Goal: Transaction & Acquisition: Purchase product/service

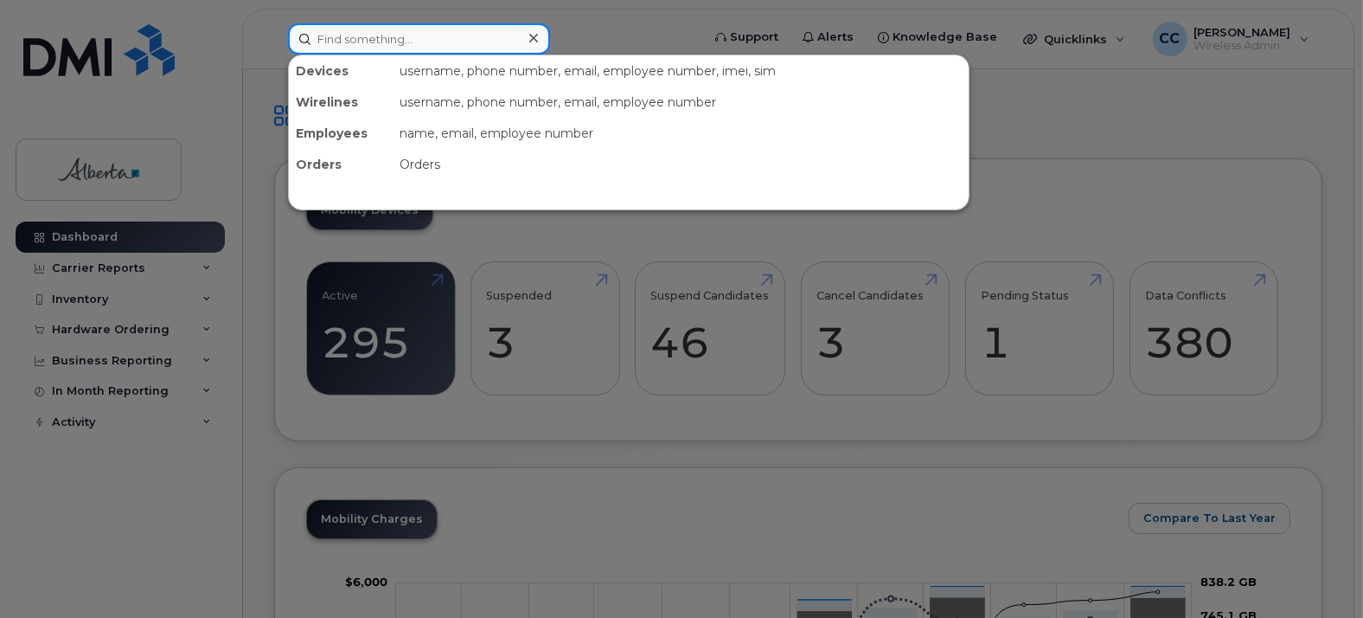
click at [361, 38] on input at bounding box center [419, 38] width 262 height 31
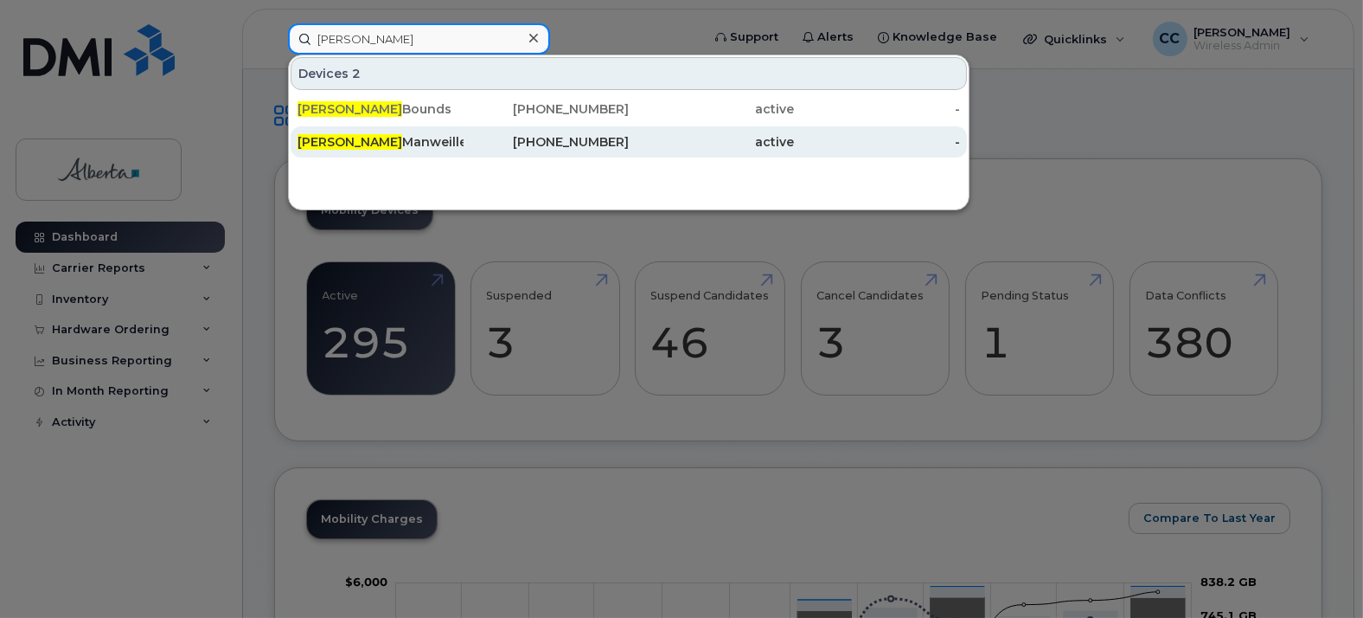
type input "Heather"
click at [379, 141] on div "Heather Manweiller" at bounding box center [381, 141] width 166 height 17
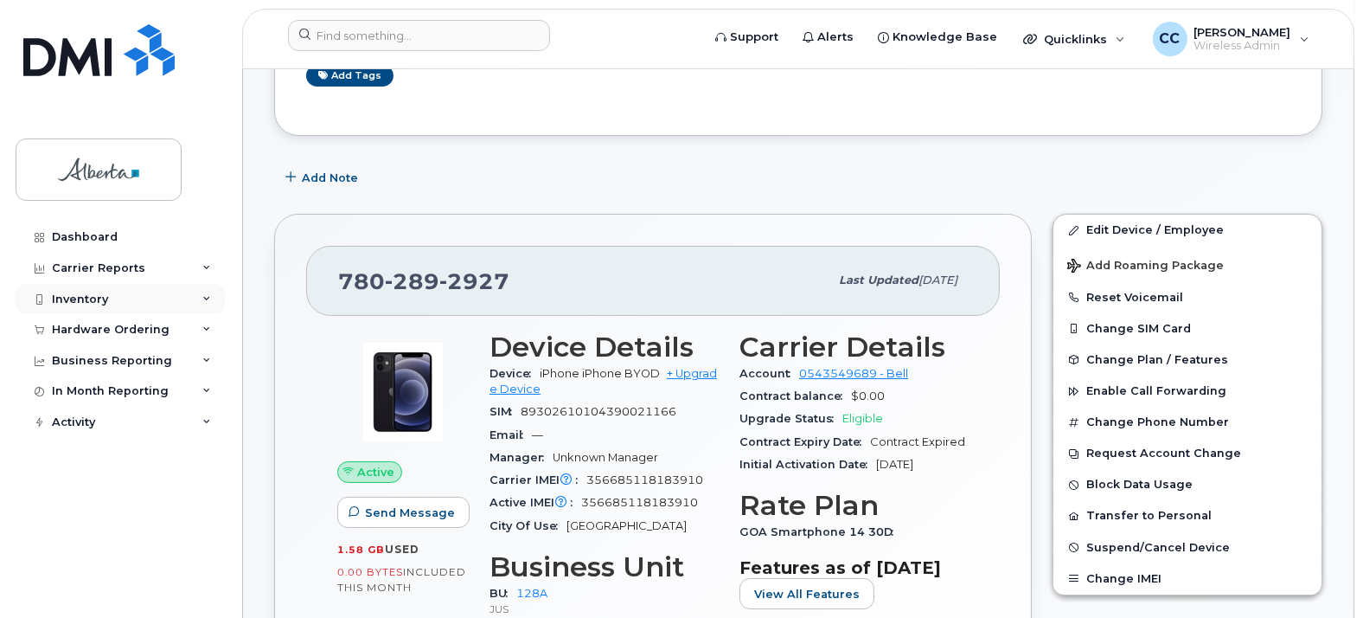
scroll to position [288, 0]
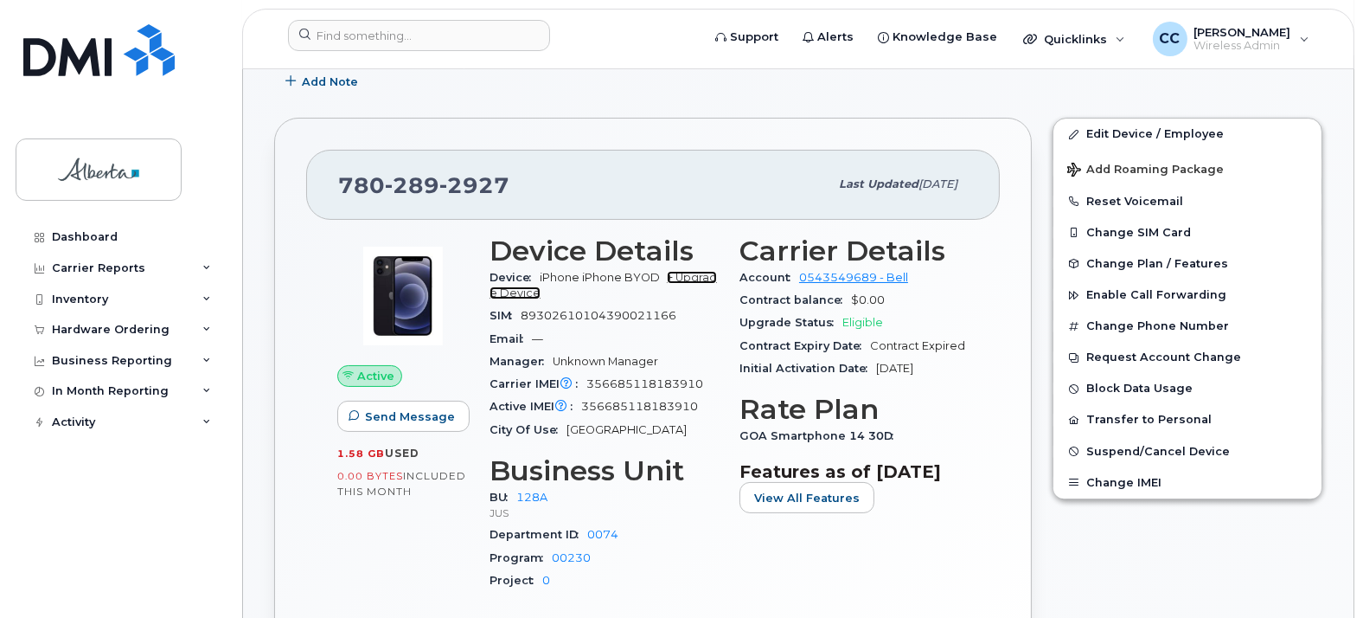
click at [699, 277] on link "+ Upgrade Device" at bounding box center [603, 285] width 227 height 29
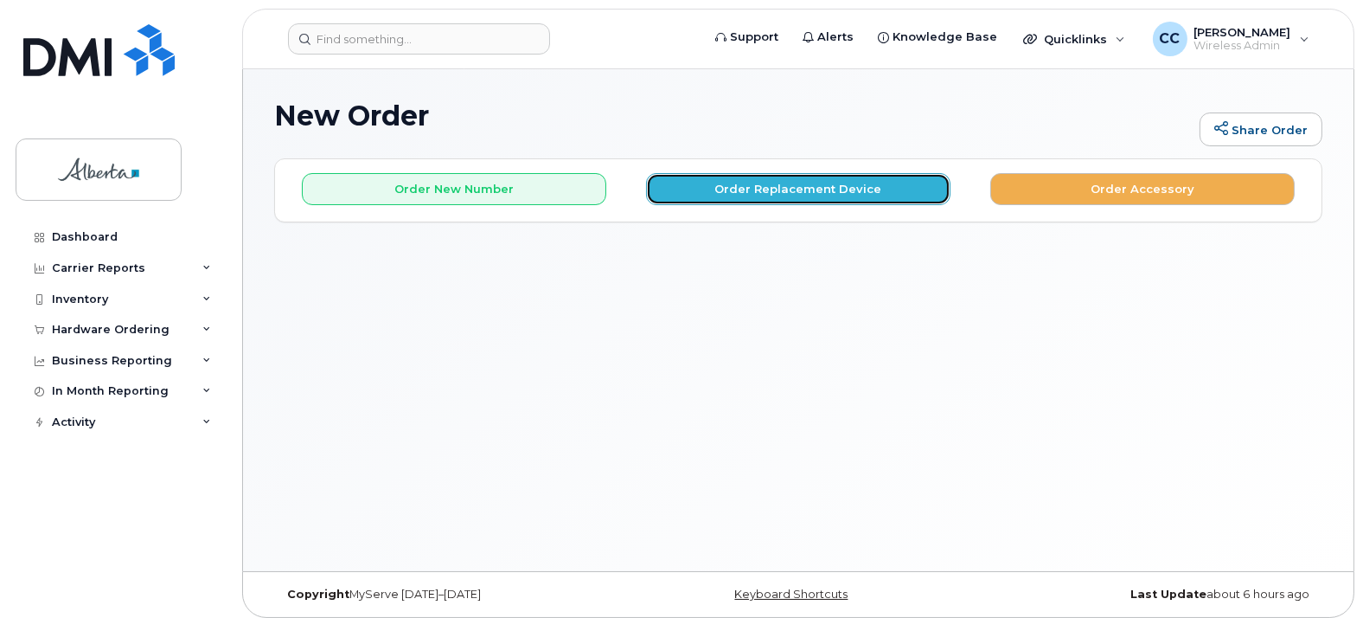
click at [803, 182] on button "Order Replacement Device" at bounding box center [798, 189] width 304 height 32
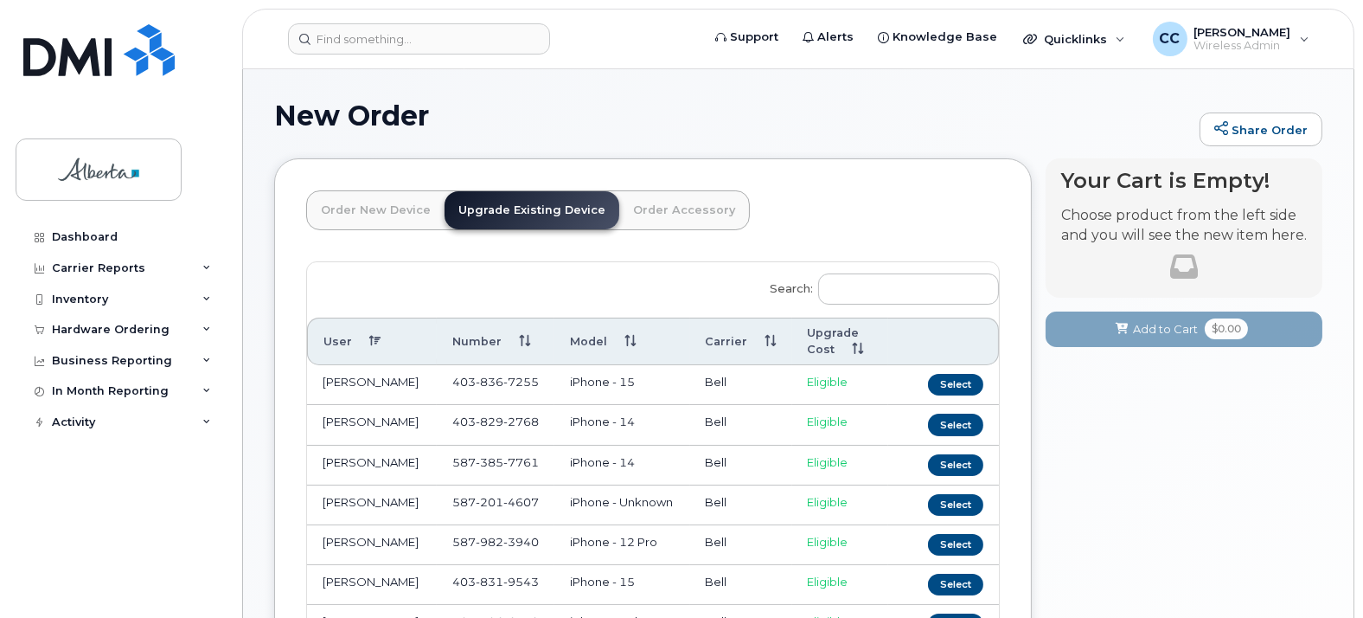
scroll to position [96, 0]
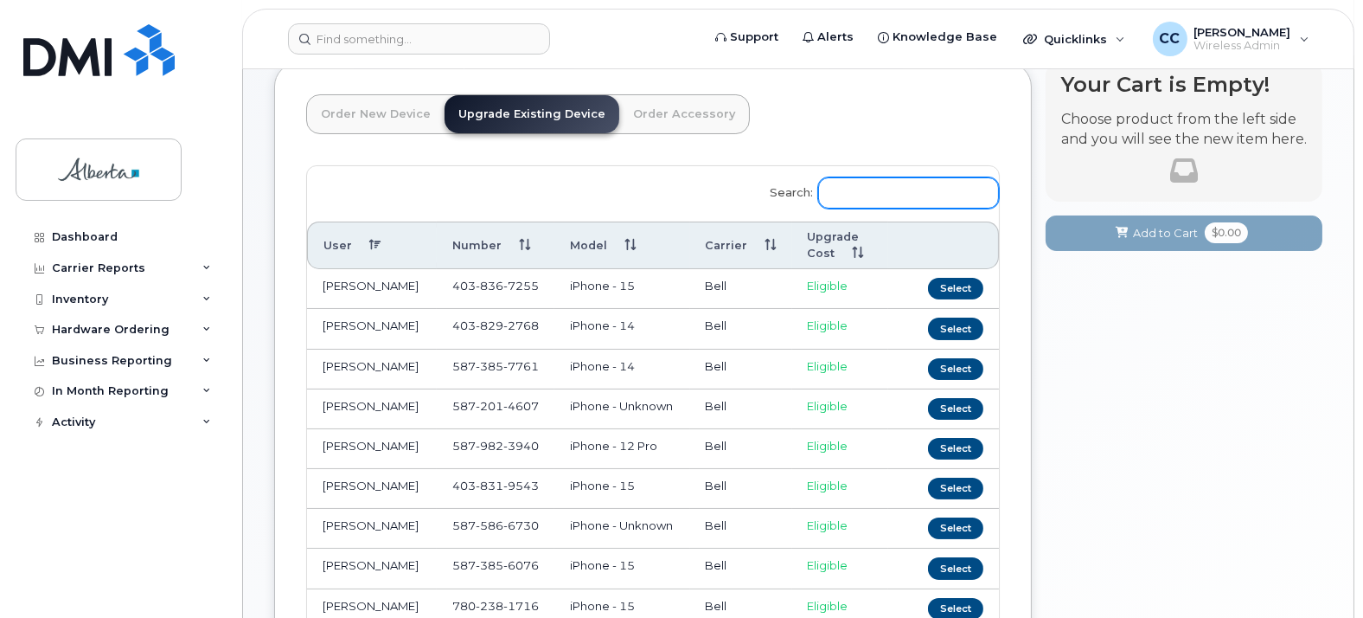
click at [898, 190] on input "Search:" at bounding box center [908, 192] width 181 height 31
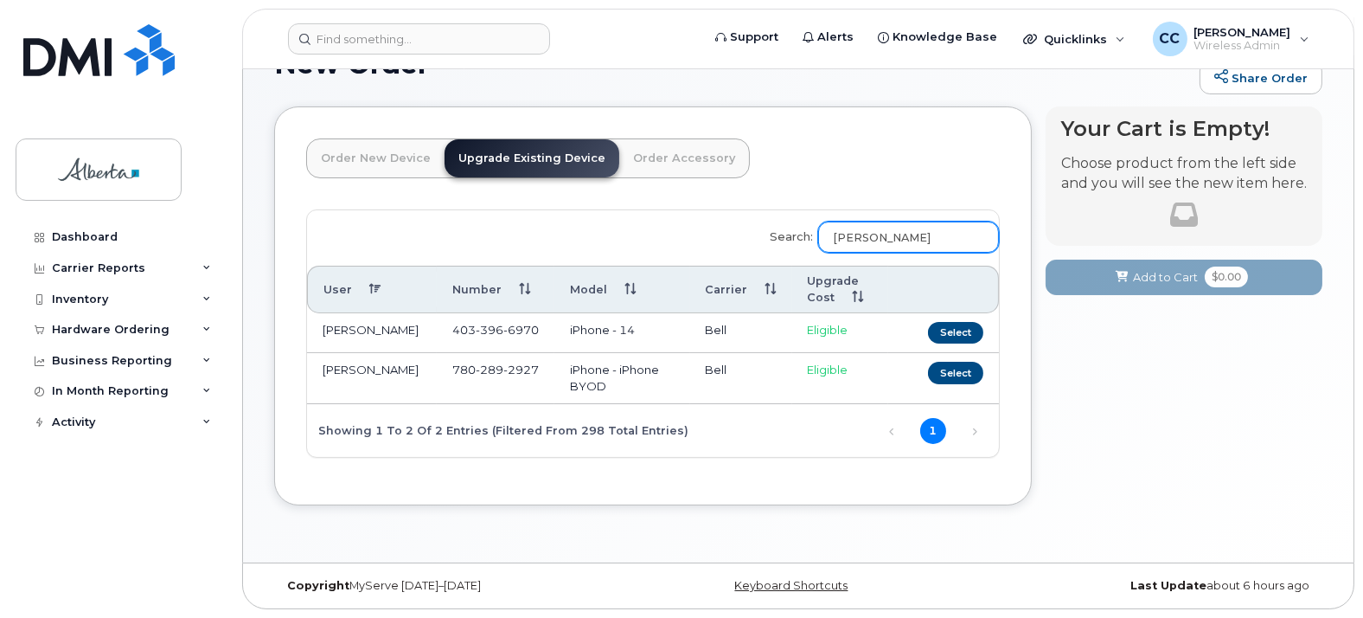
scroll to position [11, 0]
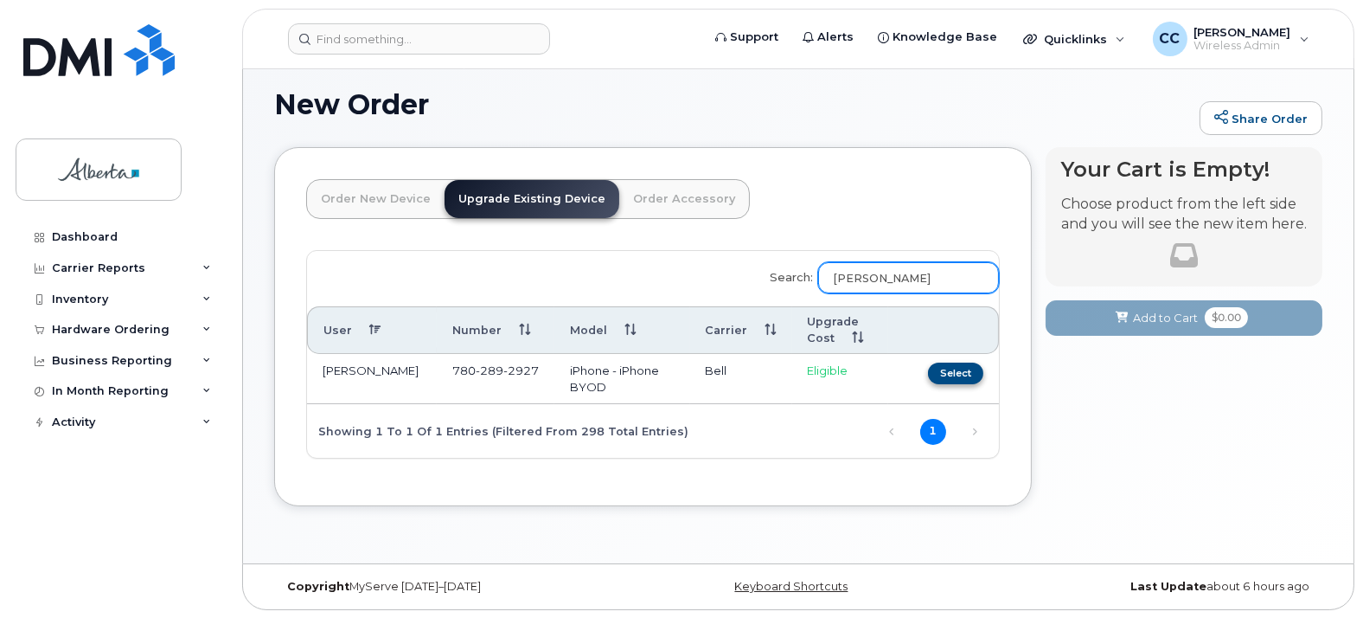
type input "[PERSON_NAME]"
click at [971, 368] on button "Select" at bounding box center [955, 373] width 55 height 22
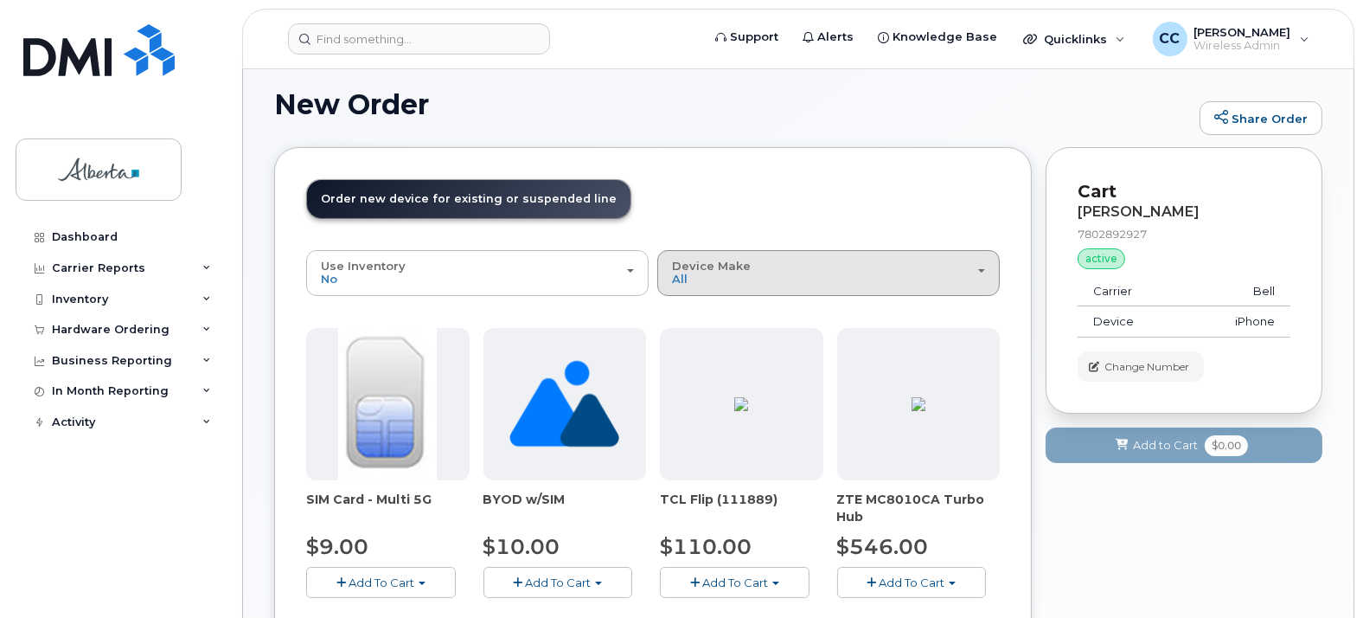
click at [977, 276] on div "Device Make All Android Cell Phone HUB iPhone Unknown" at bounding box center [828, 272] width 313 height 27
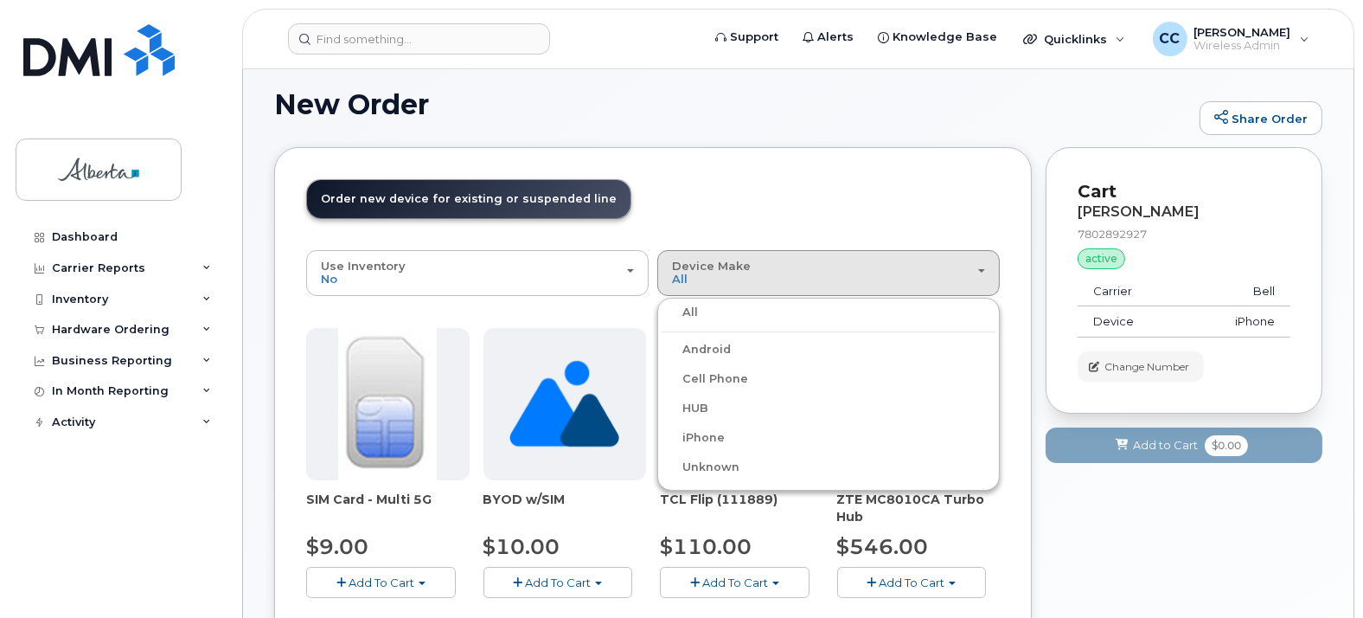
click at [731, 435] on div "iPhone" at bounding box center [829, 437] width 334 height 21
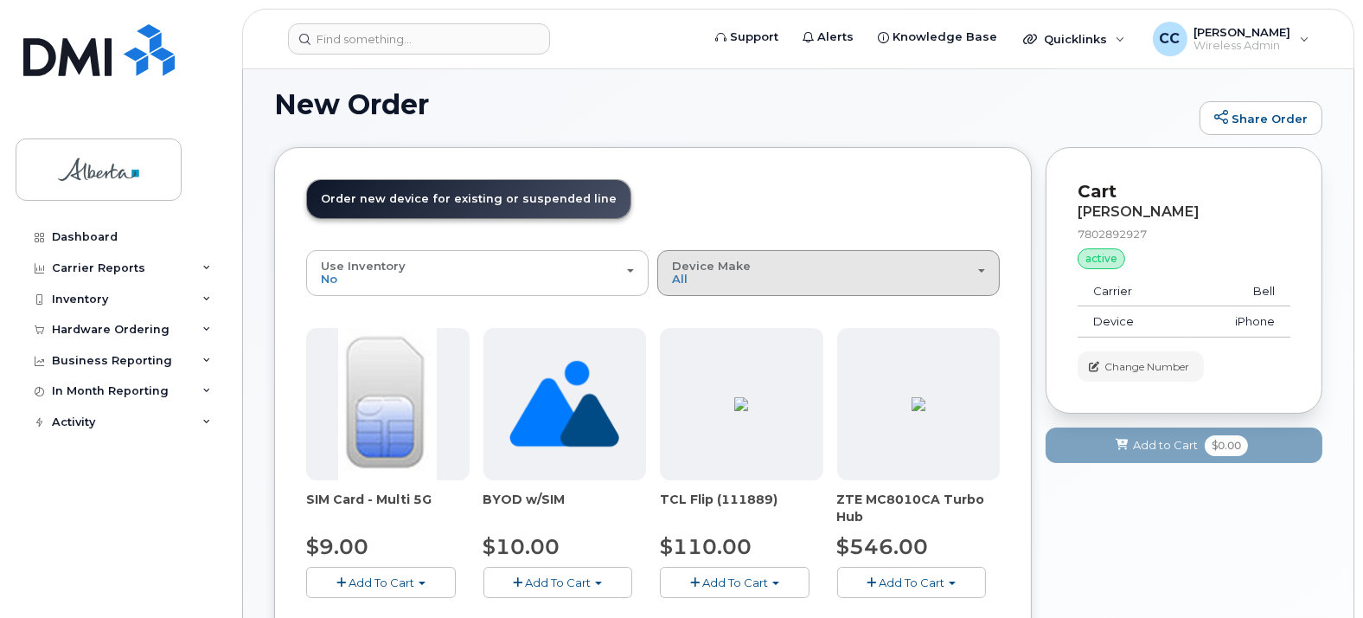
click at [987, 264] on button "Device Make All Android Cell Phone HUB iPhone Unknown" at bounding box center [828, 272] width 342 height 45
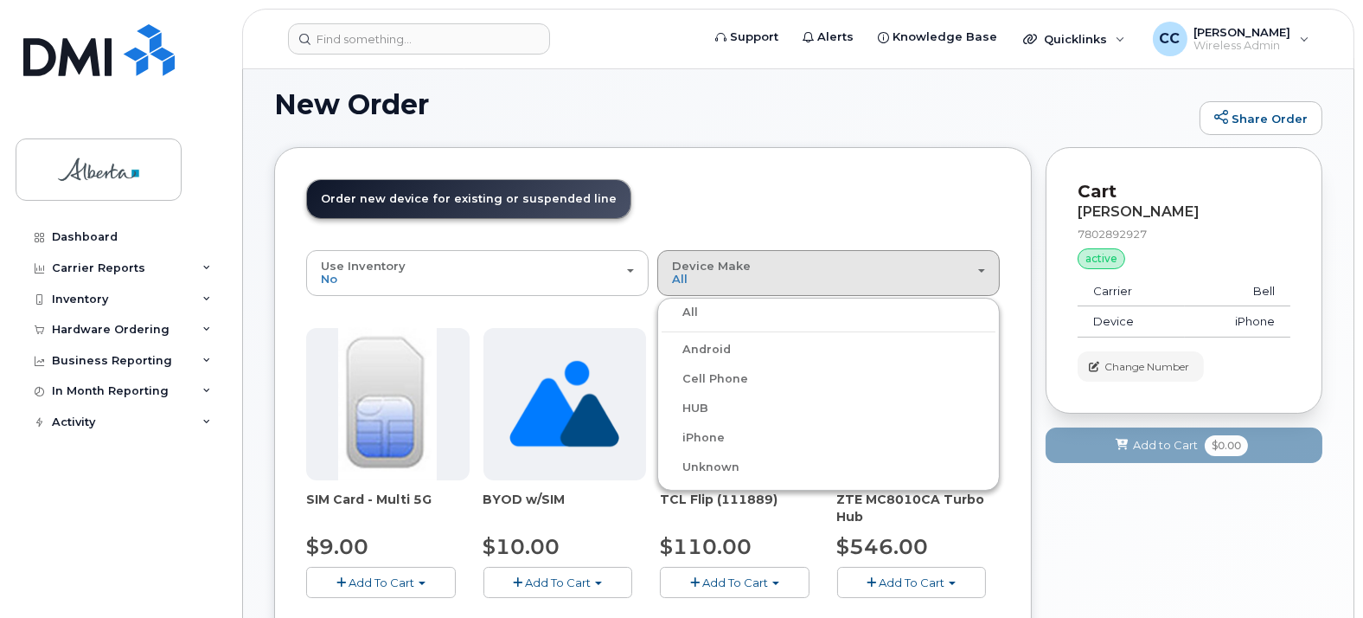
click at [692, 434] on label "iPhone" at bounding box center [693, 437] width 63 height 21
click at [0, 0] on input "iPhone" at bounding box center [0, 0] width 0 height 0
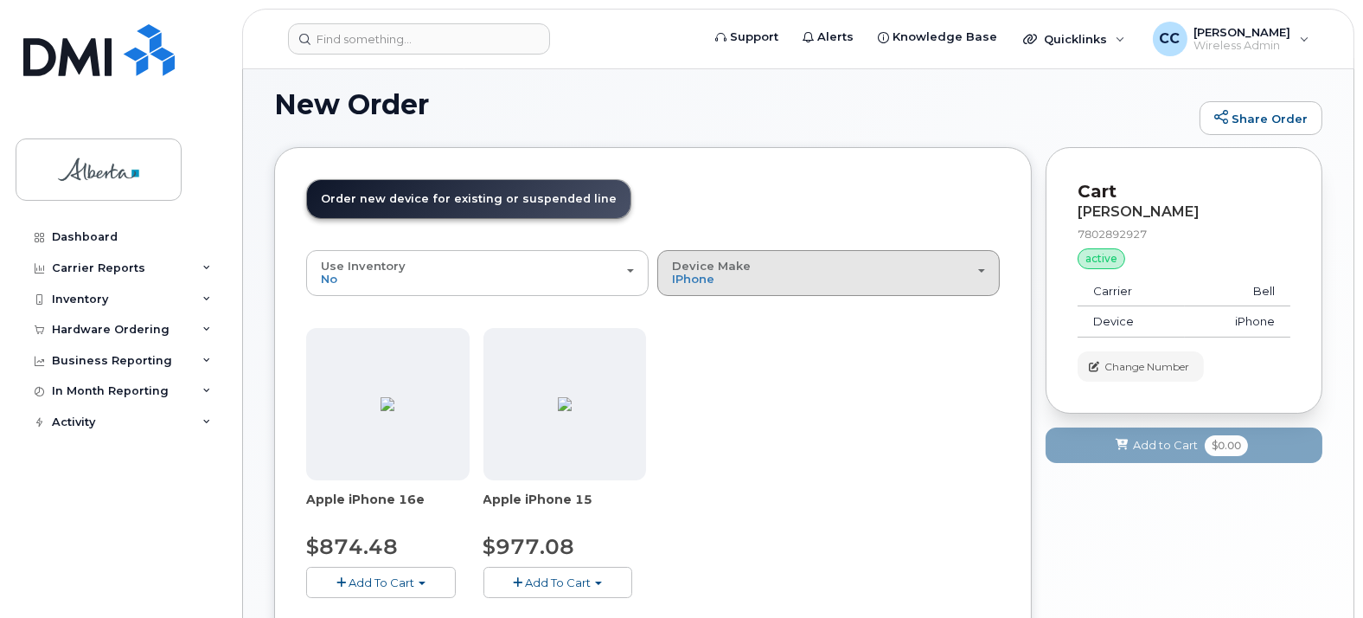
scroll to position [108, 0]
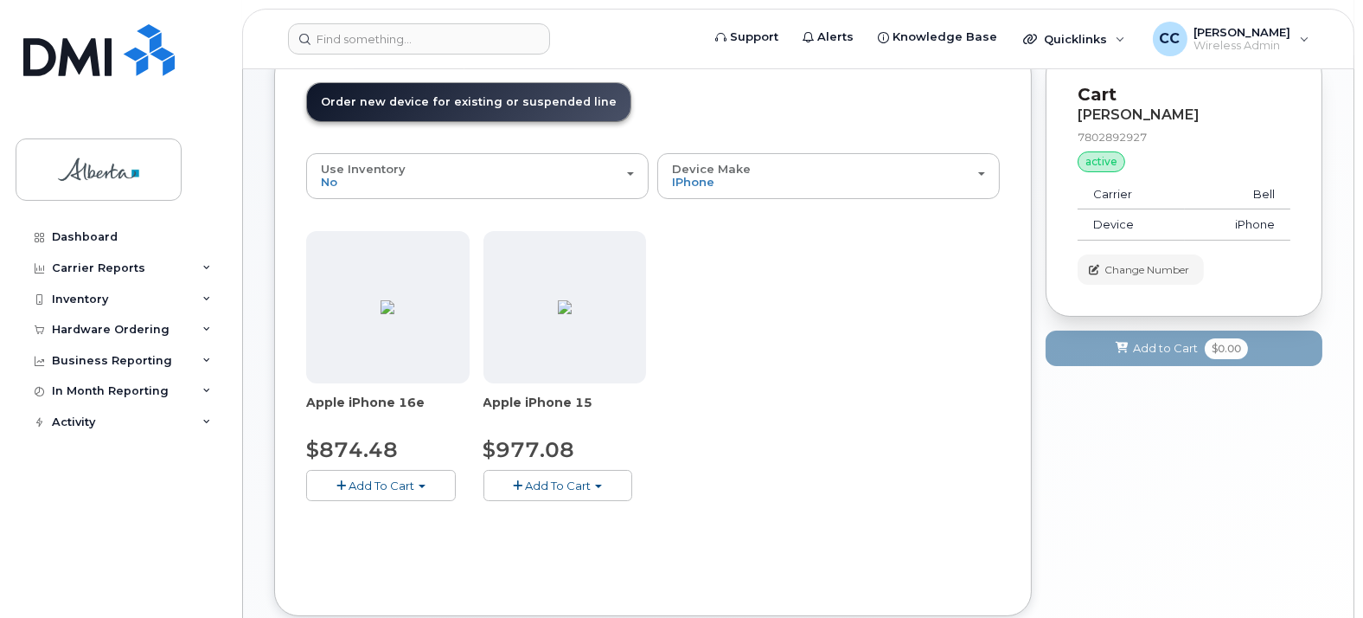
click at [388, 478] on span "Add To Cart" at bounding box center [382, 485] width 66 height 14
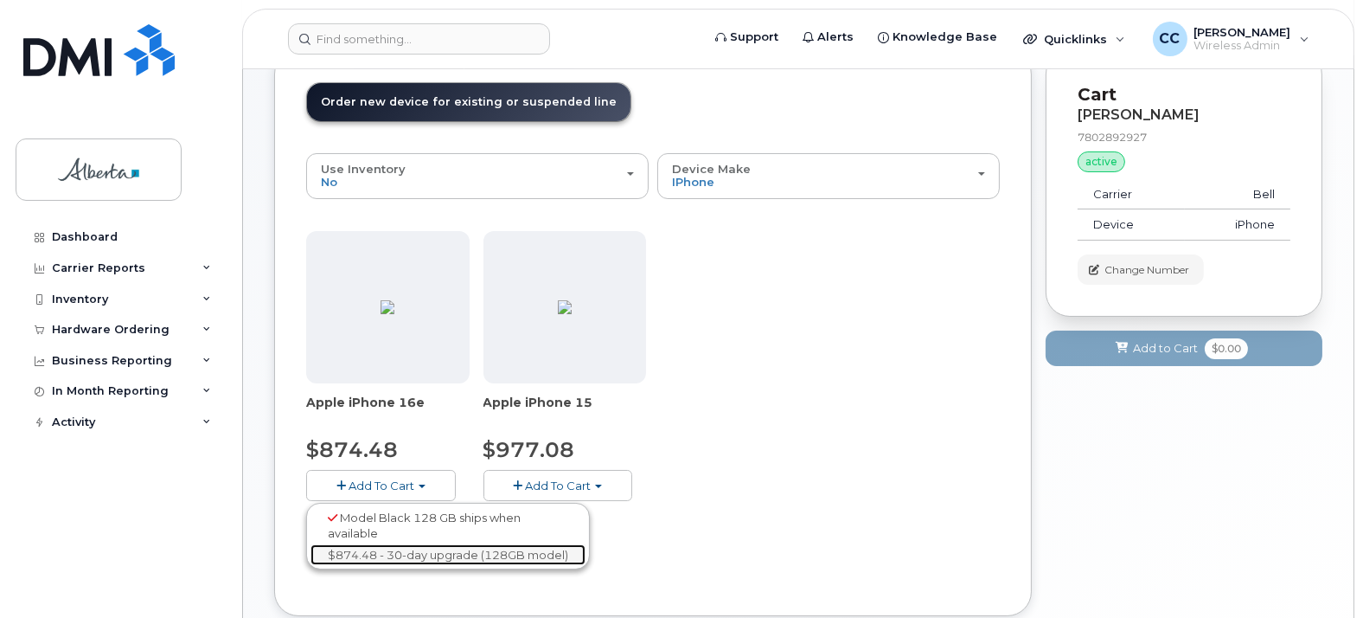
click at [453, 550] on link "$874.48 - 30-day upgrade (128GB model)" at bounding box center [447, 555] width 275 height 22
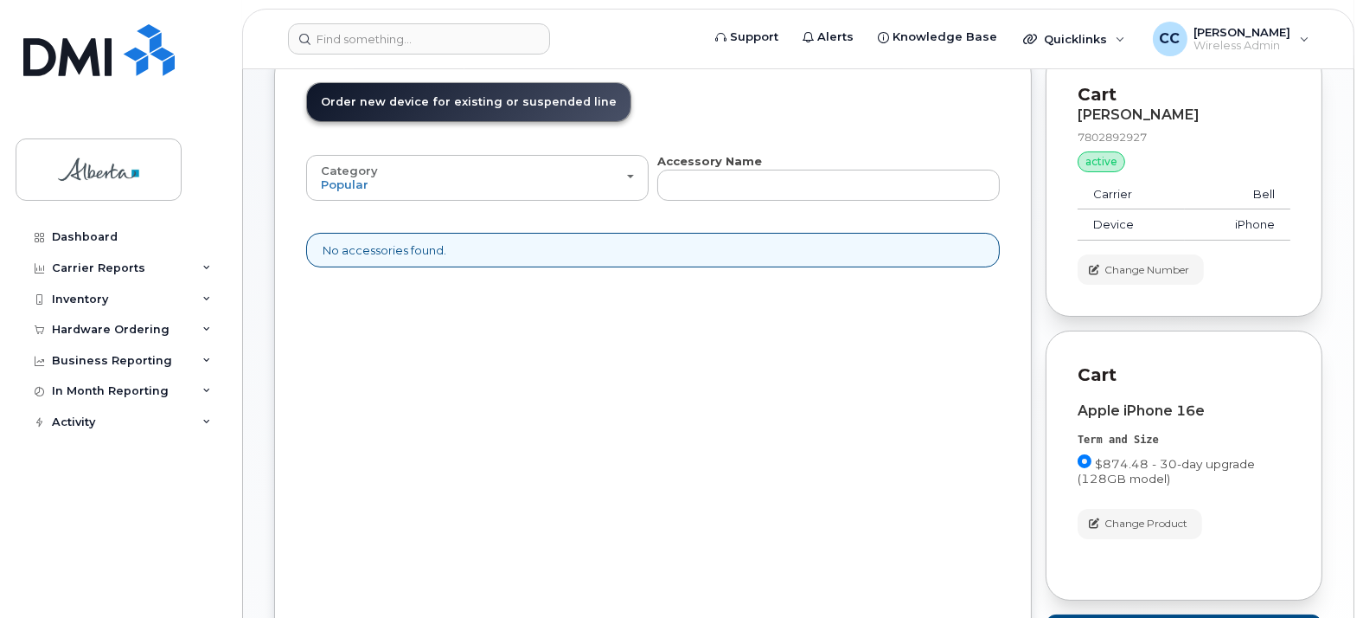
click at [673, 246] on div "No accessories found." at bounding box center [653, 250] width 694 height 35
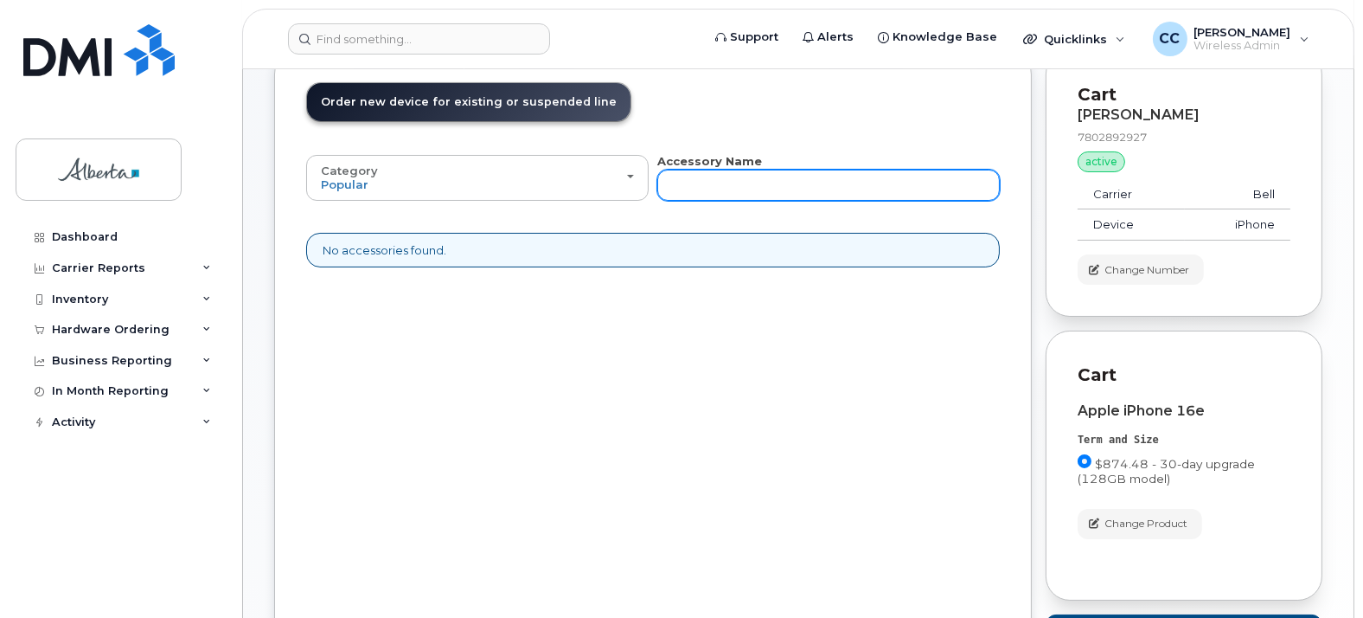
click at [701, 187] on input "text" at bounding box center [828, 185] width 342 height 31
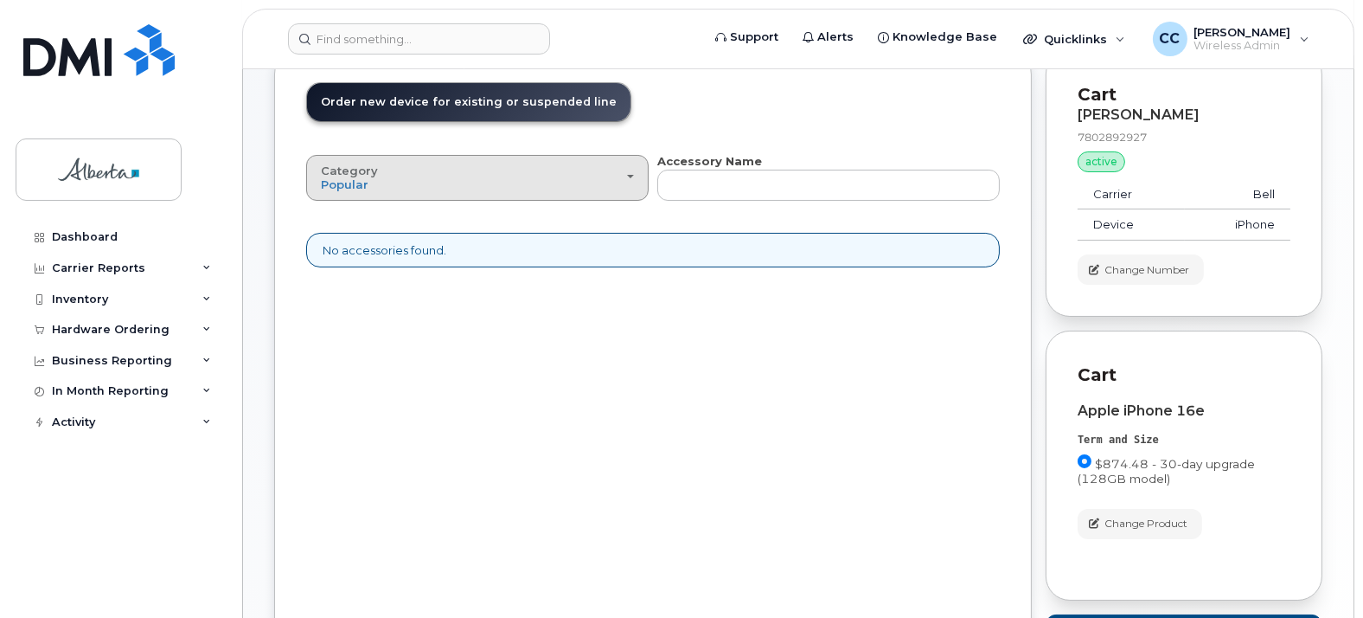
click at [639, 179] on button "Category Popular" at bounding box center [477, 177] width 342 height 45
click at [337, 220] on label "All" at bounding box center [328, 217] width 36 height 21
click at [0, 0] on input "All" at bounding box center [0, 0] width 0 height 0
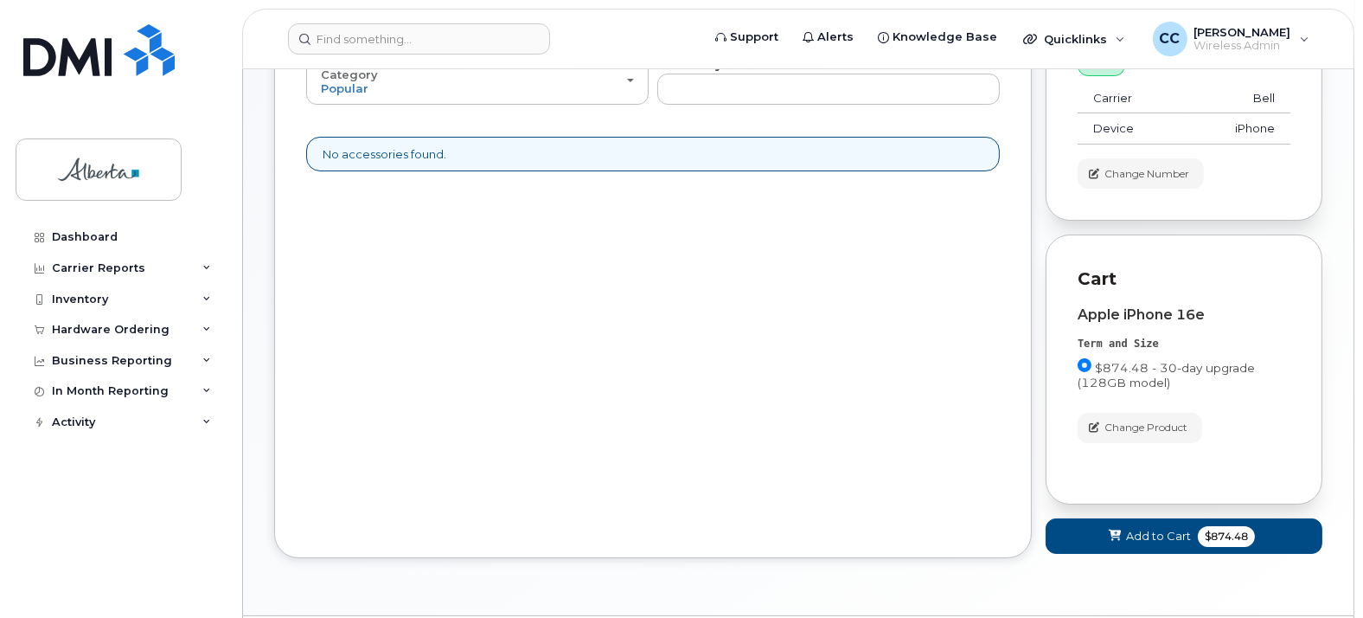
scroll to position [254, 0]
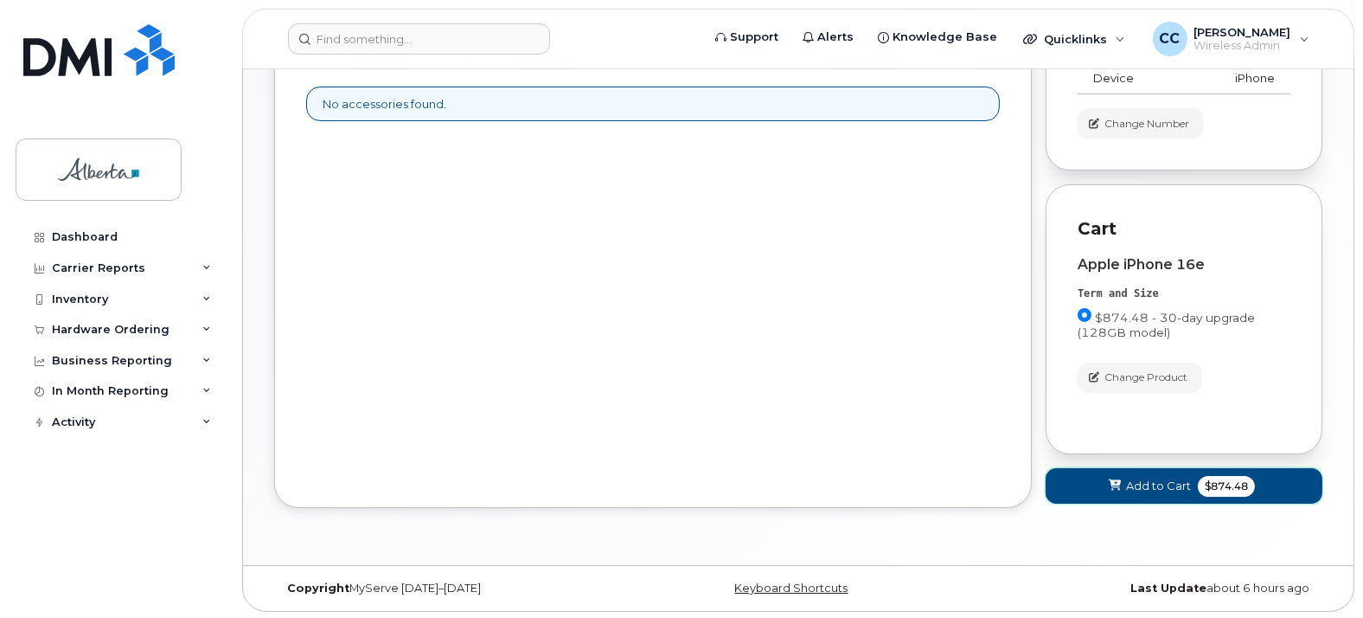
click at [1178, 486] on span "Add to Cart" at bounding box center [1158, 485] width 65 height 16
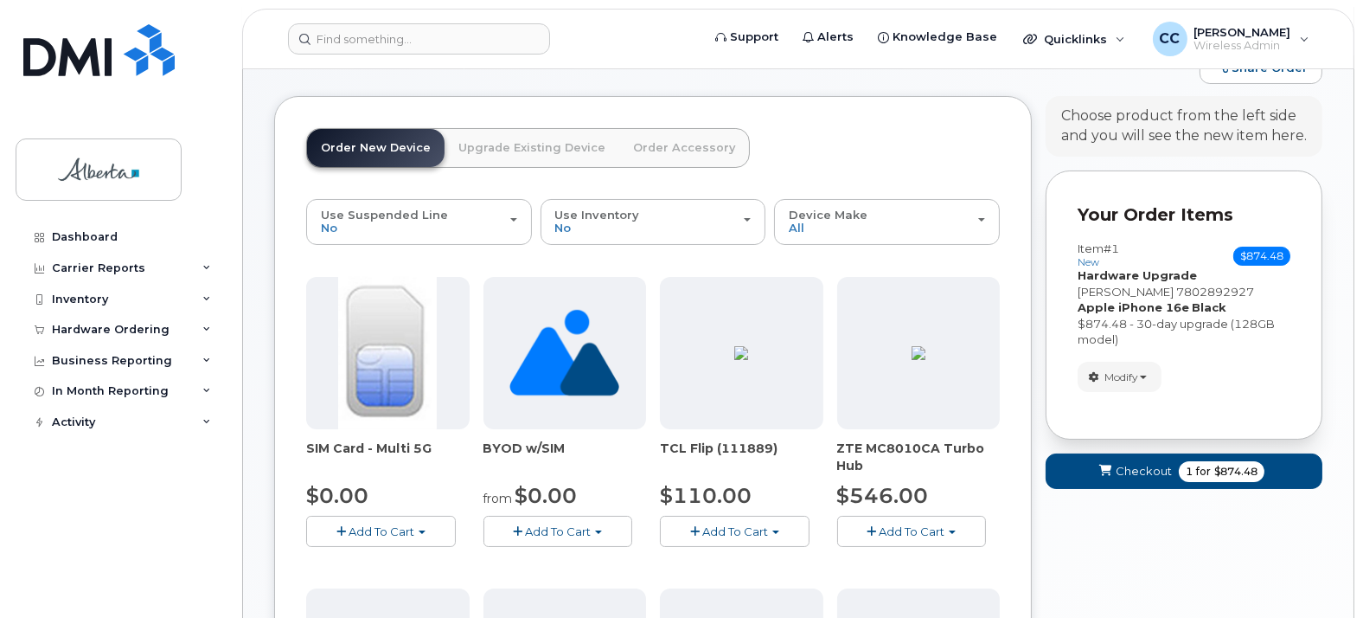
scroll to position [0, 0]
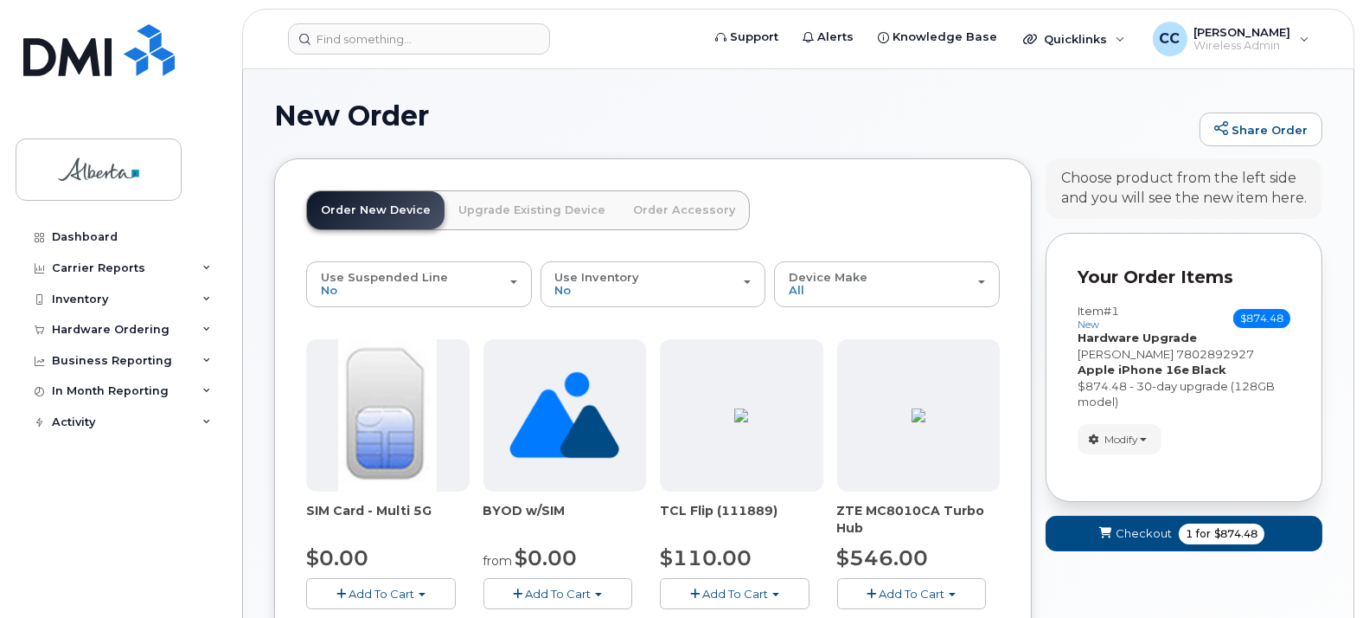
click at [666, 208] on link "Order Accessory" at bounding box center [684, 210] width 130 height 38
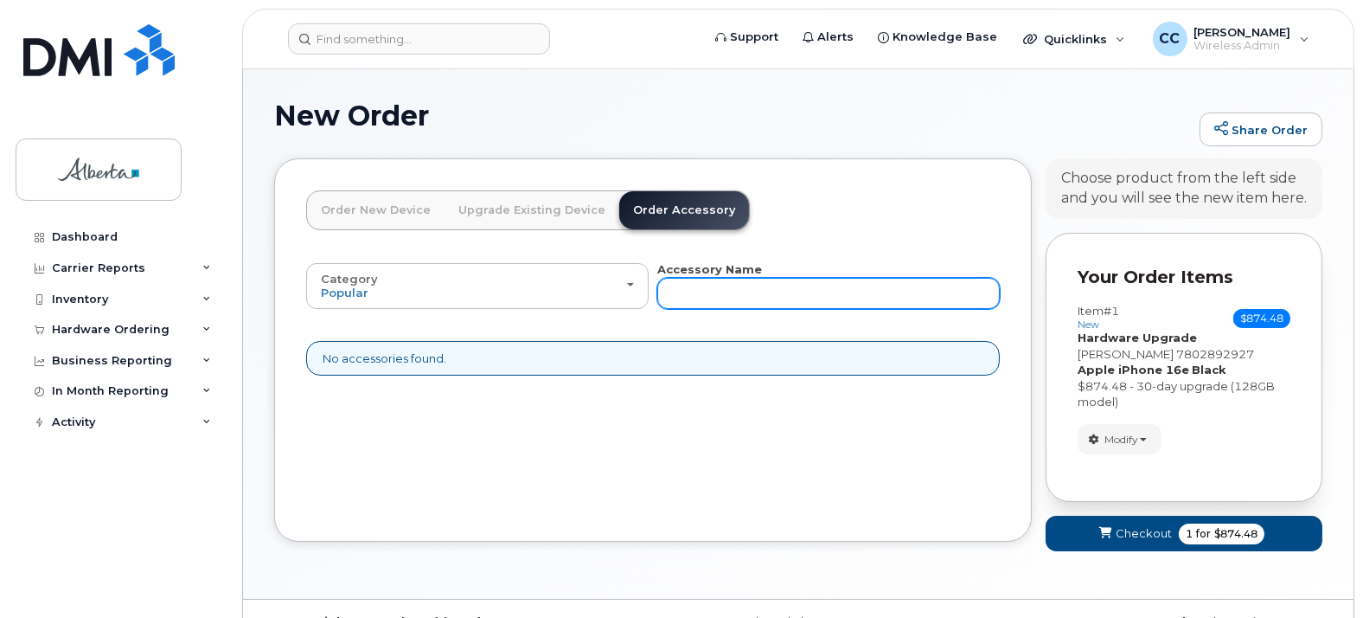
click at [711, 293] on input "text" at bounding box center [828, 293] width 342 height 31
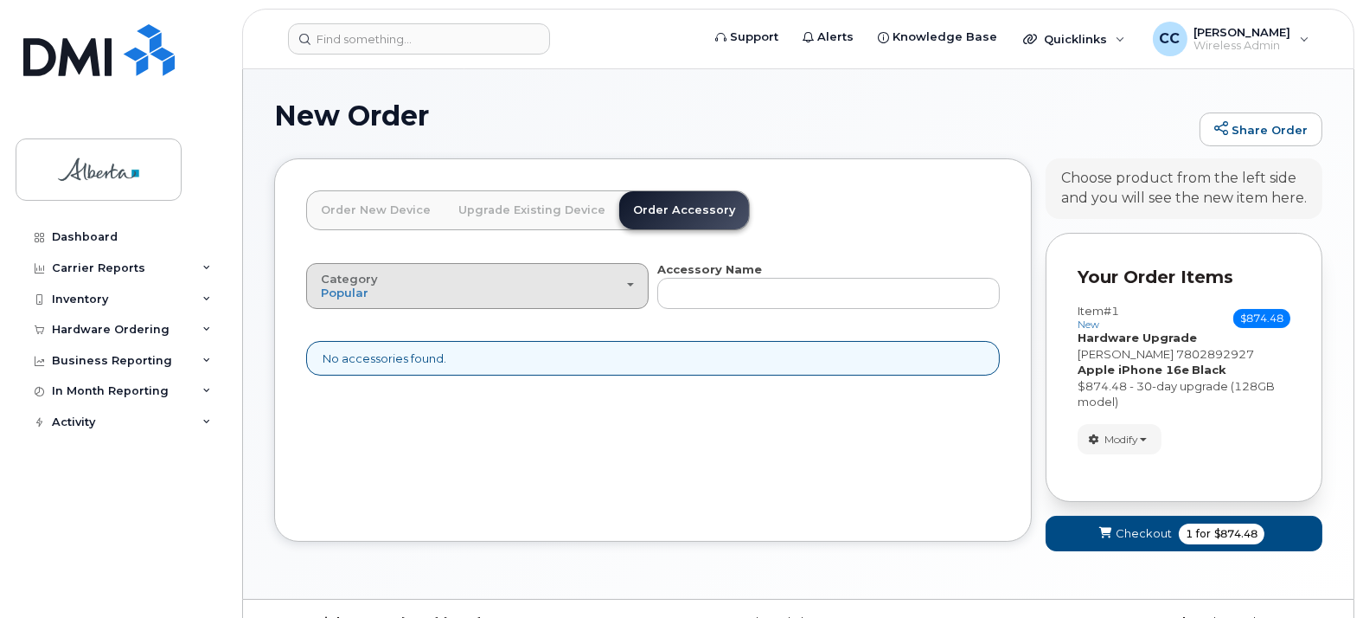
click at [633, 287] on div "Category Popular" at bounding box center [477, 285] width 313 height 27
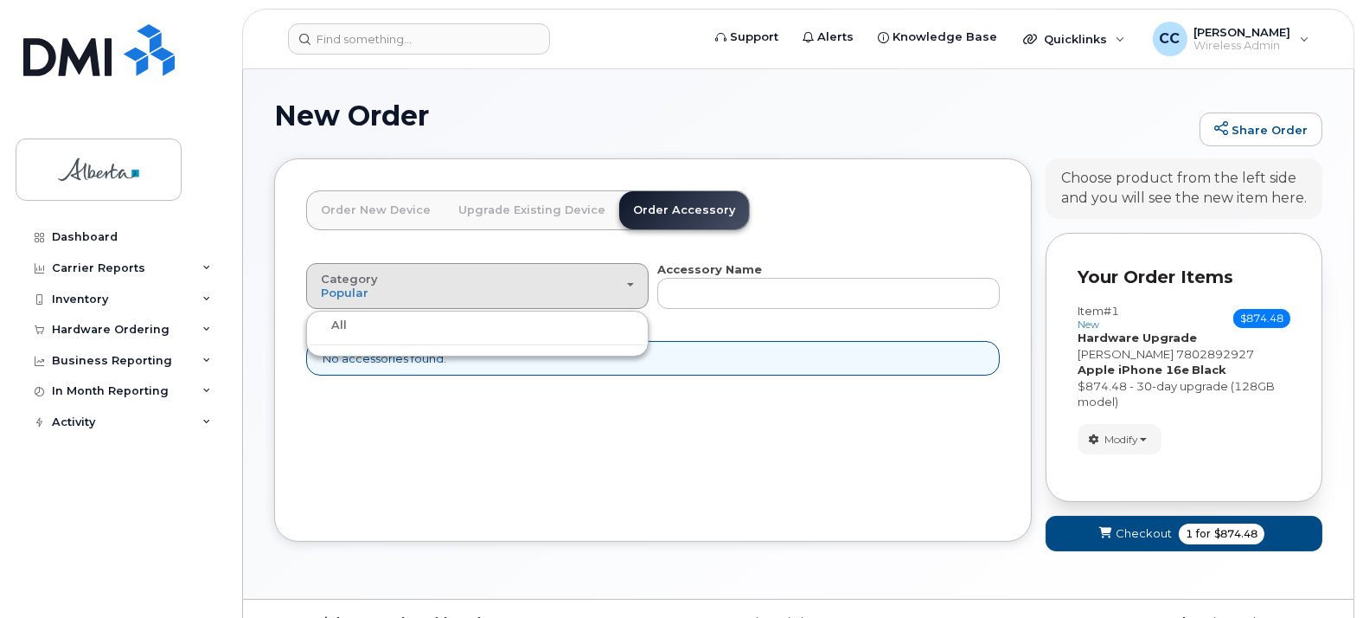
click at [336, 324] on label "All" at bounding box center [328, 325] width 36 height 21
click at [0, 0] on input "All" at bounding box center [0, 0] width 0 height 0
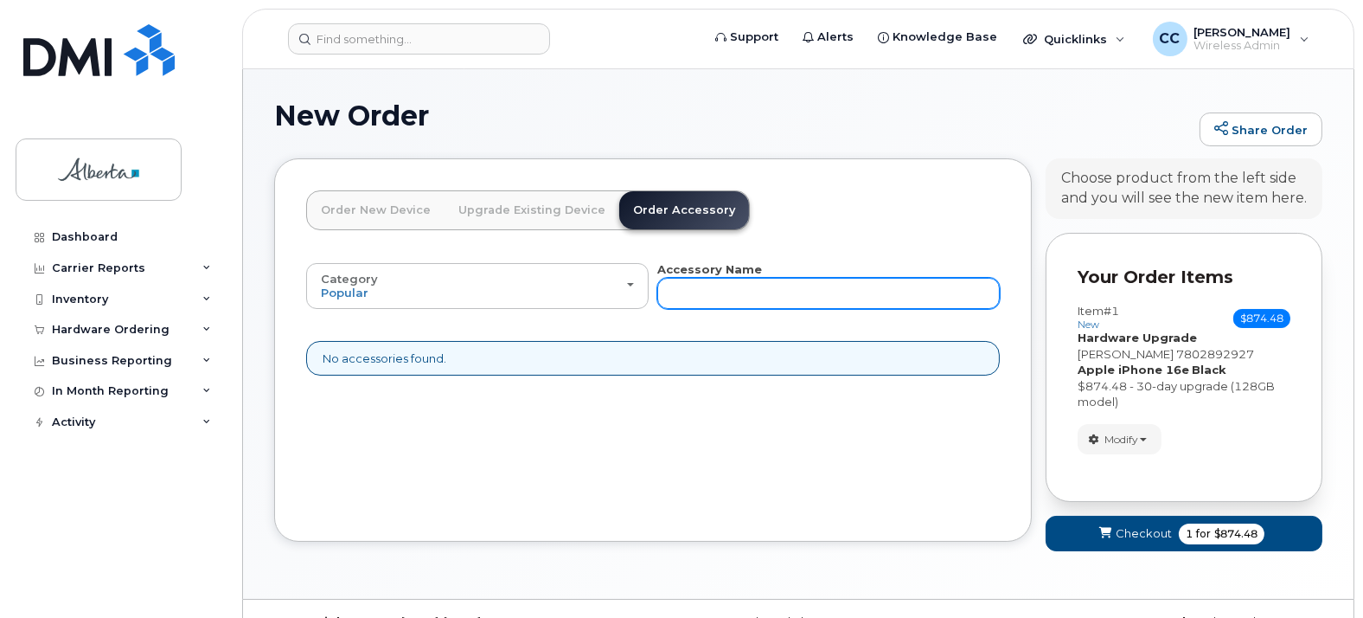
click at [726, 291] on input "text" at bounding box center [828, 293] width 342 height 31
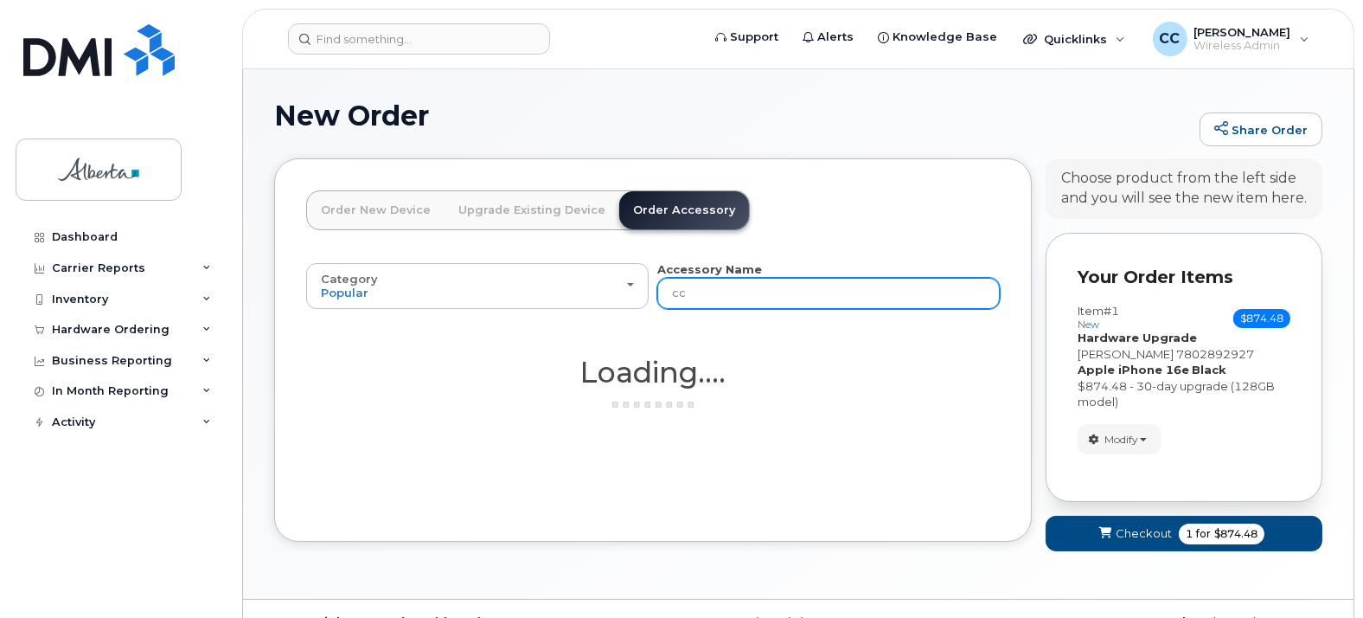
type input "c"
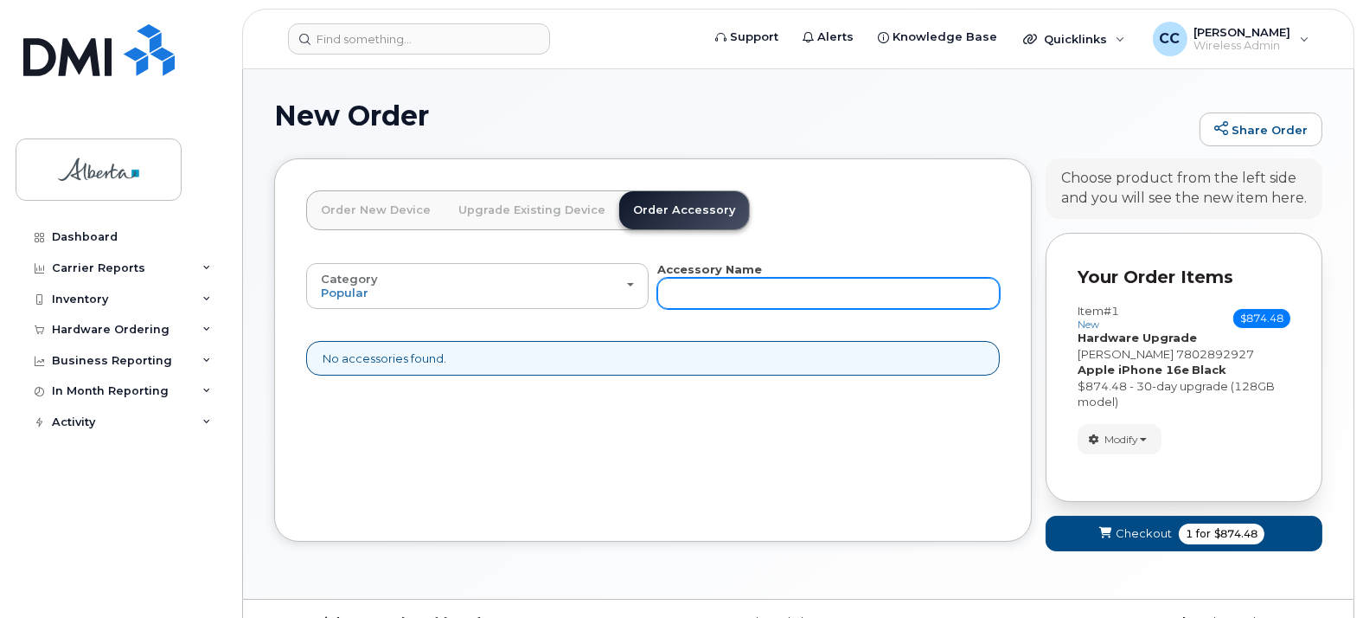
click at [726, 291] on input "text" at bounding box center [828, 293] width 342 height 31
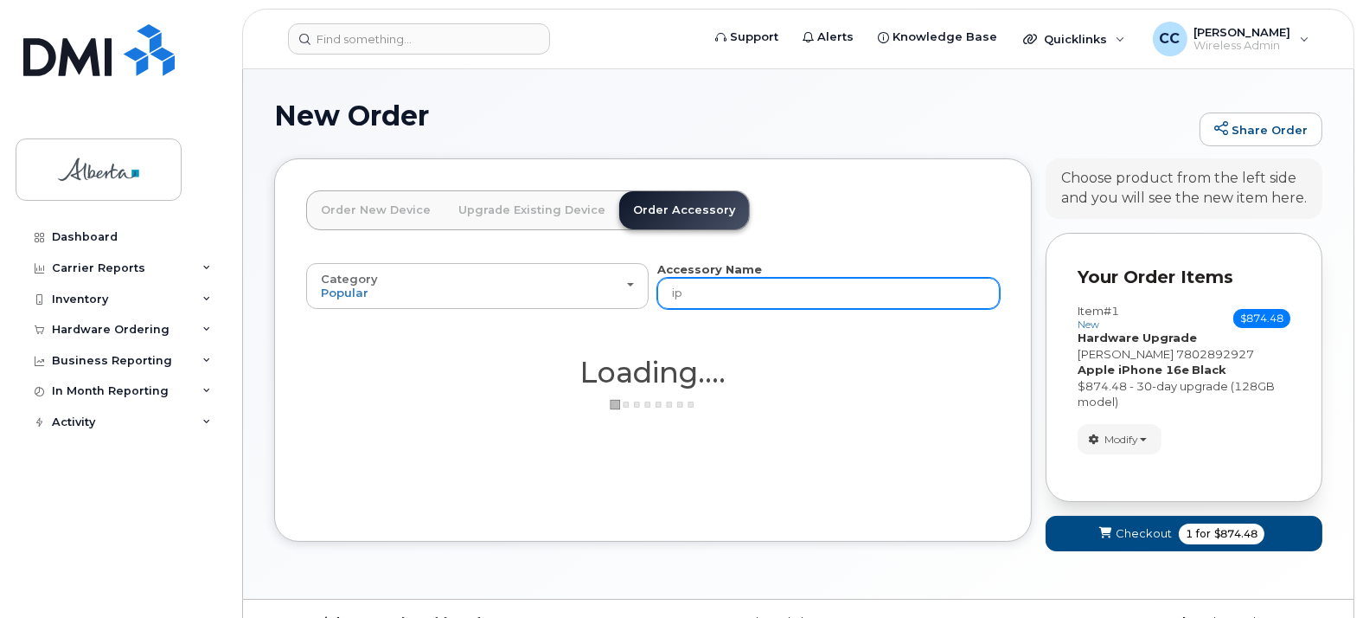
type input "iph"
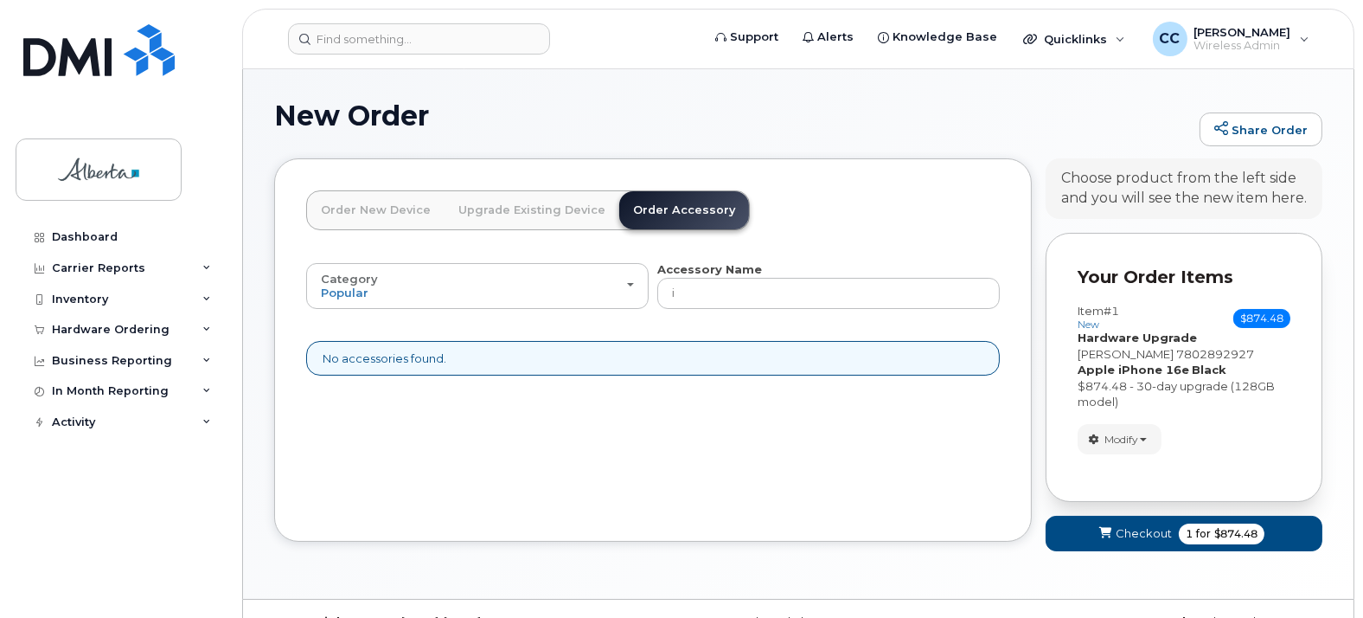
type input "ipho"
click at [715, 286] on input "ipho" at bounding box center [828, 293] width 342 height 31
type input "iphone"
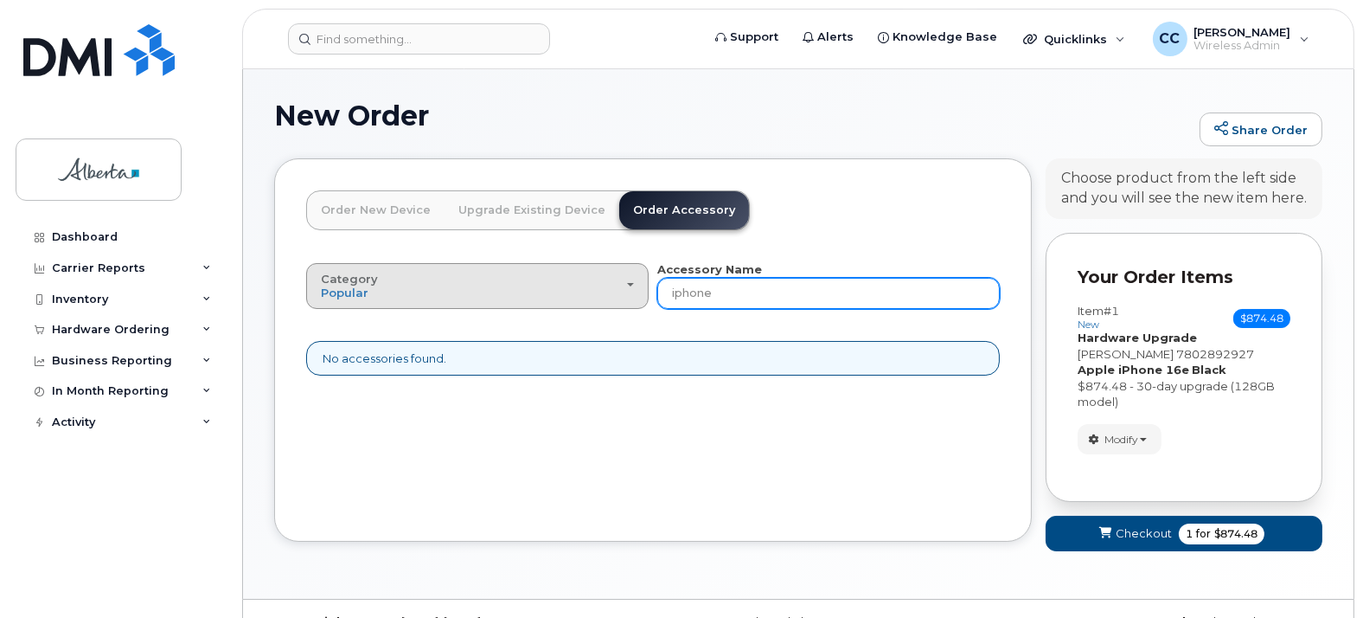
drag, startPoint x: 734, startPoint y: 285, endPoint x: 606, endPoint y: 266, distance: 129.4
click at [603, 283] on div "Category Popular All Accessory Name iphone" at bounding box center [653, 285] width 694 height 48
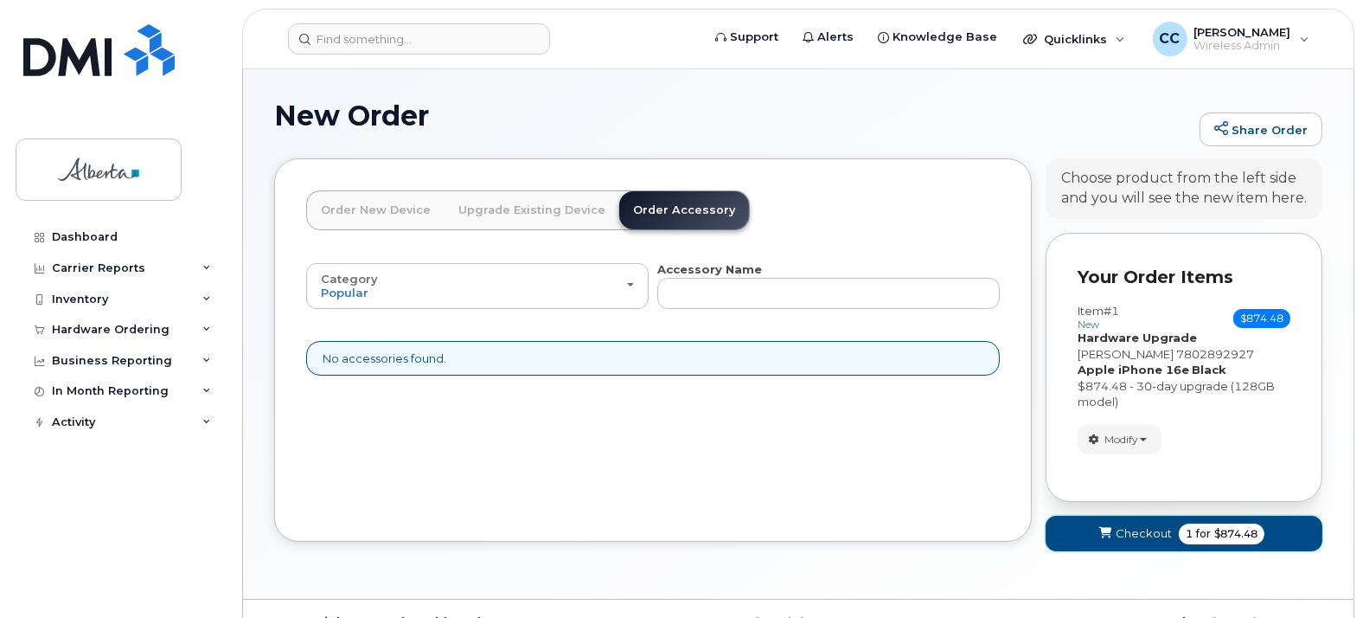
click at [1134, 534] on span "Checkout" at bounding box center [1144, 533] width 56 height 16
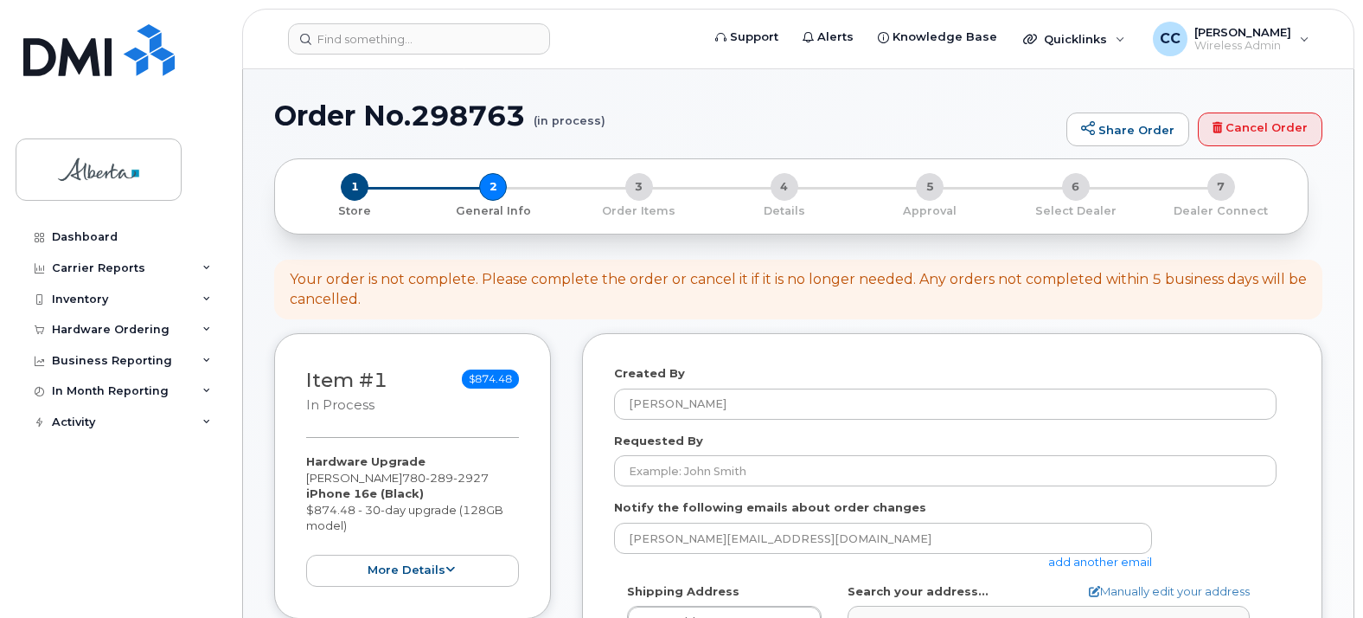
select select
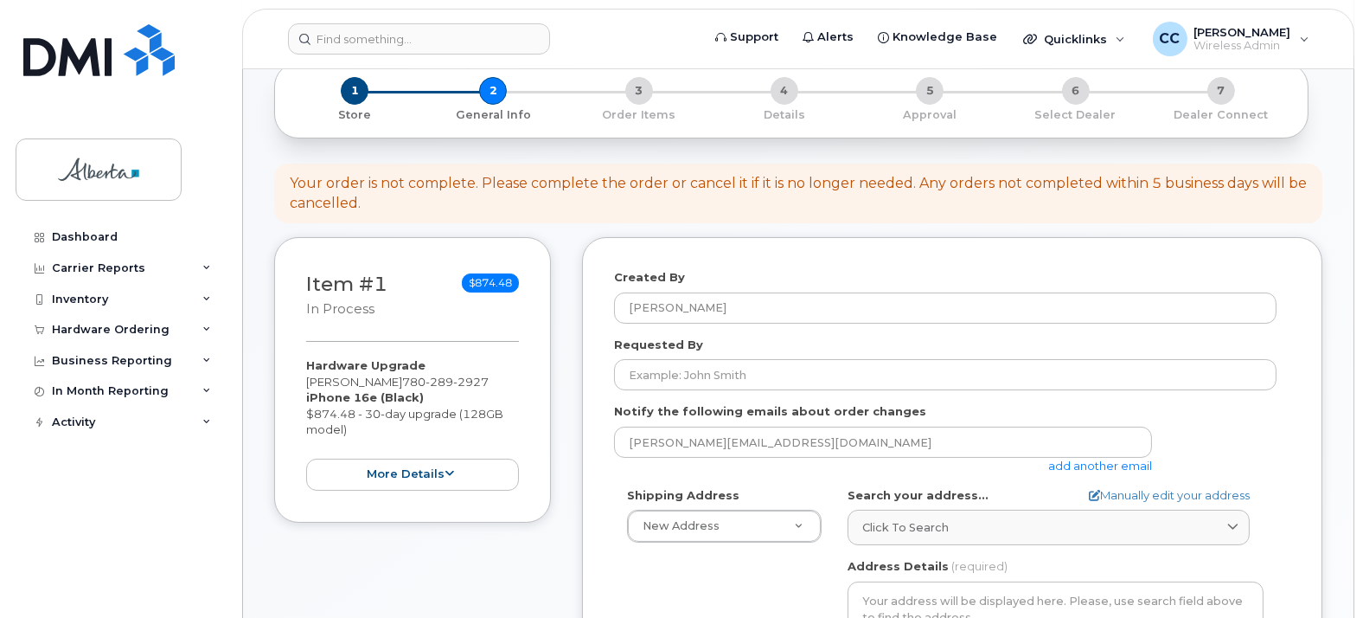
scroll to position [192, 0]
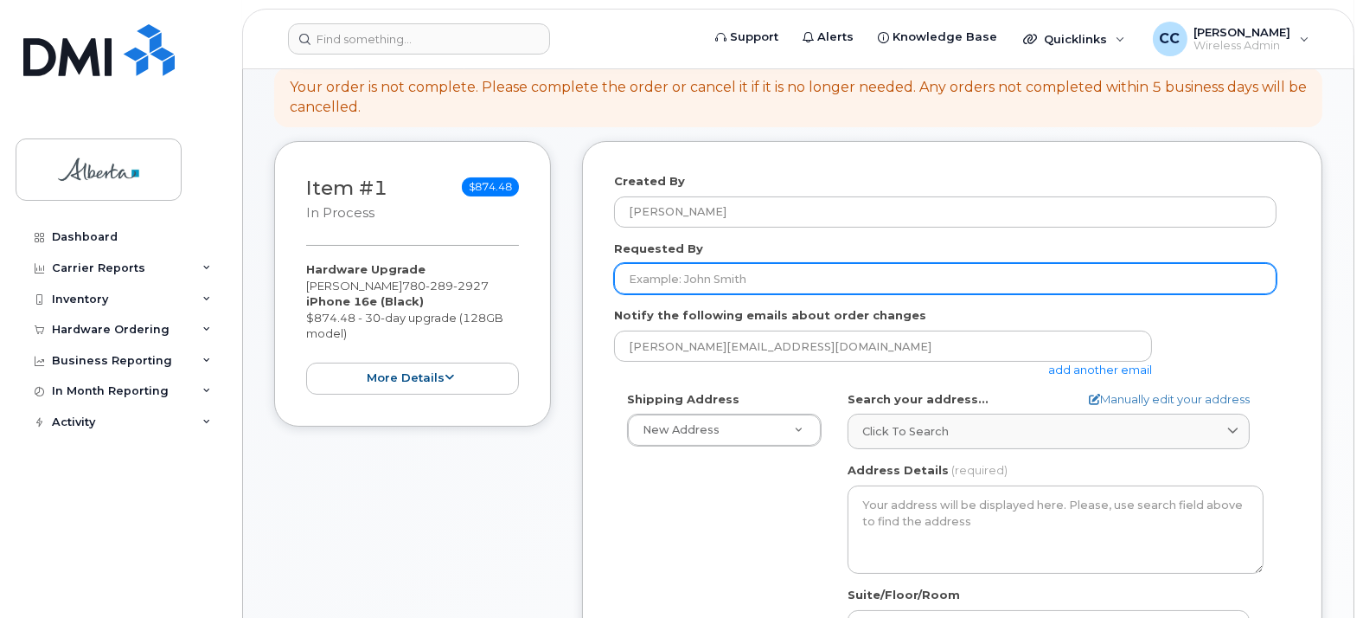
click at [784, 272] on input "Requested By" at bounding box center [945, 278] width 662 height 31
click at [775, 278] on input "Requested By" at bounding box center [945, 278] width 662 height 31
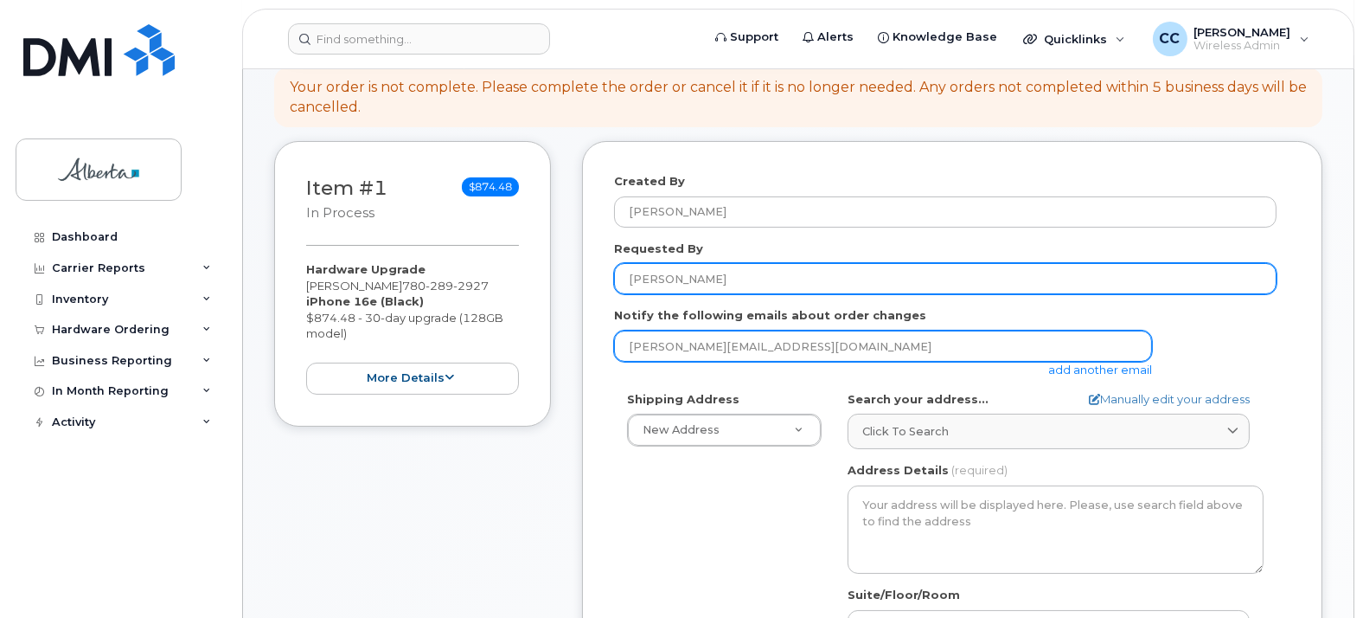
scroll to position [288, 0]
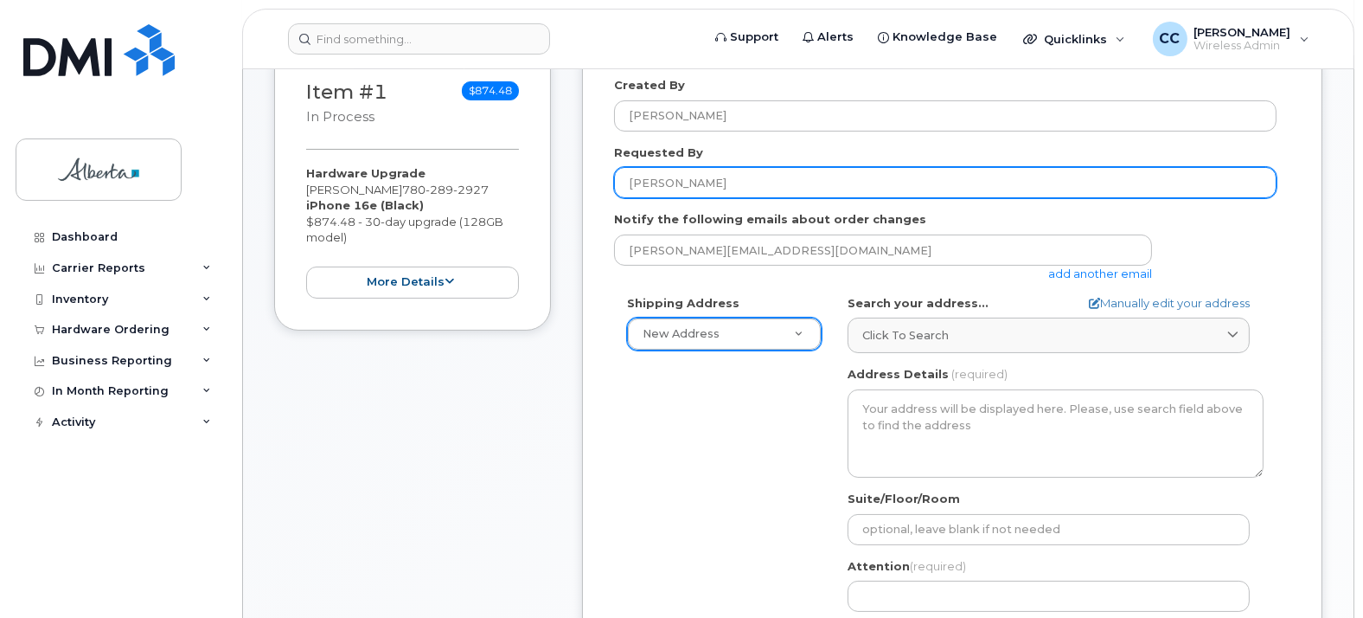
type input "[PERSON_NAME]"
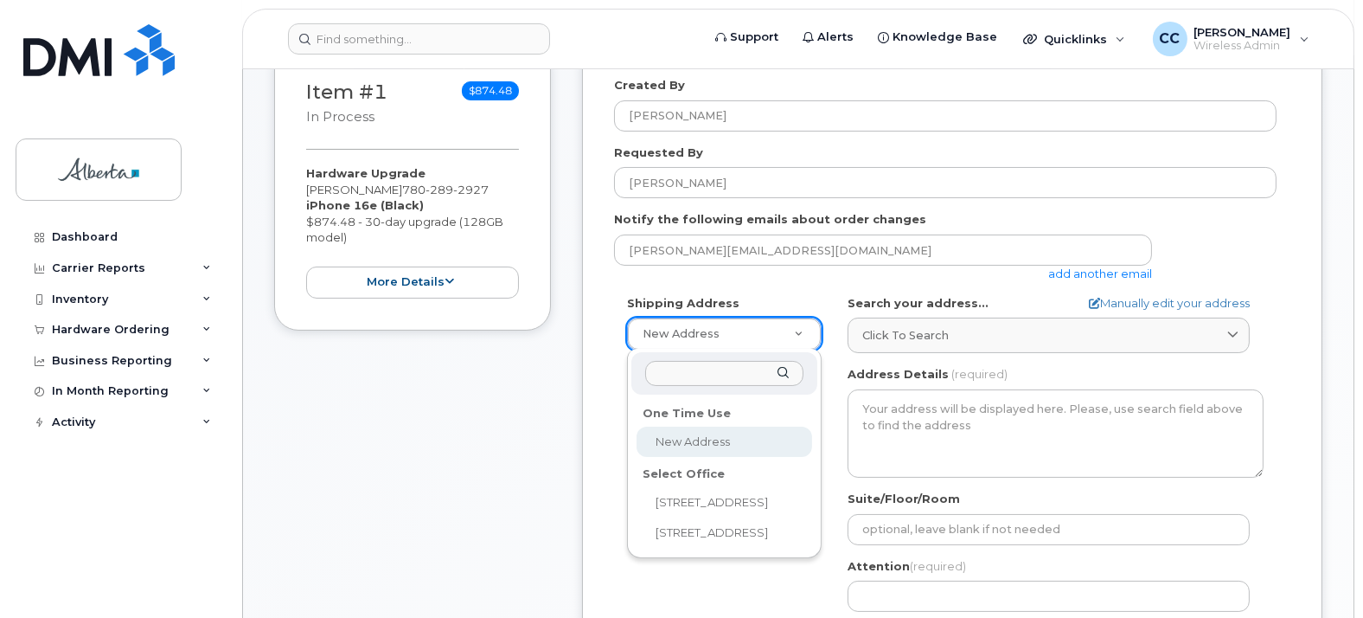
select select
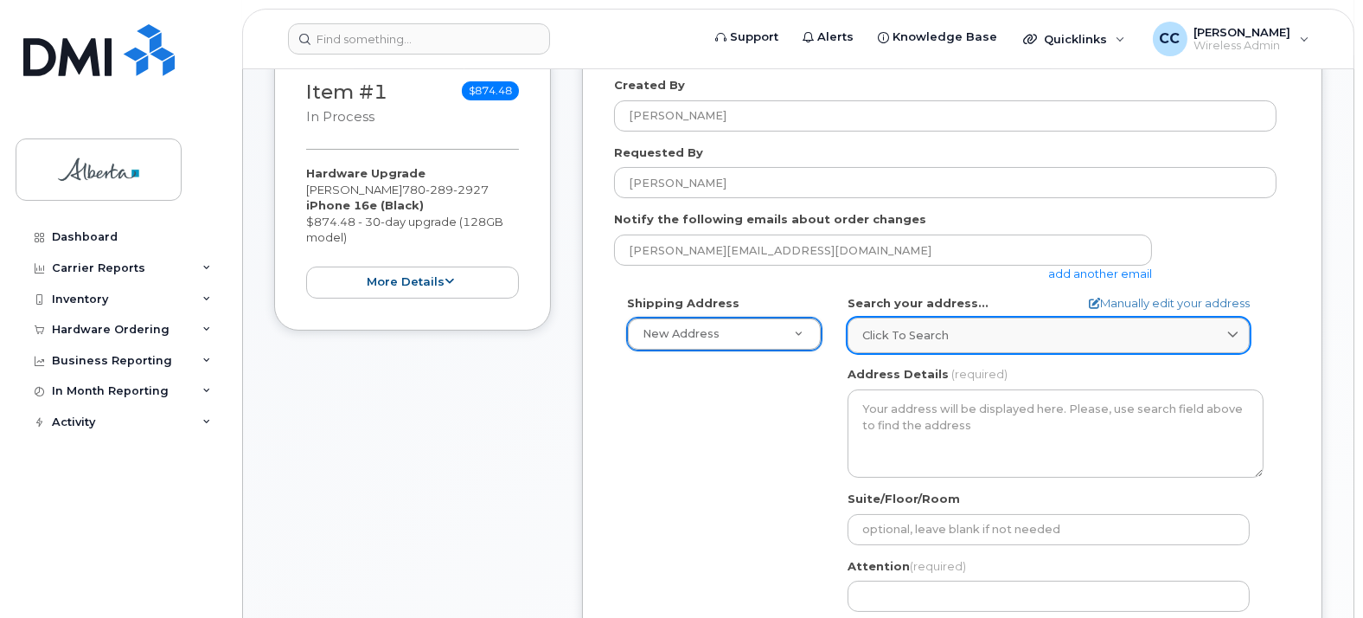
click at [900, 341] on span "Click to search" at bounding box center [905, 335] width 86 height 16
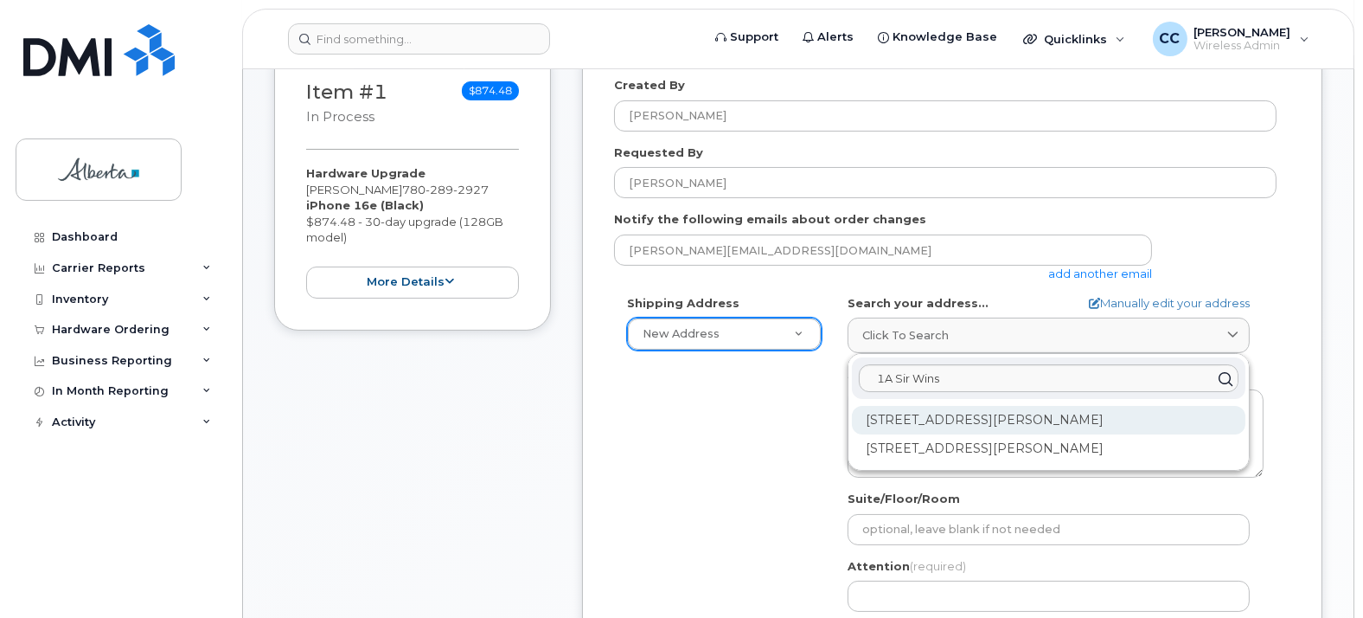
click at [1000, 423] on div "1A Sir Winston Churchill Sq NW Edmonton AB T5J 0R2" at bounding box center [1049, 420] width 394 height 29
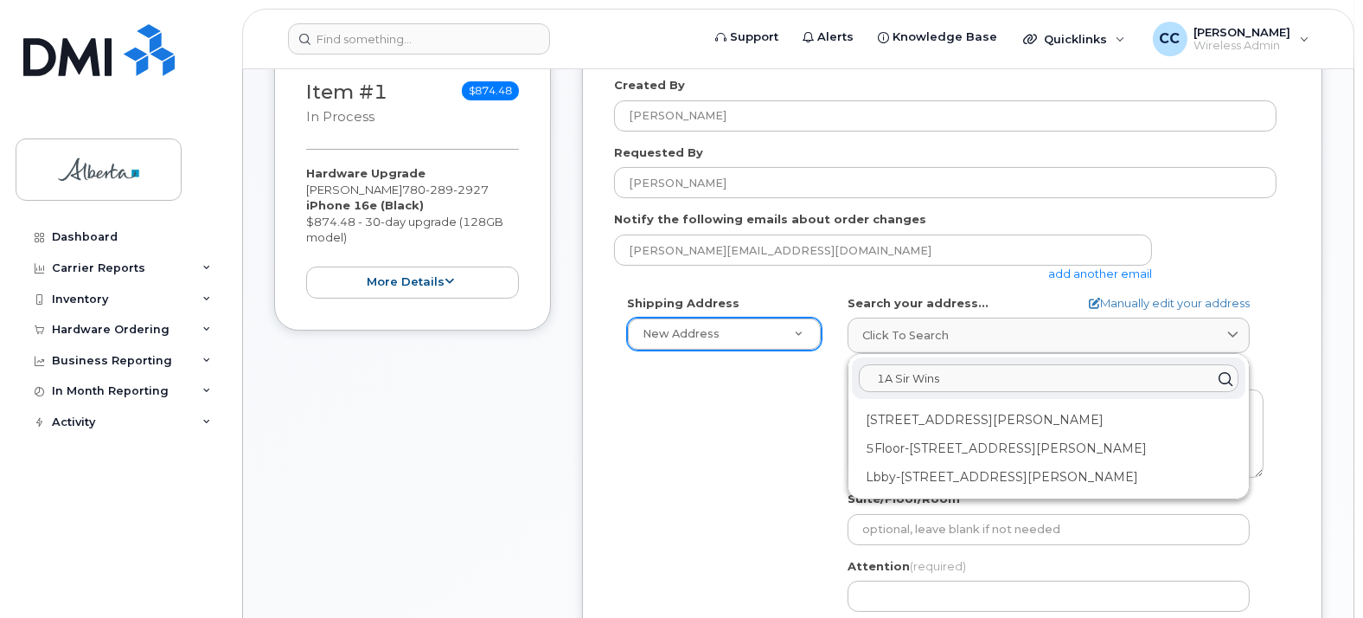
click at [957, 369] on input "1A Sir Wins" at bounding box center [1049, 378] width 380 height 28
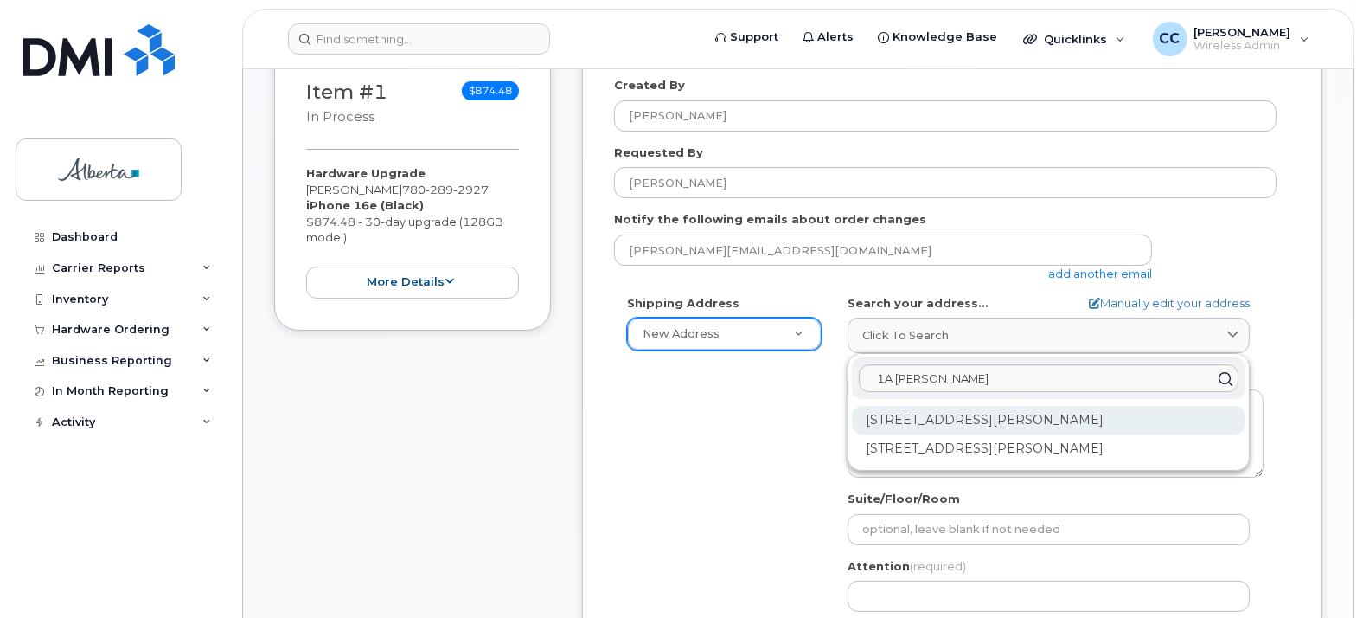
click at [973, 408] on div "1A Sir Winston Churchill Sq NW Edmonton AB T5J 0R2" at bounding box center [1049, 420] width 394 height 29
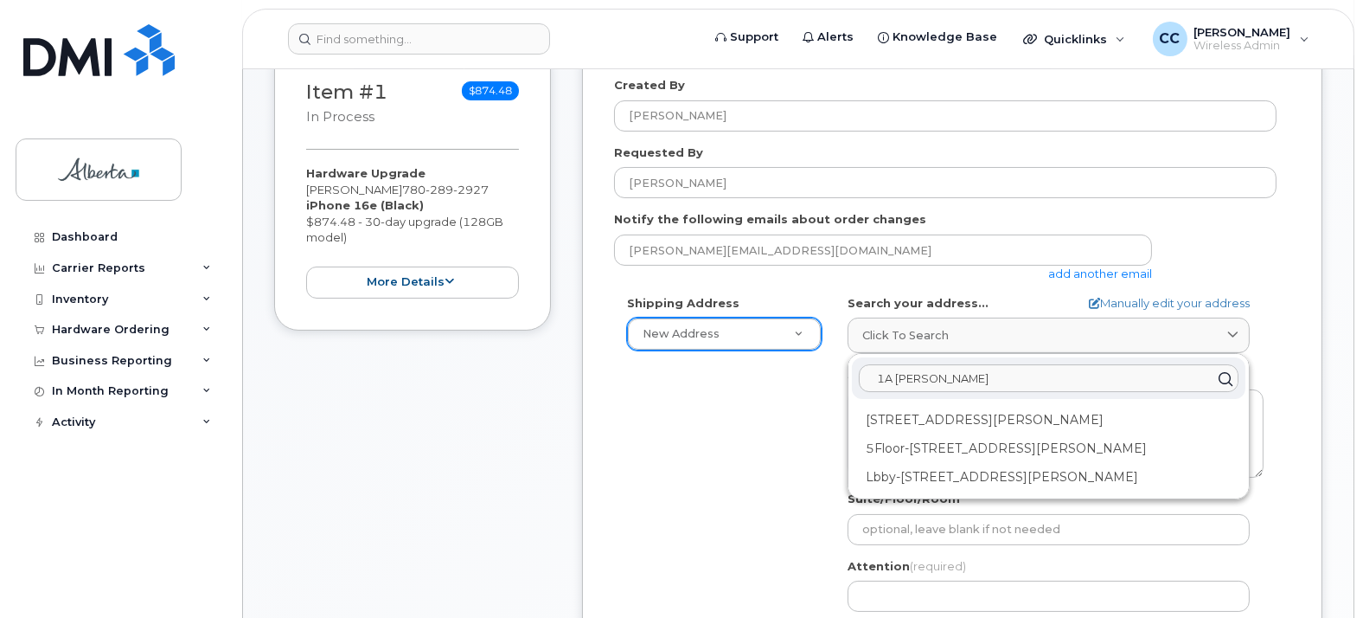
click at [979, 374] on input "1A Sir Winston" at bounding box center [1049, 378] width 380 height 28
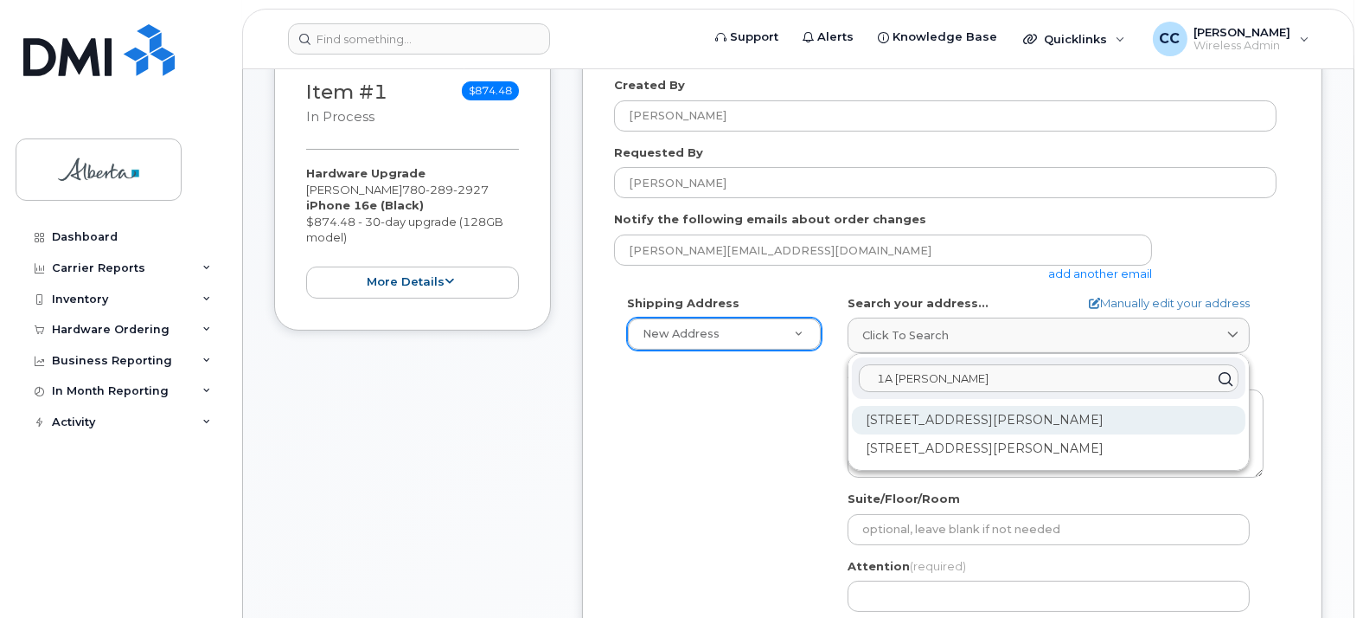
type input "1A Sir Winston Churchill"
click at [1072, 417] on div "1A Sir Winston Churchill Sq NW Edmonton AB T5J 0R2" at bounding box center [1049, 420] width 394 height 29
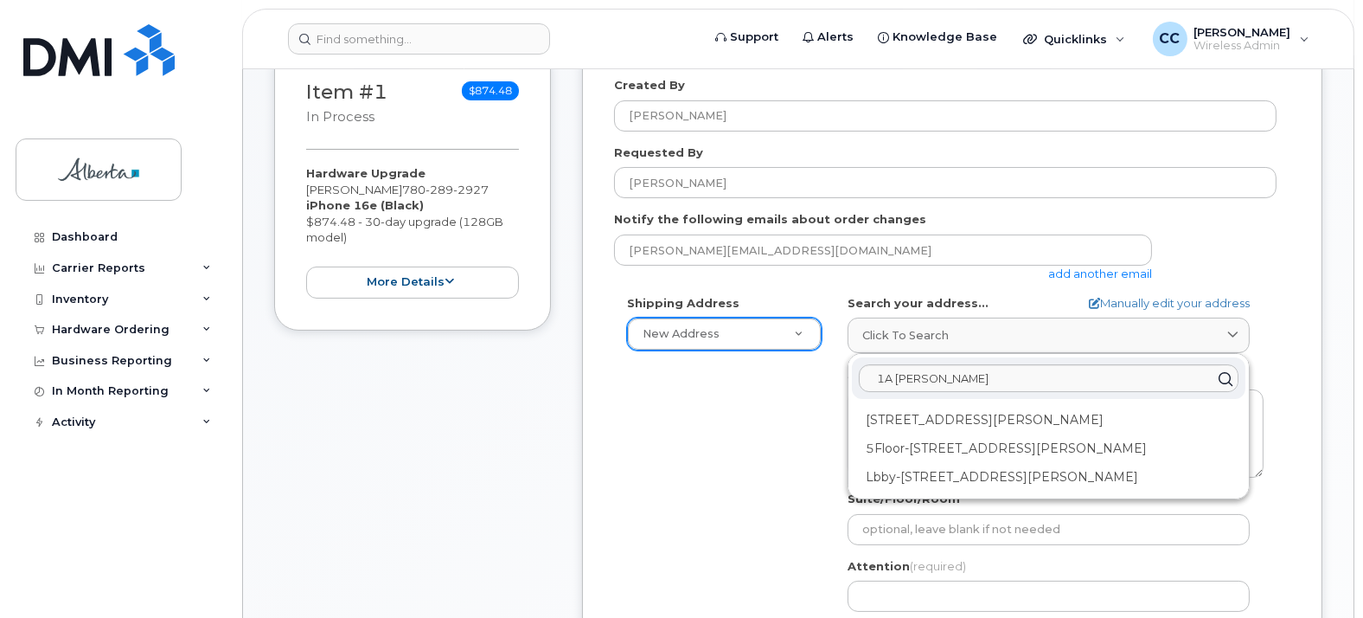
click at [715, 486] on div "Shipping Address New Address New Address 10365 - 97 Street NW 4810 - 48 Avenue …" at bounding box center [945, 493] width 662 height 397
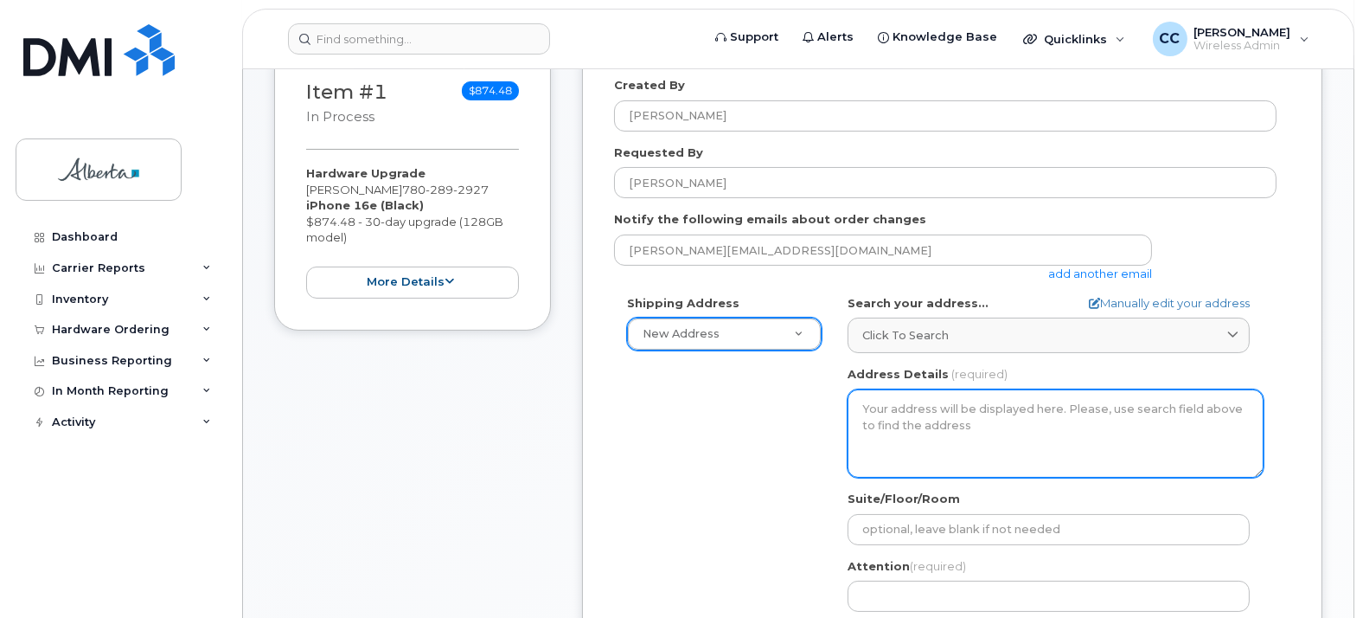
scroll to position [384, 0]
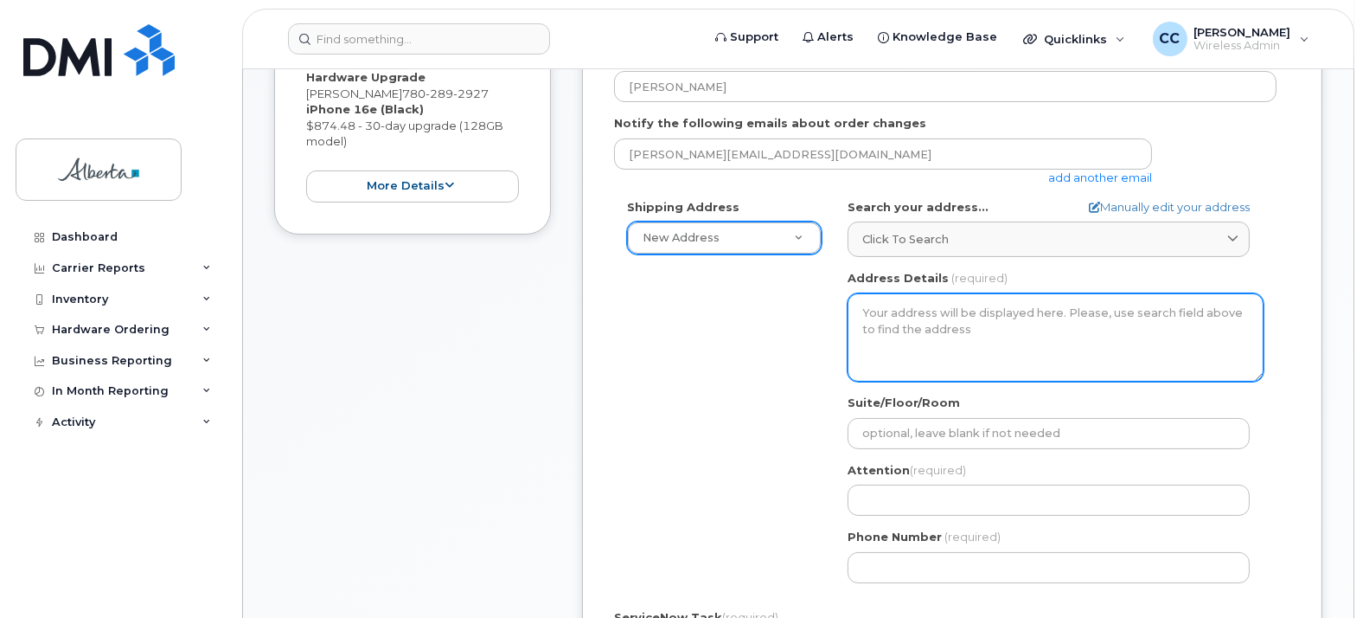
click at [997, 326] on textarea "Address Details" at bounding box center [1056, 337] width 416 height 88
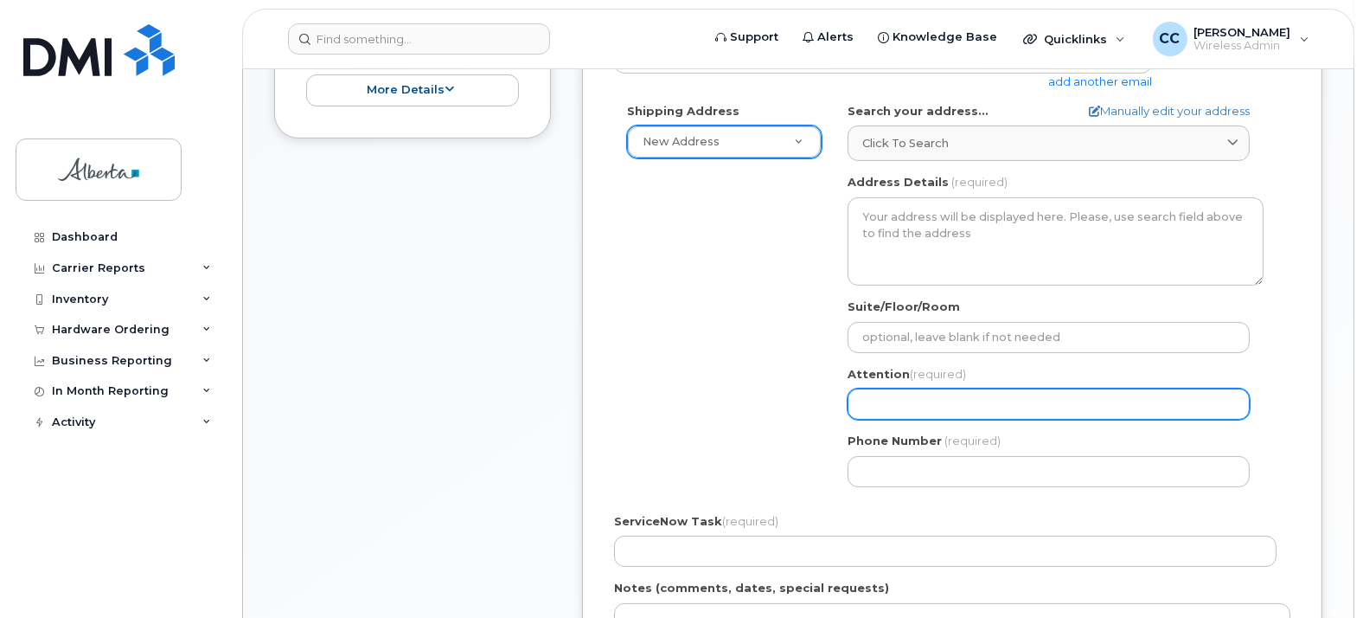
click at [959, 412] on input "Attention (required)" at bounding box center [1049, 403] width 402 height 31
select select
type input "S"
select select
type input "Sh"
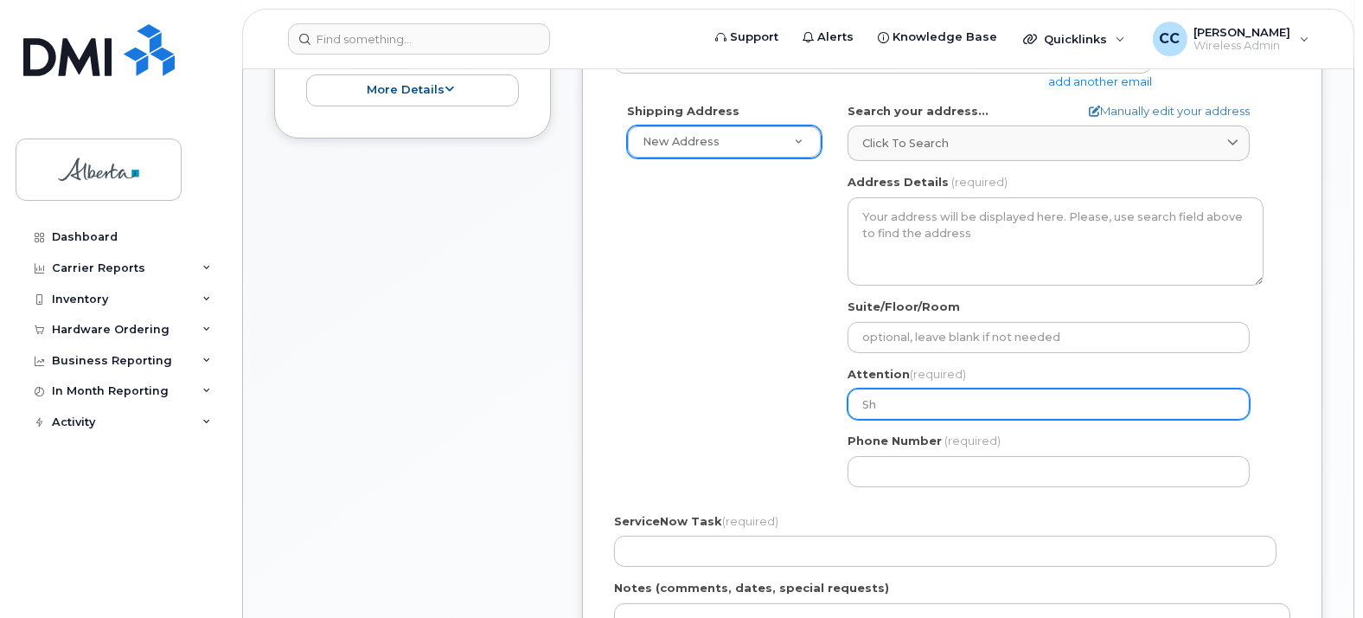
select select
type input "Sha"
select select
type input "Shar"
select select
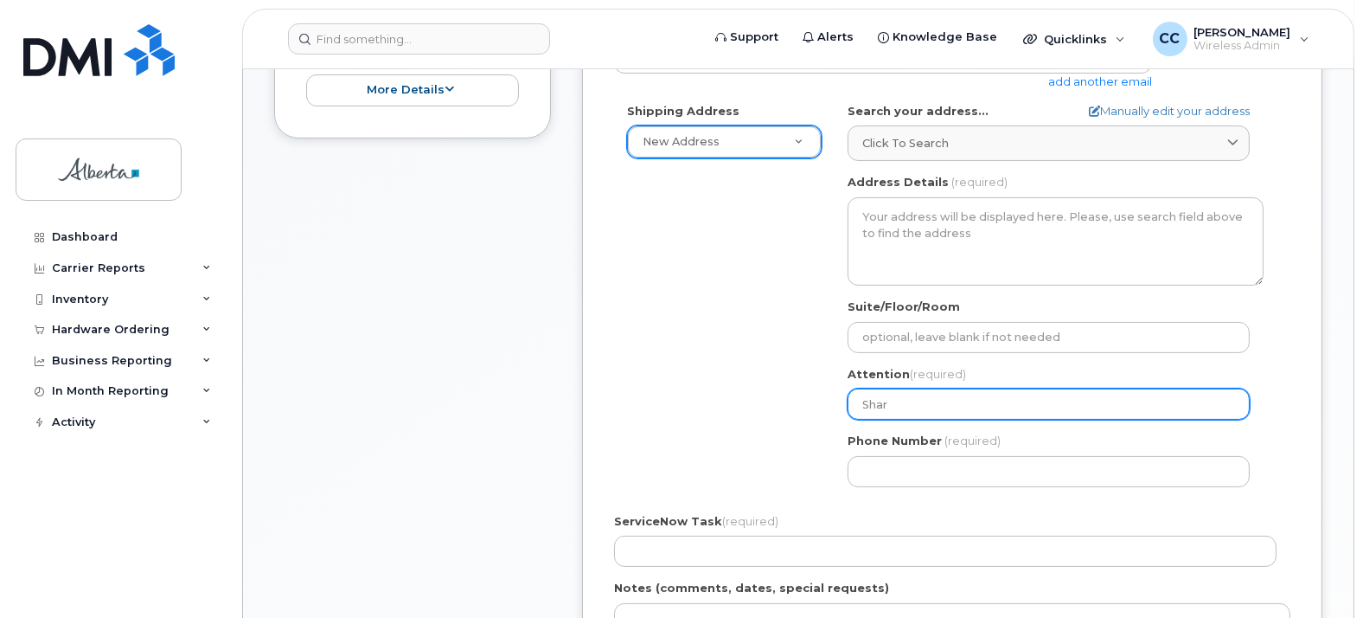
type input "Sharo"
select select
type input "Sharon"
select select
type input "Sharon M"
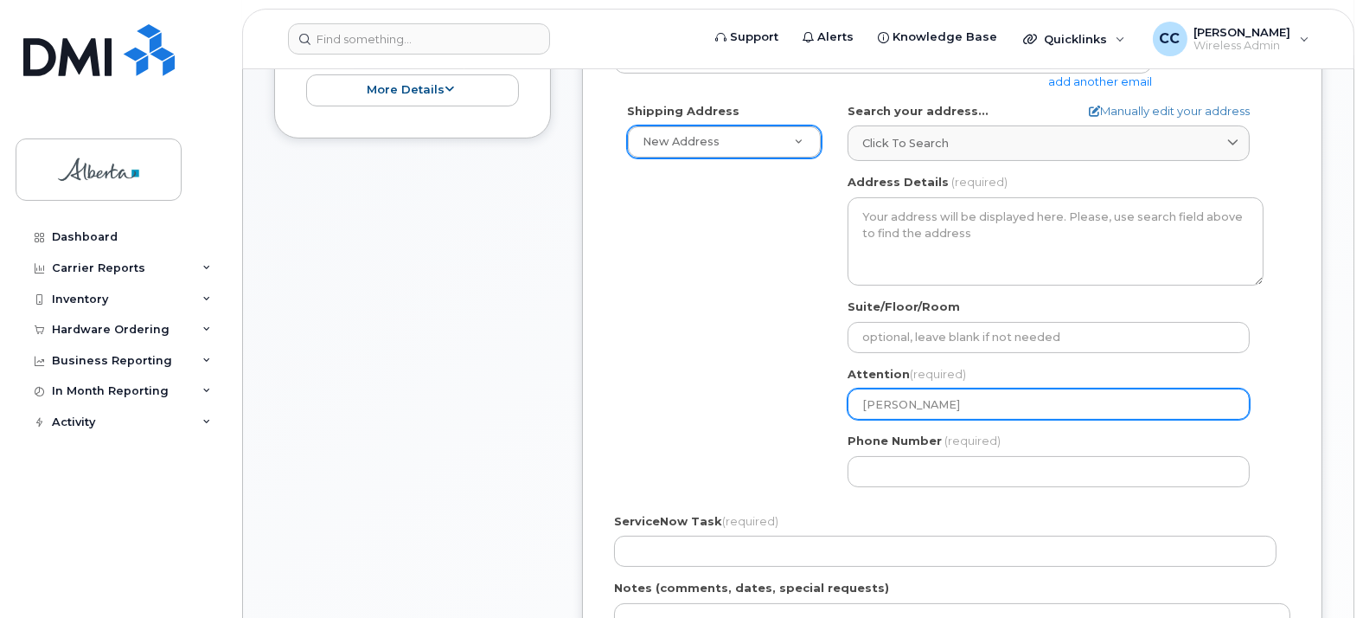
select select
type input "Sharon Mu"
select select
type input "Sharon Mul"
select select
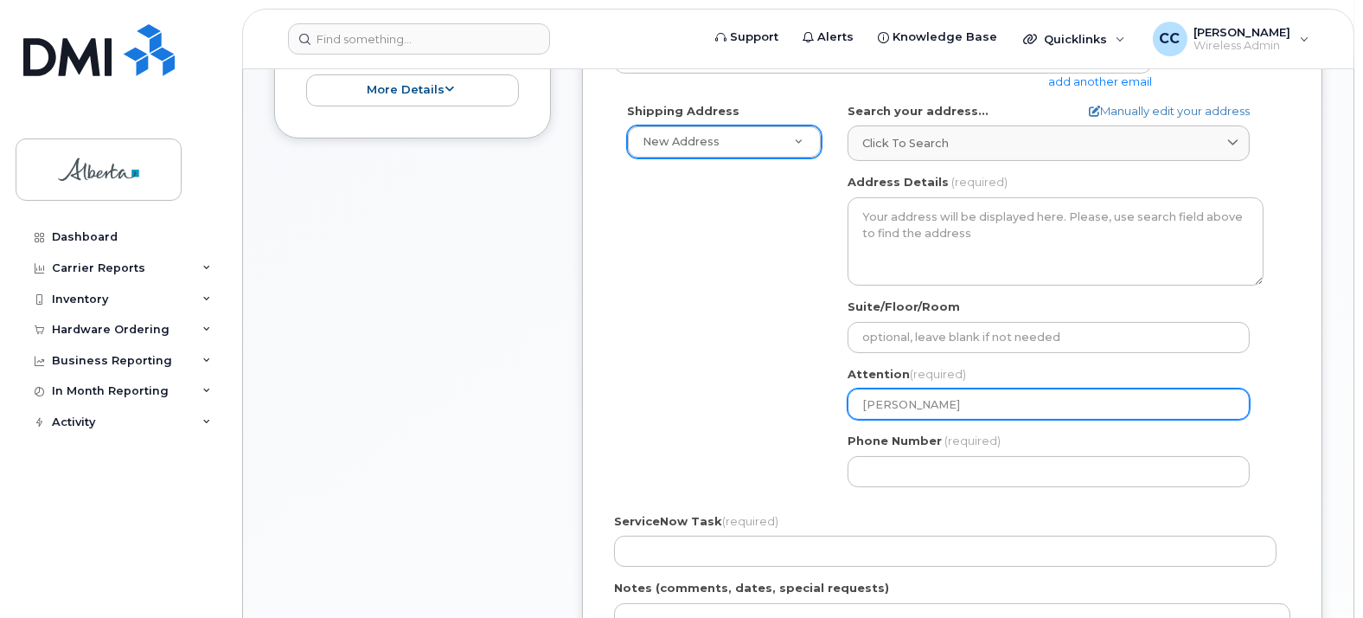
type input "Sharon Mull"
select select
type input "Sharon Mulle"
select select
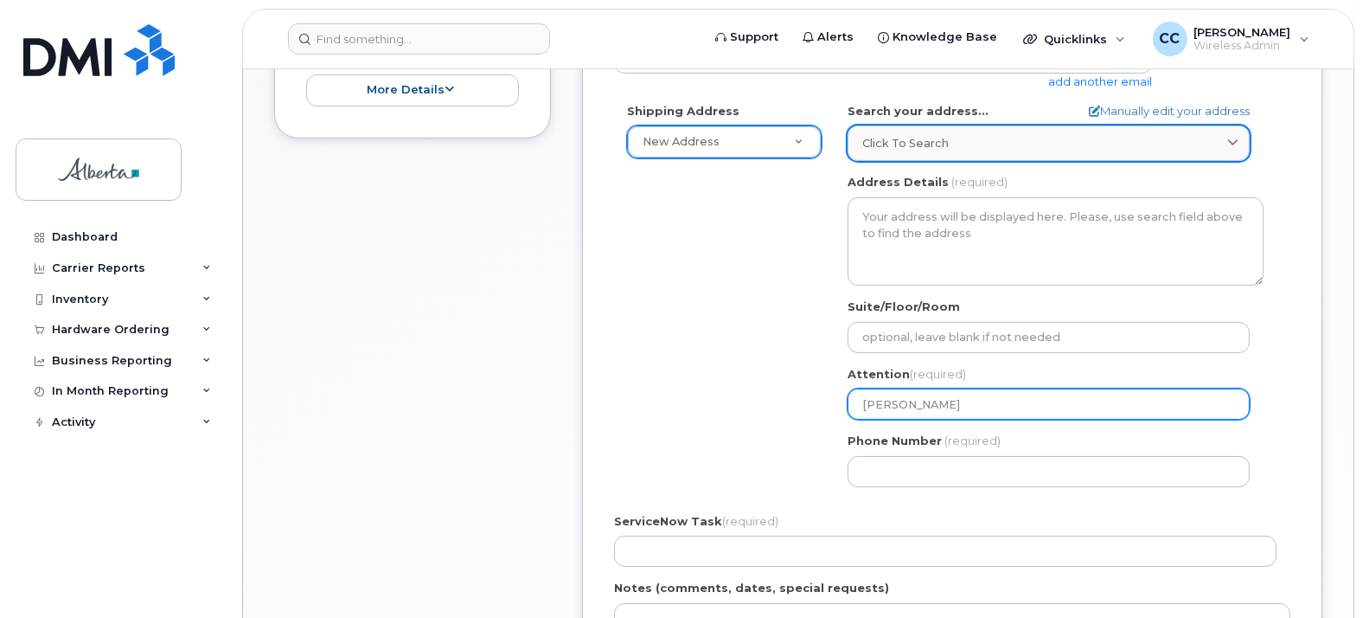
type input "Sharon Mullen"
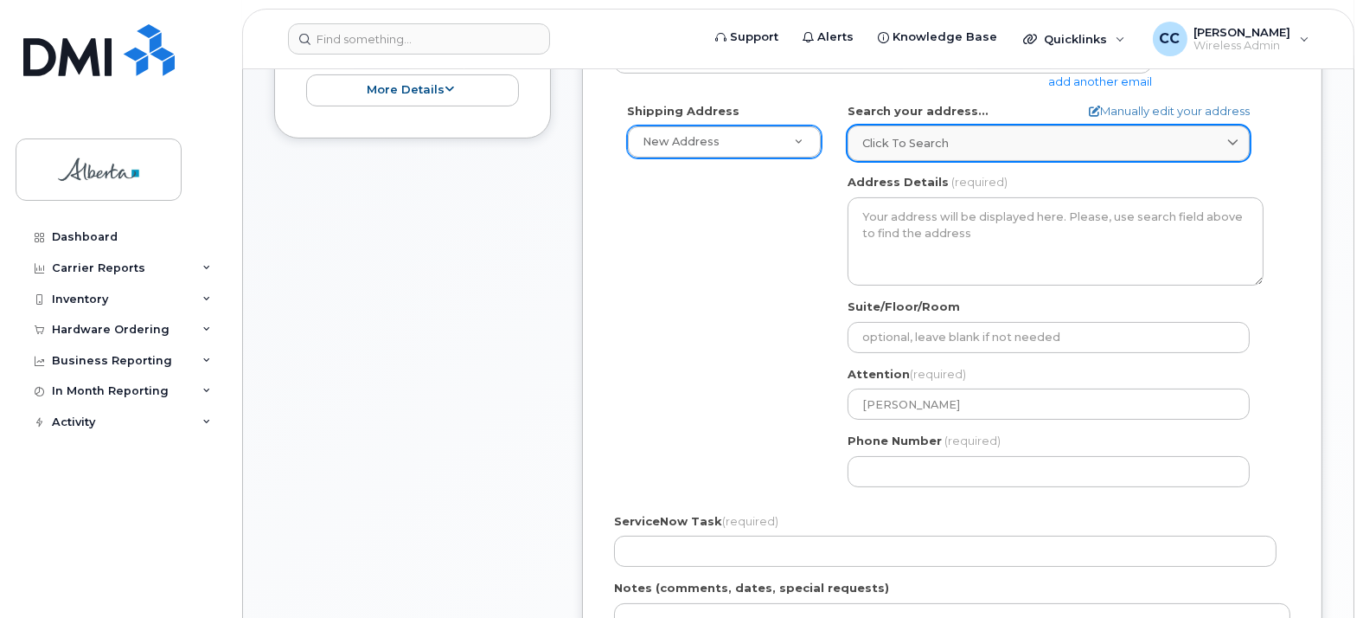
click at [990, 157] on link "Click to search" at bounding box center [1049, 142] width 402 height 35
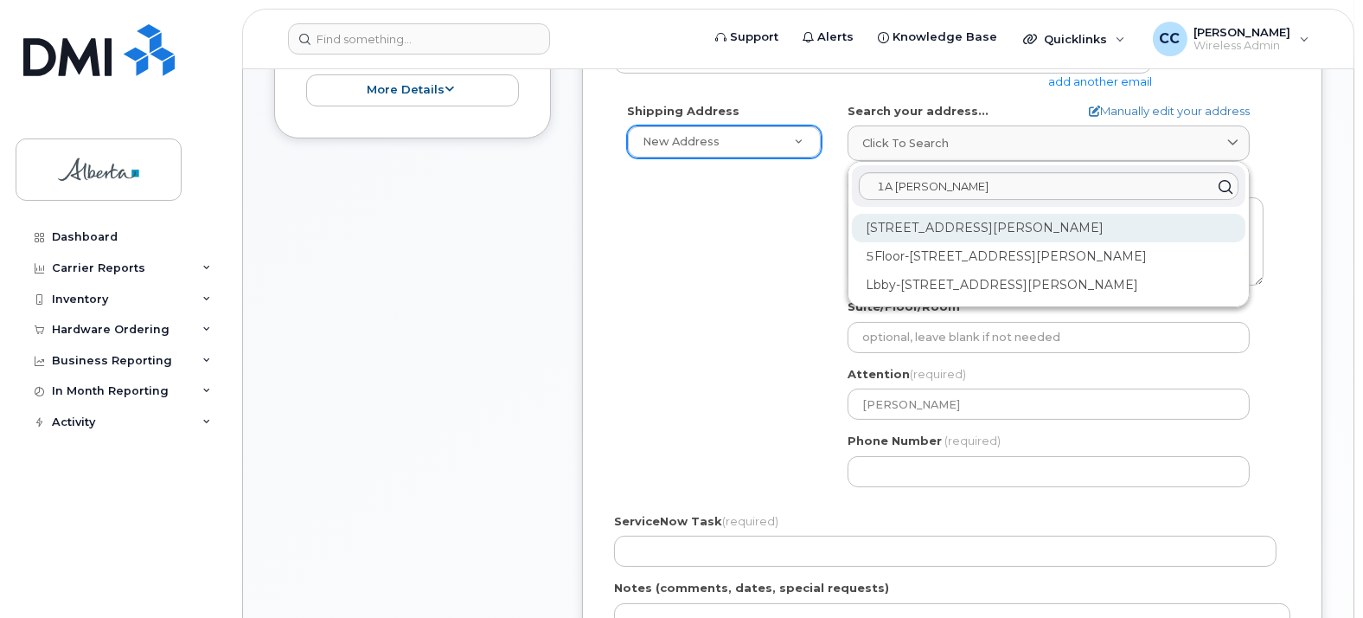
click at [1060, 227] on div "100-1A Sir Winston Churchill Sq NW Edmonton AB T5J 0R2" at bounding box center [1049, 228] width 394 height 29
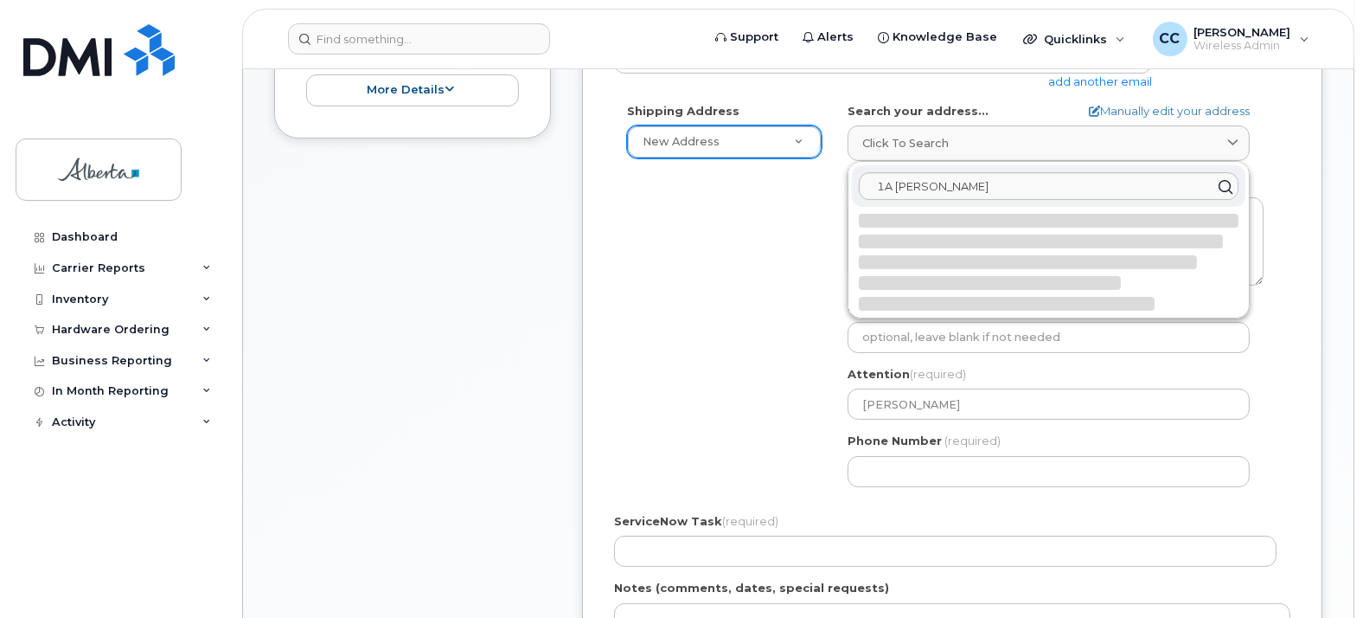
select select
type textarea "100-1A Sir Winston Churchill Sq NW EDMONTON AB T5J 0R2 CANADA"
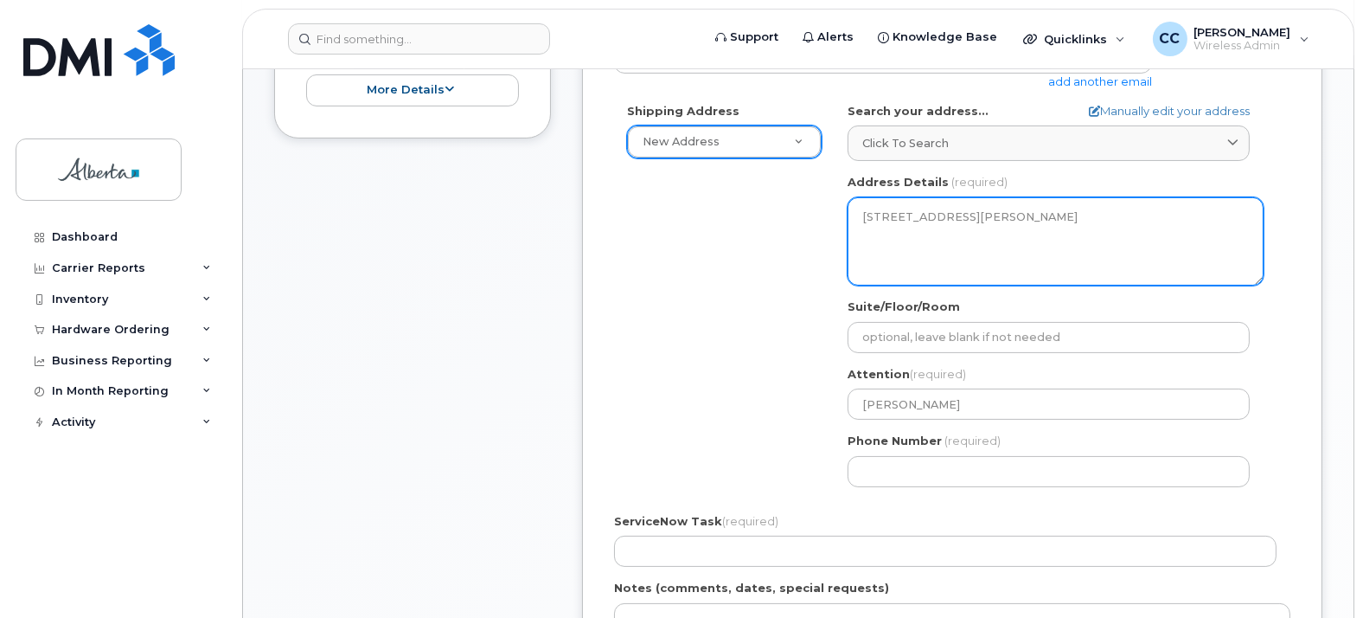
click at [890, 216] on textarea "100-1A Sir Winston Churchill Sq NW EDMONTON AB T5J 0R2 CANADA" at bounding box center [1056, 241] width 416 height 88
click at [892, 212] on textarea "100-1A Sir Winston Churchill Sq NW EDMONTON AB T5J 0R2 CANADA" at bounding box center [1056, 241] width 416 height 88
click at [980, 252] on textarea "100-1A Sir Winston Churchill Sq NW EDMONTON AB T5J 0R2 CANADA" at bounding box center [1056, 241] width 416 height 88
click at [893, 213] on textarea "100-1A Sir Winston Churchill Sq NW EDMONTON AB T5J 0R2 CANADA" at bounding box center [1056, 241] width 416 height 88
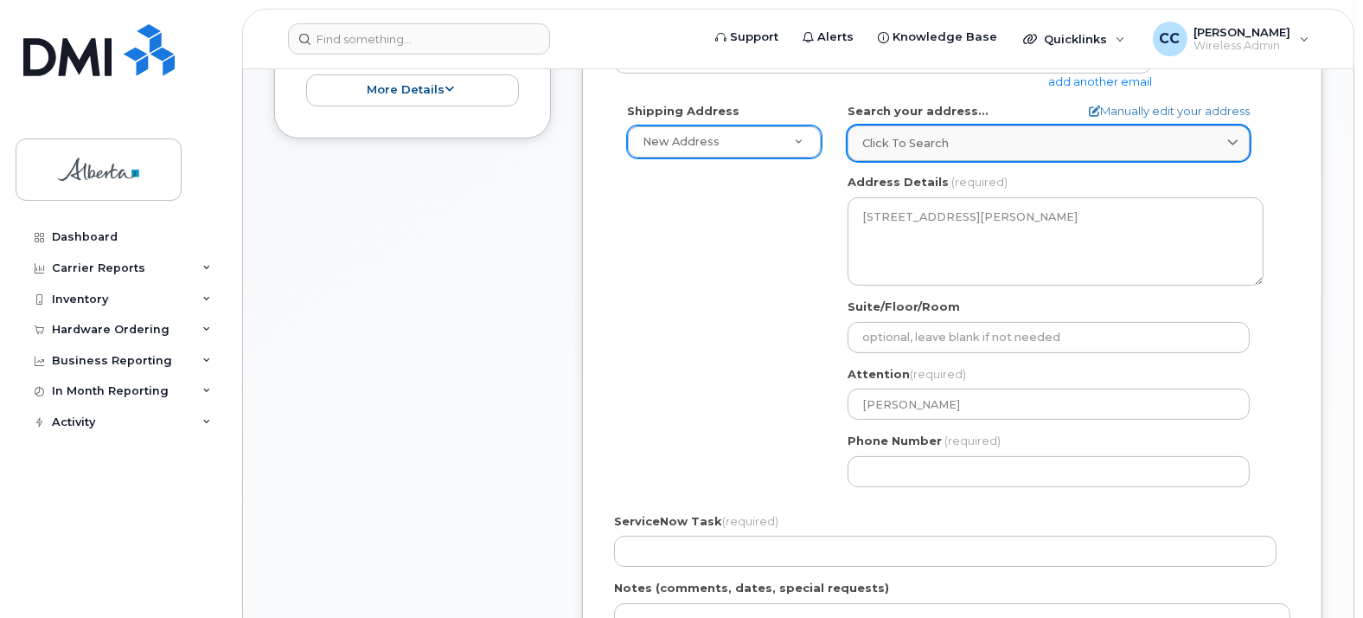
click at [1008, 139] on div "Click to search" at bounding box center [1048, 143] width 373 height 16
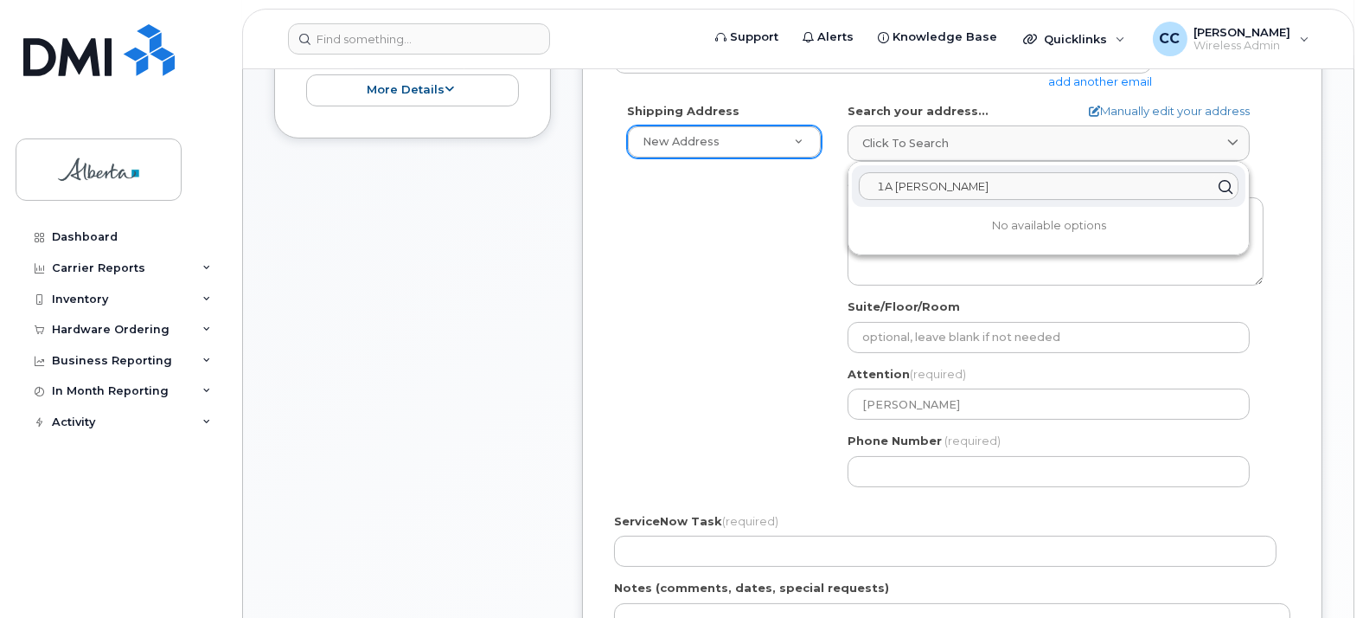
click at [1029, 187] on input "1A Sir Winston Churchill" at bounding box center [1049, 186] width 380 height 28
click at [733, 264] on div "Shipping Address New Address New Address 10365 - 97 Street NW 4810 - 48 Avenue …" at bounding box center [945, 301] width 662 height 397
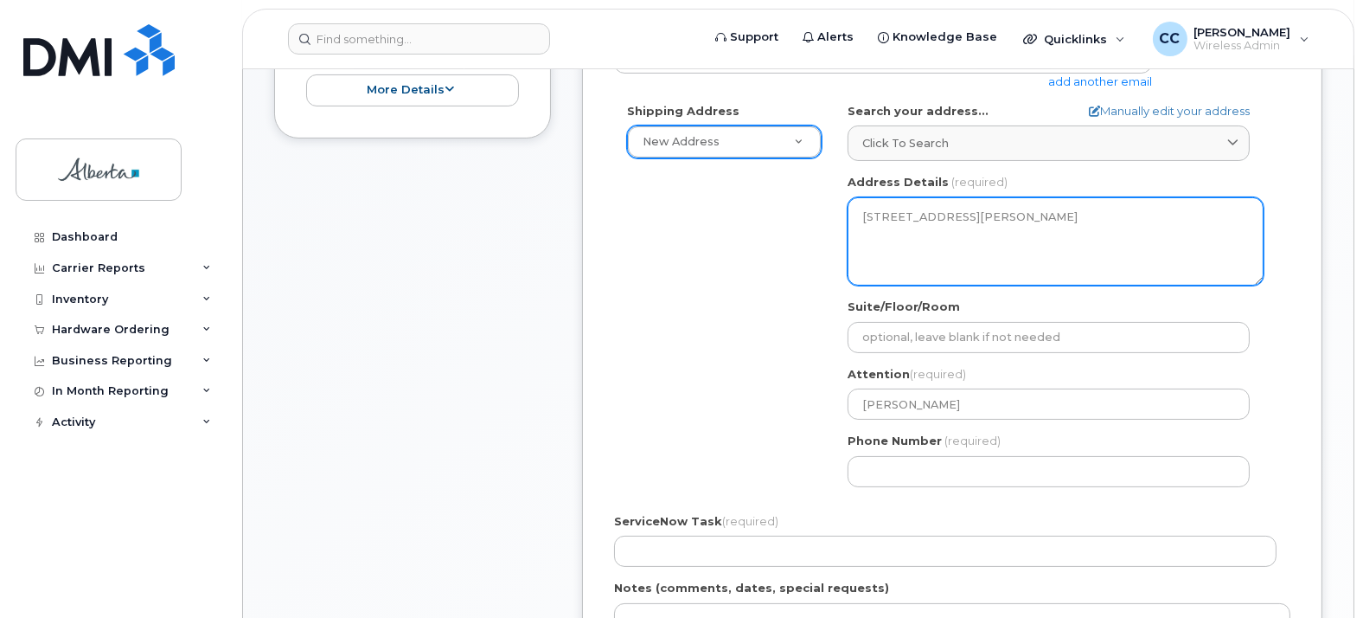
drag, startPoint x: 929, startPoint y: 249, endPoint x: 863, endPoint y: 205, distance: 79.2
click at [863, 205] on textarea "100-1A Sir Winston Churchill Sq NW EDMONTON AB T5J 0R2 CANADA" at bounding box center [1056, 241] width 416 height 88
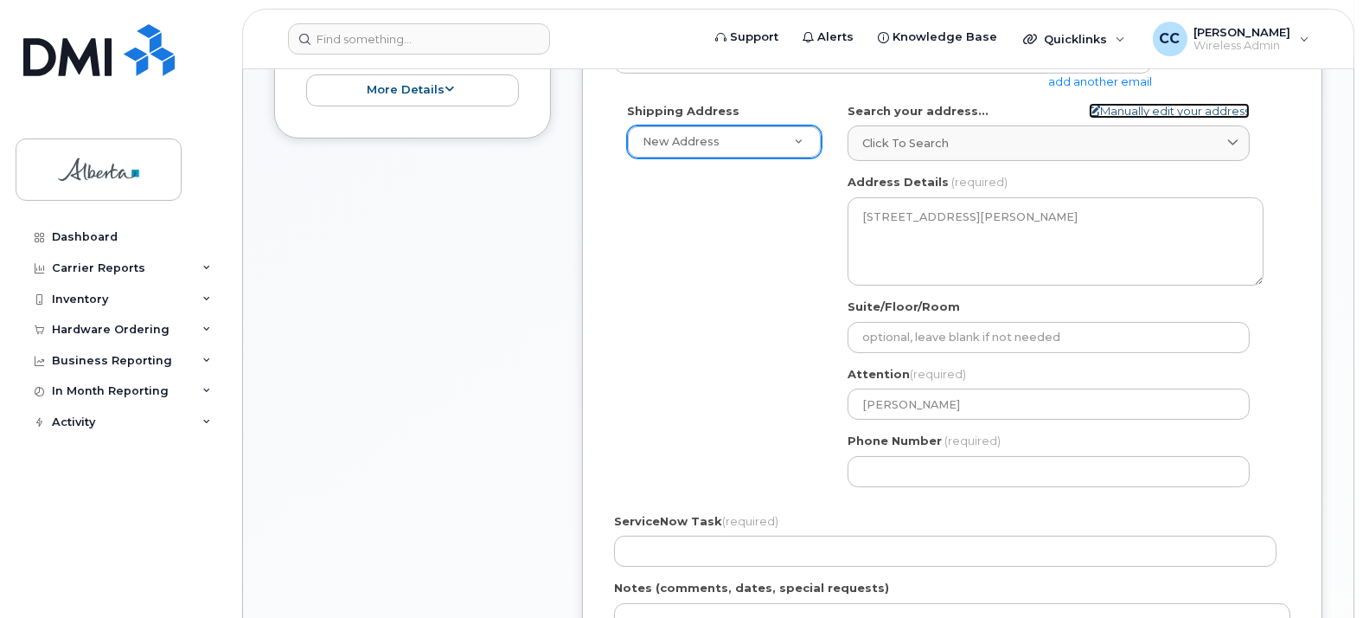
click at [1217, 107] on link "Manually edit your address" at bounding box center [1169, 111] width 161 height 16
select select
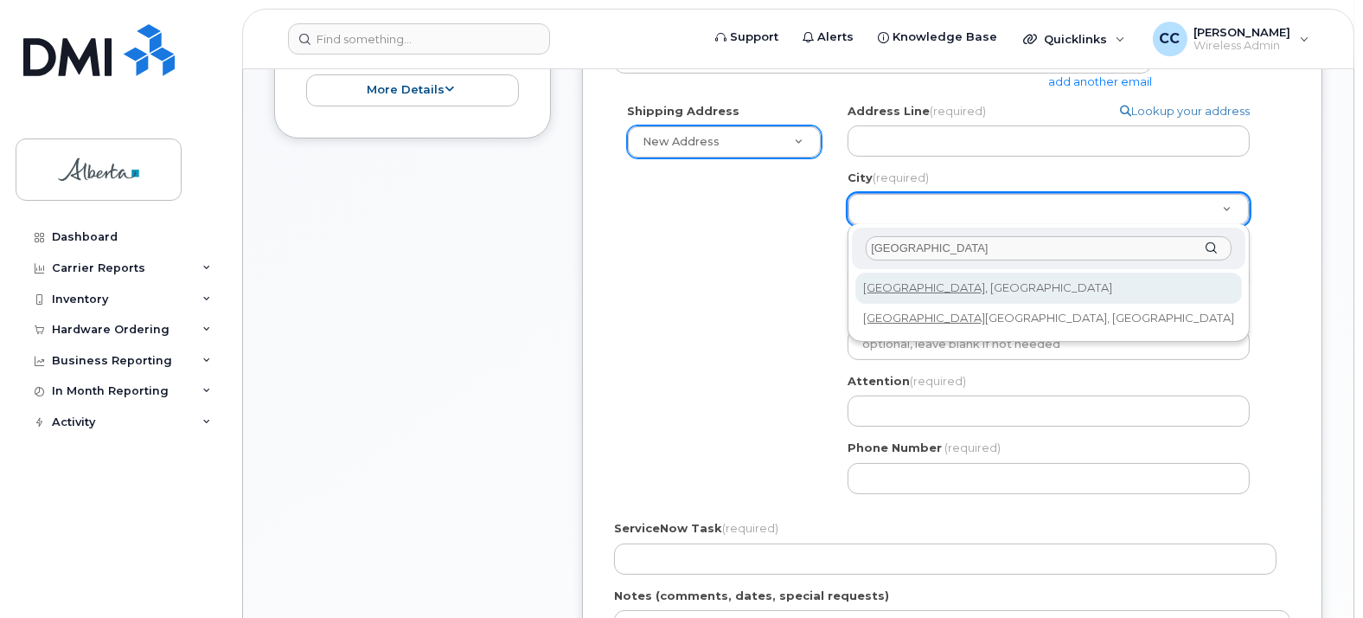
type input "Edmonton"
select select
type input "182"
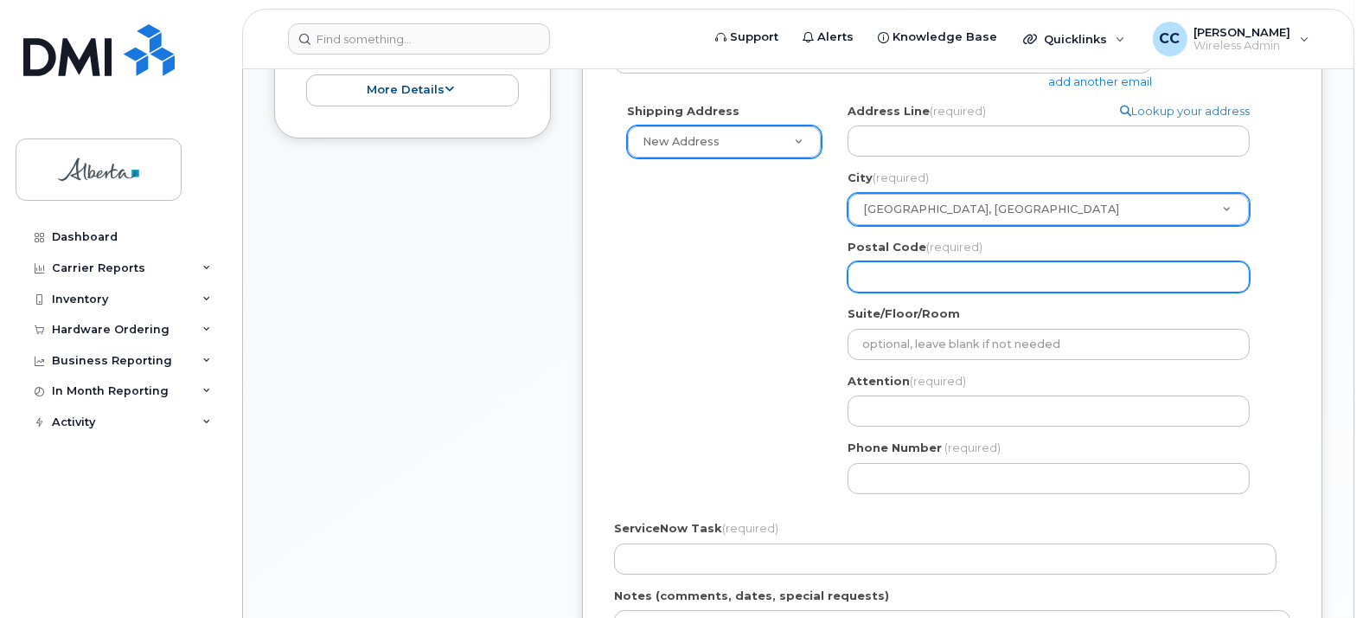
click at [911, 283] on input "Postal Code (required)" at bounding box center [1049, 276] width 402 height 31
select select
type input "T"
select select
type input "T5"
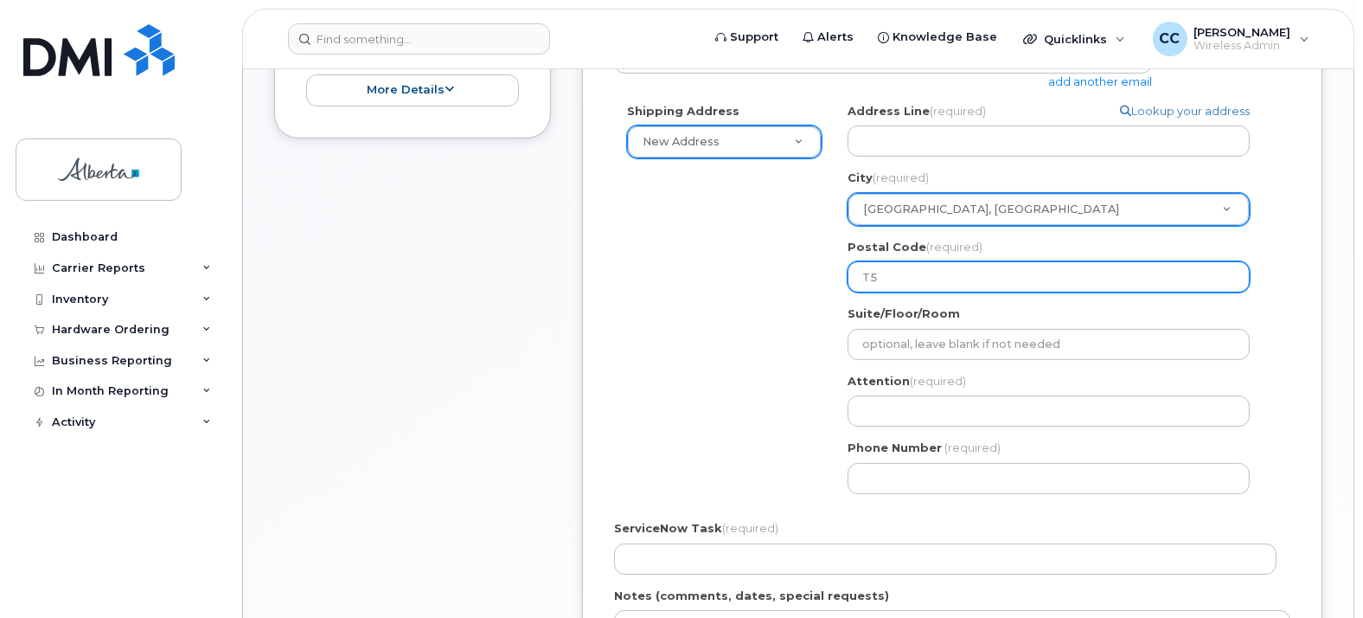
select select
type input "T5J"
select select
type input "T5J 0"
select select
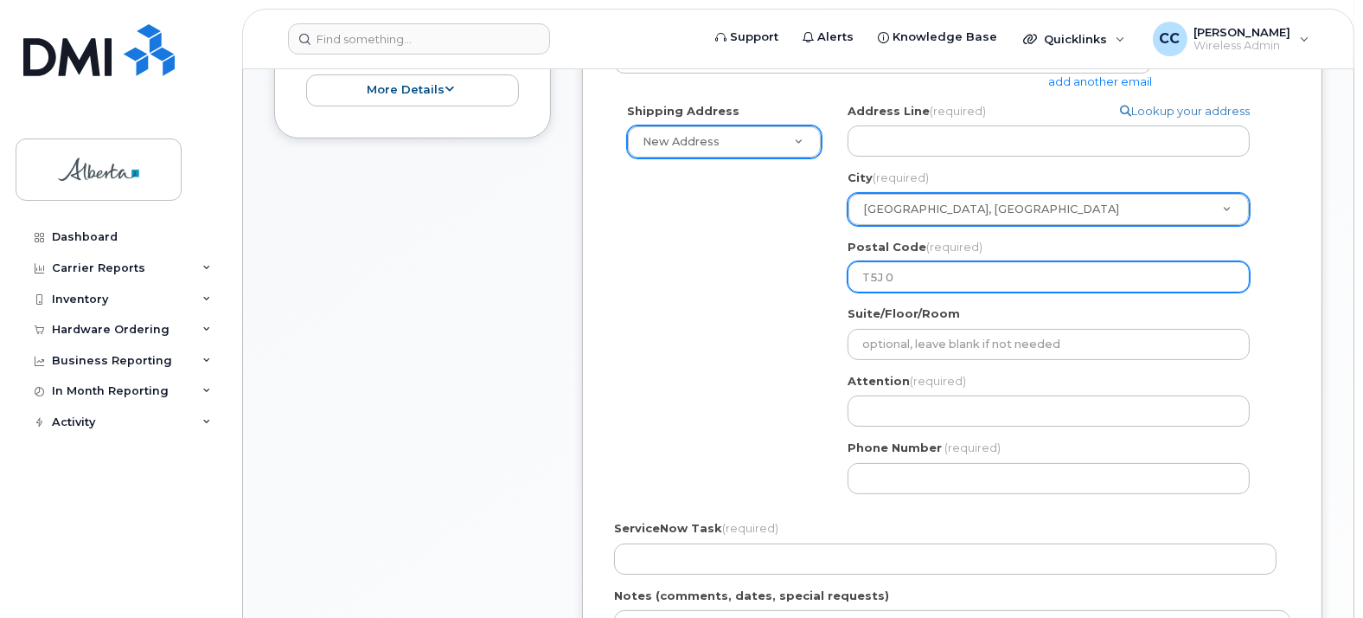
type input "T5J 0R"
select select
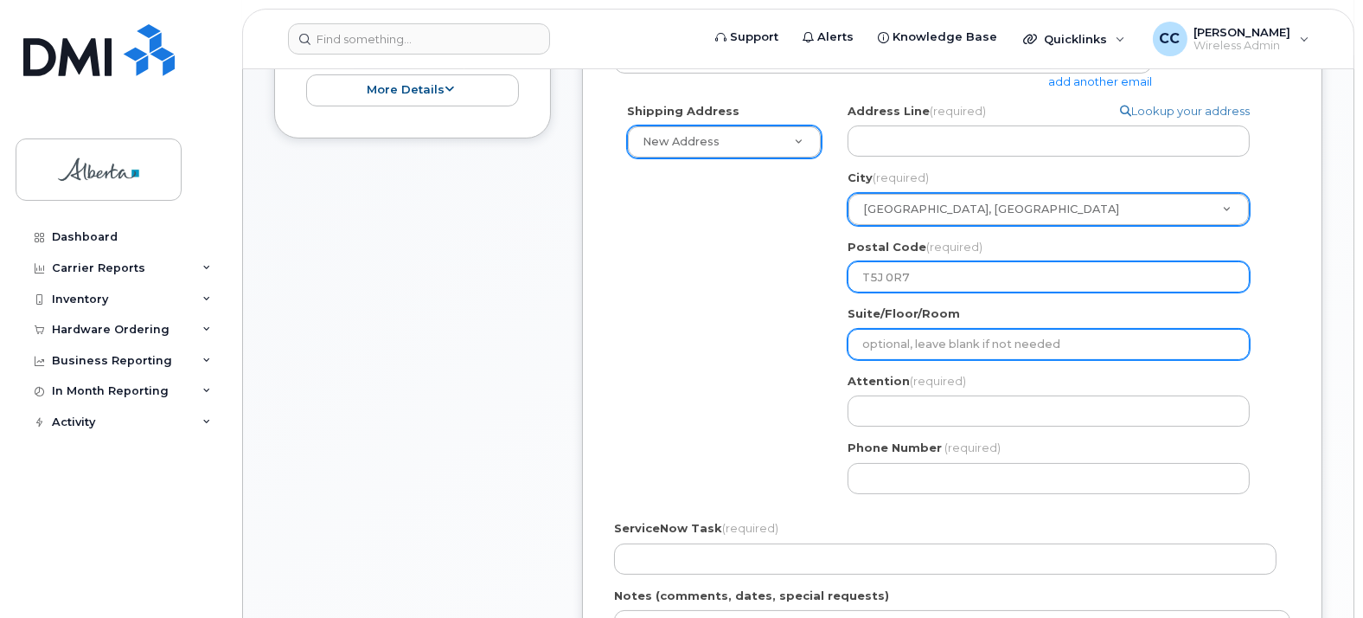
type input "T5J 0R7"
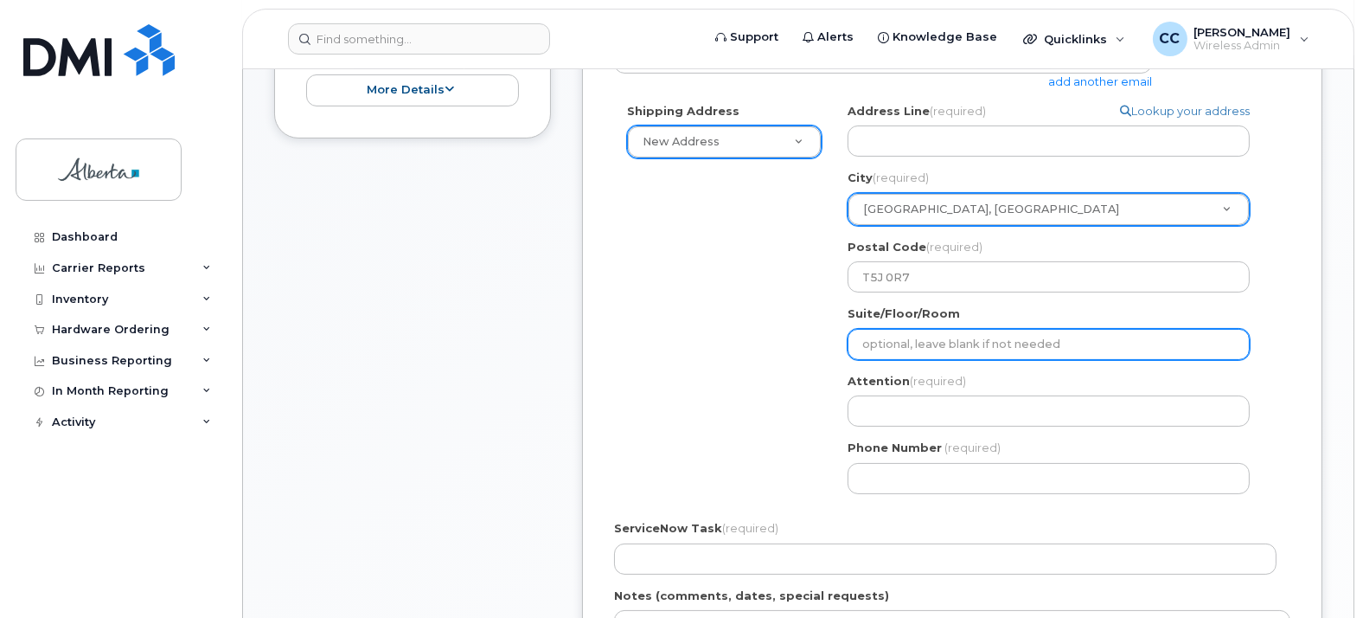
click at [955, 346] on input "Suite/Floor/Room" at bounding box center [1049, 344] width 402 height 31
select select
type input "M"
select select
type input "Ma"
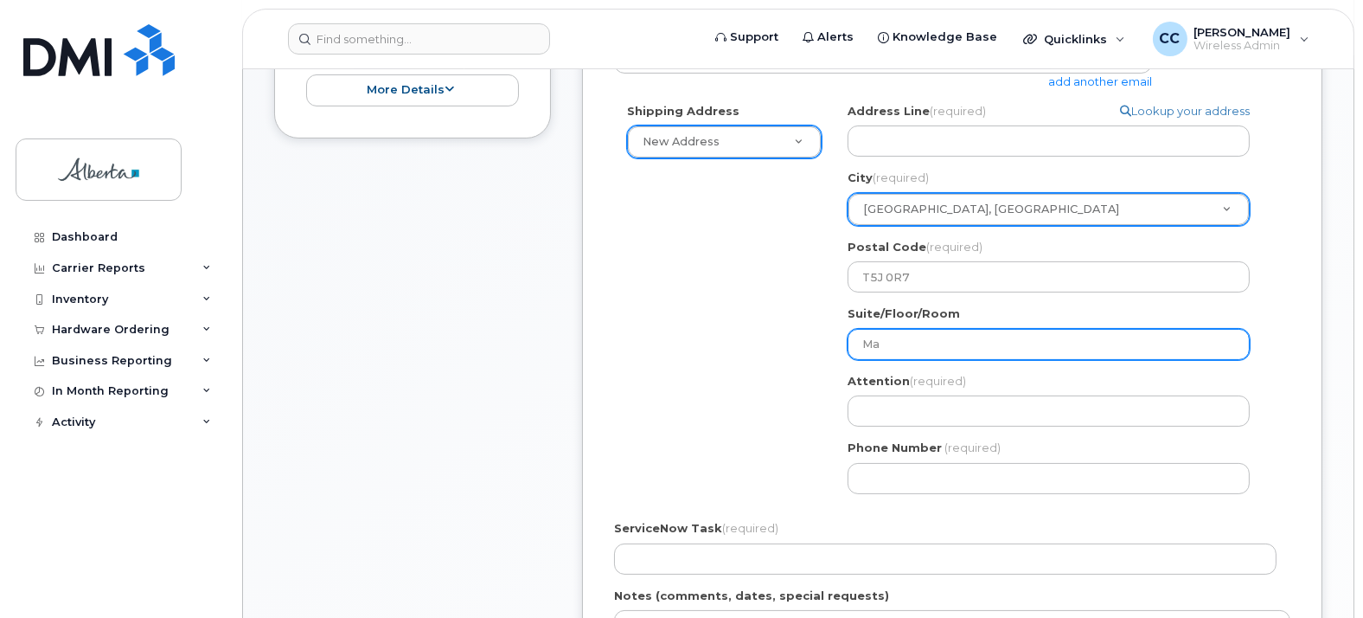
select select
type input "Mai"
select select
type input "Main"
select select
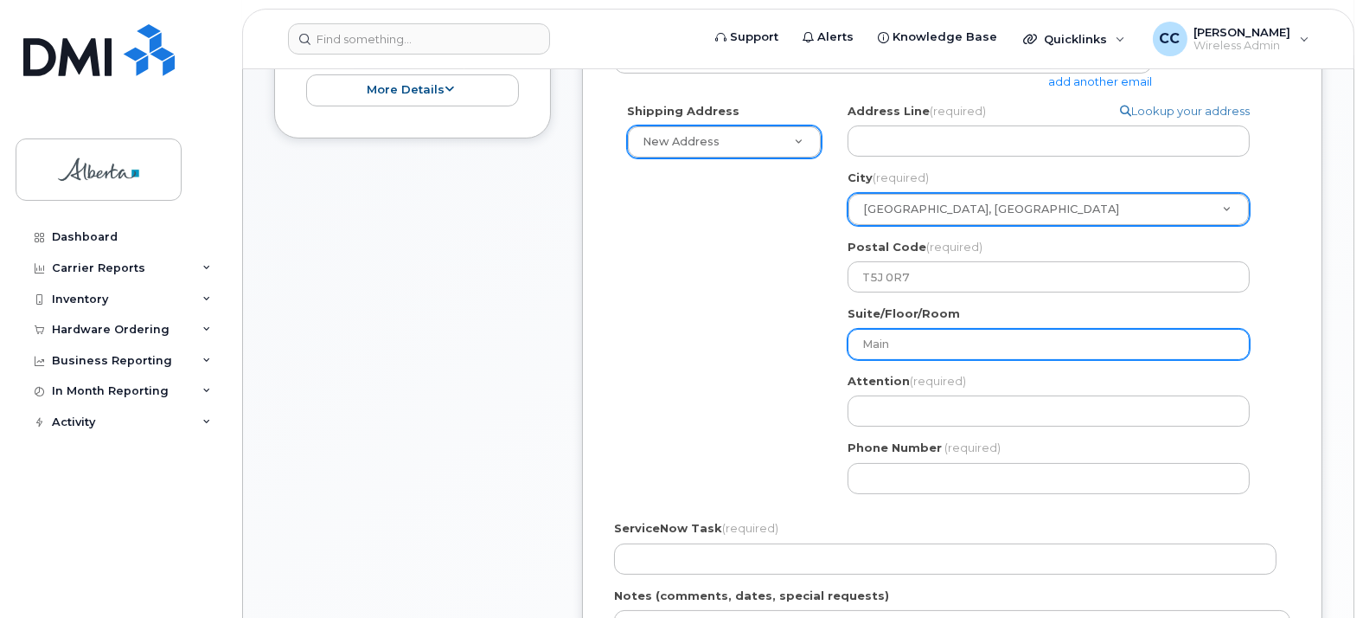
type input "Main F"
select select
type input "Main Fl"
select select
type input "Main Flo"
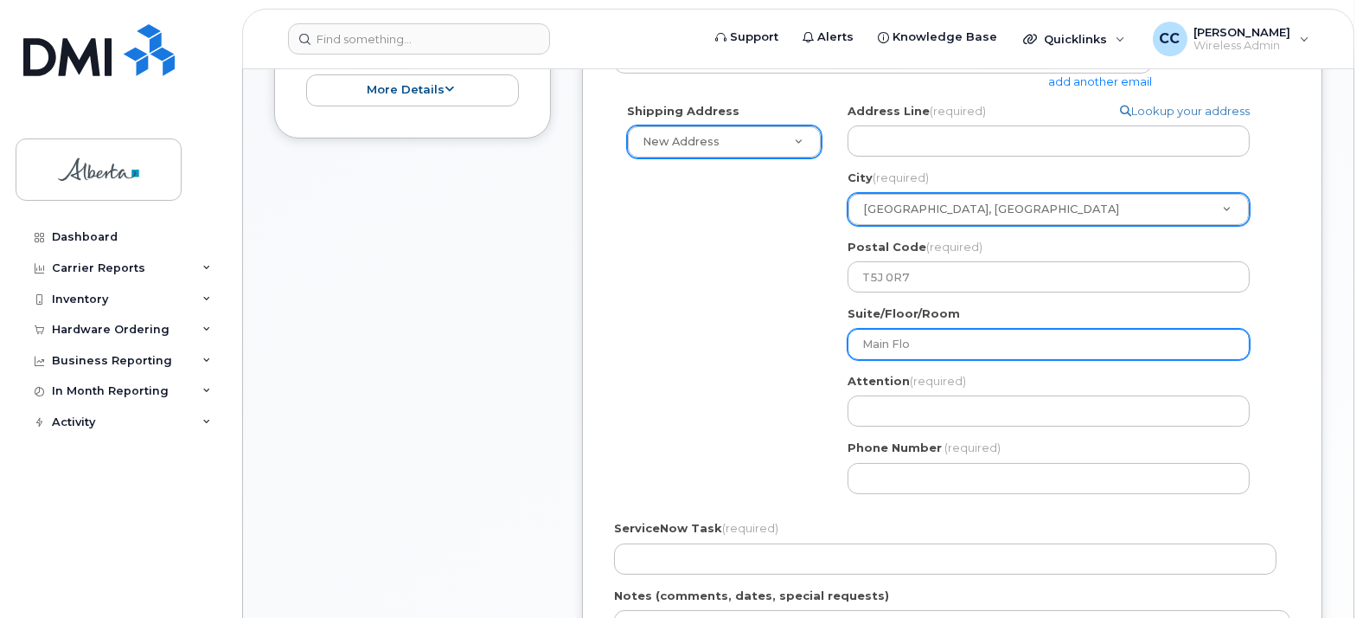
select select
type input "Main Floo"
select select
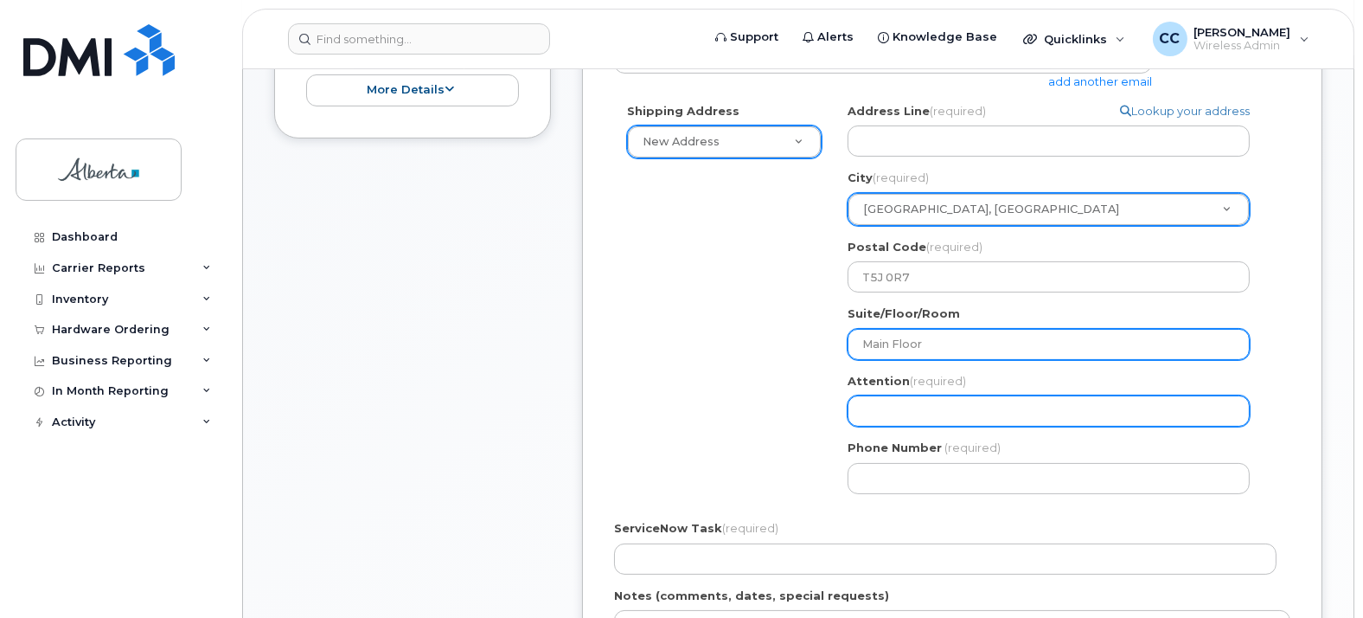
type input "Main Floor"
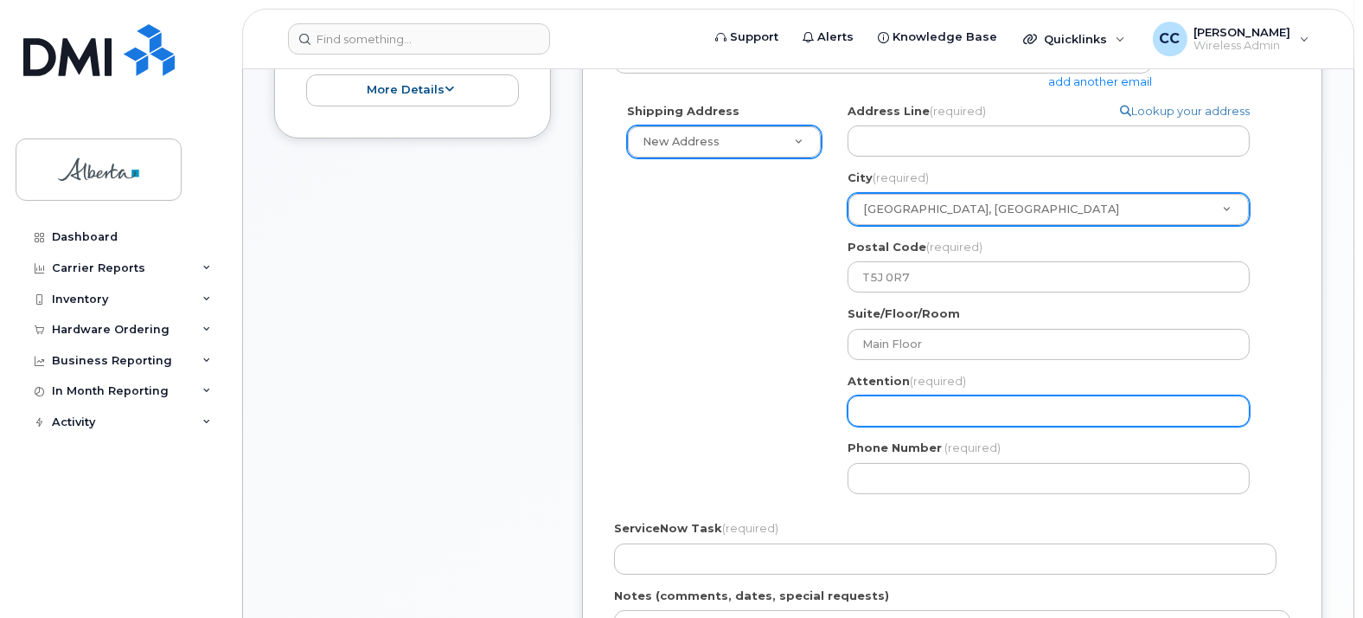
click at [880, 413] on input "Attention (required)" at bounding box center [1049, 410] width 402 height 31
select select
type input "Sh"
select select
type input "Sha"
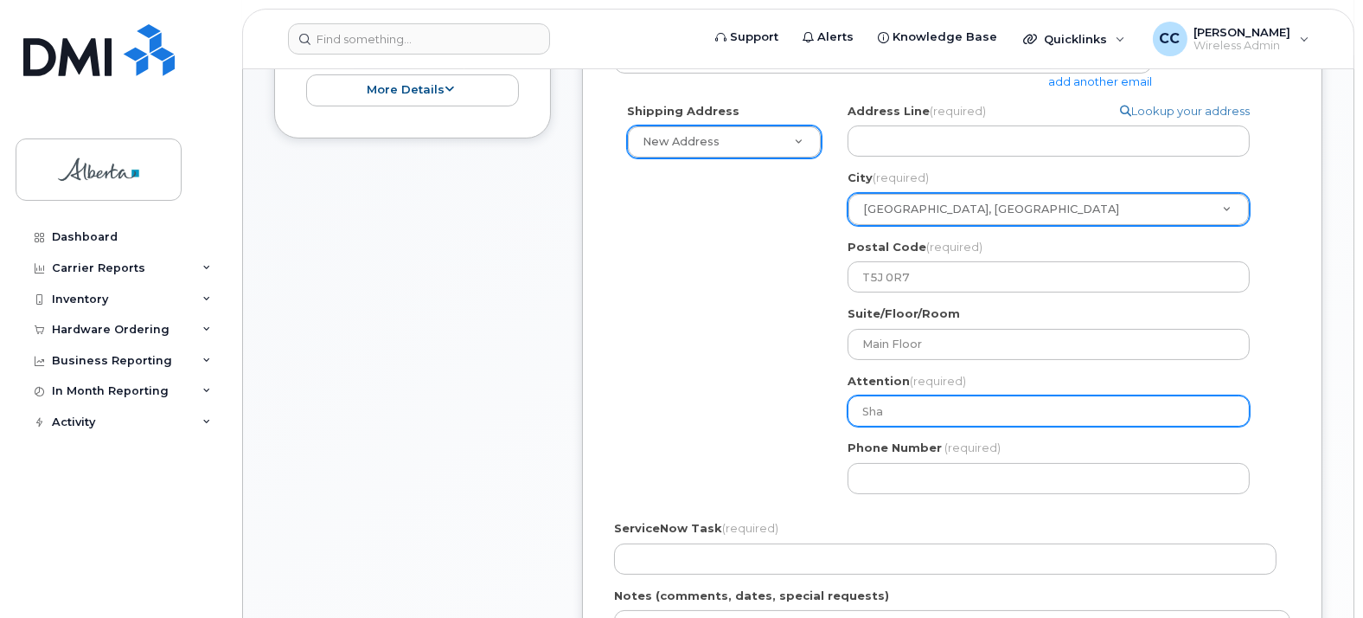
select select
type input "Shar"
select select
type input "Sharo"
select select
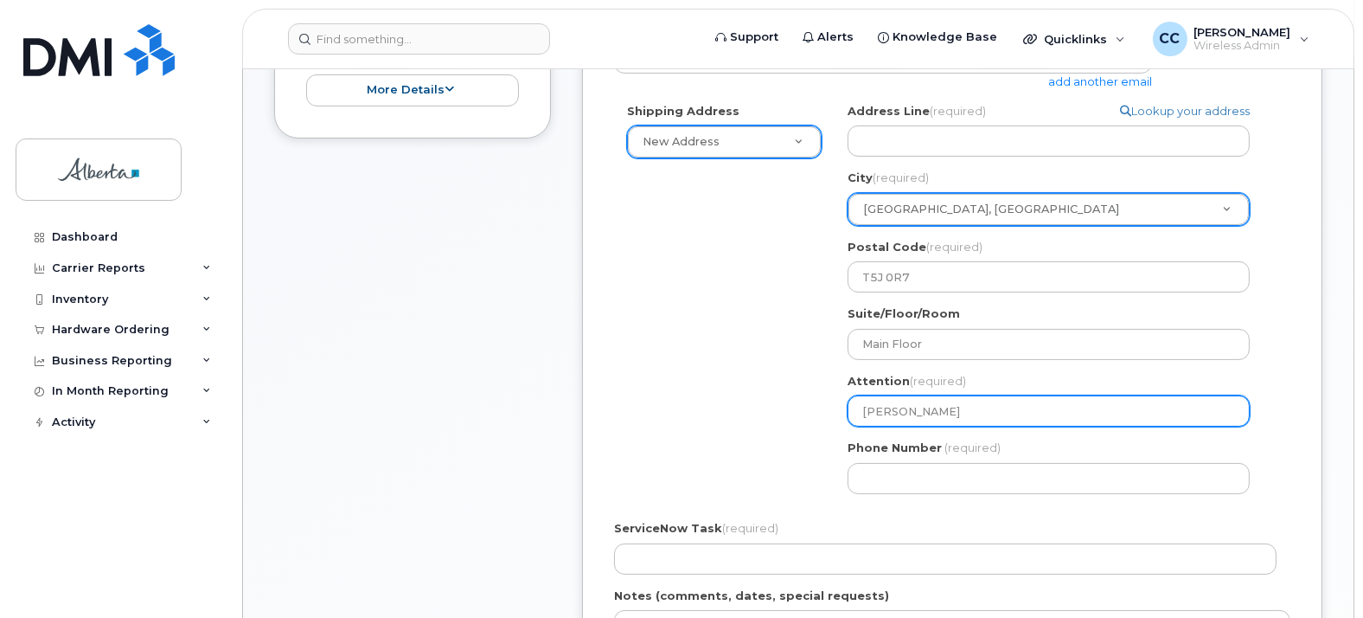
type input "Sharon"
select select
type input "Sharon M"
select select
type input "Sharon Mu"
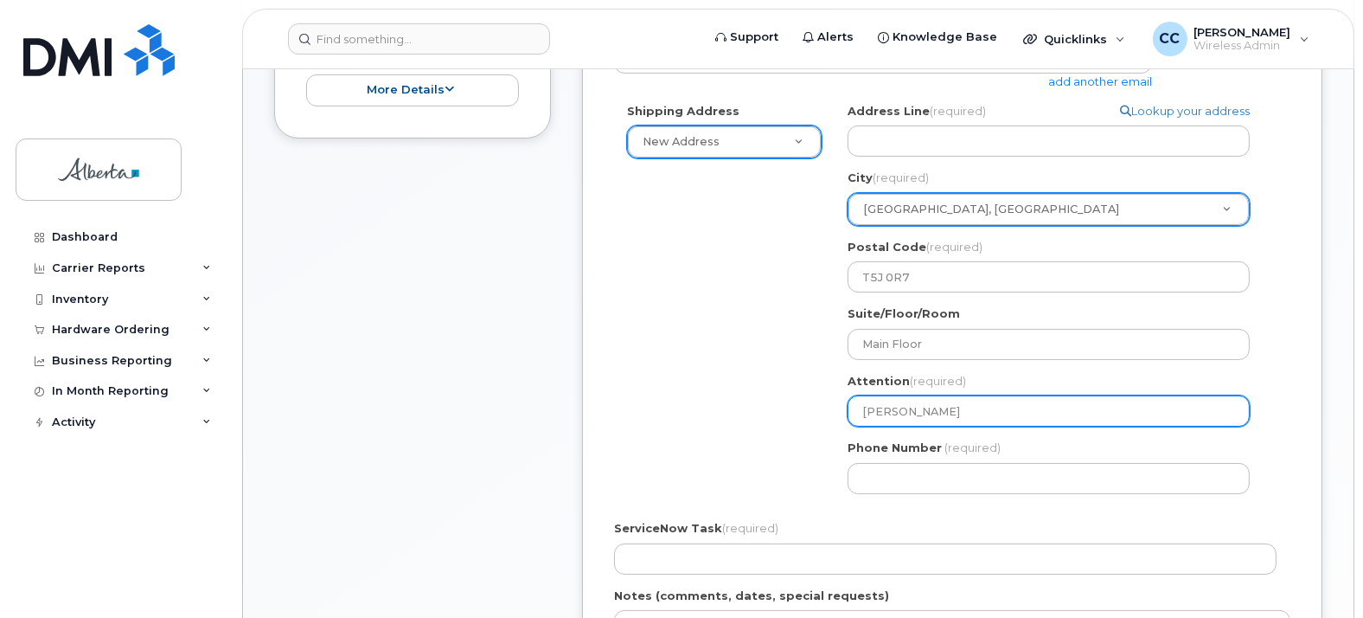
select select
type input "Sharon Mul"
select select
type input "Sharon Mull"
select select
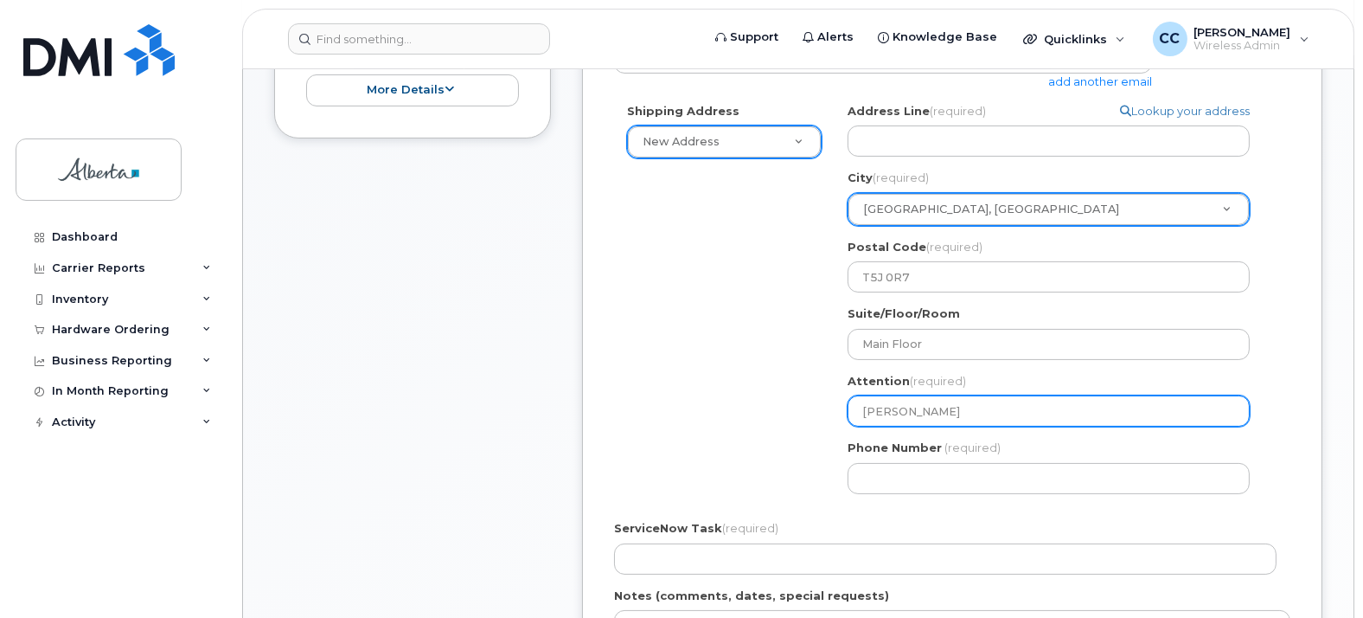
type input "Sharon Mulle"
select select
type input "[PERSON_NAME]"
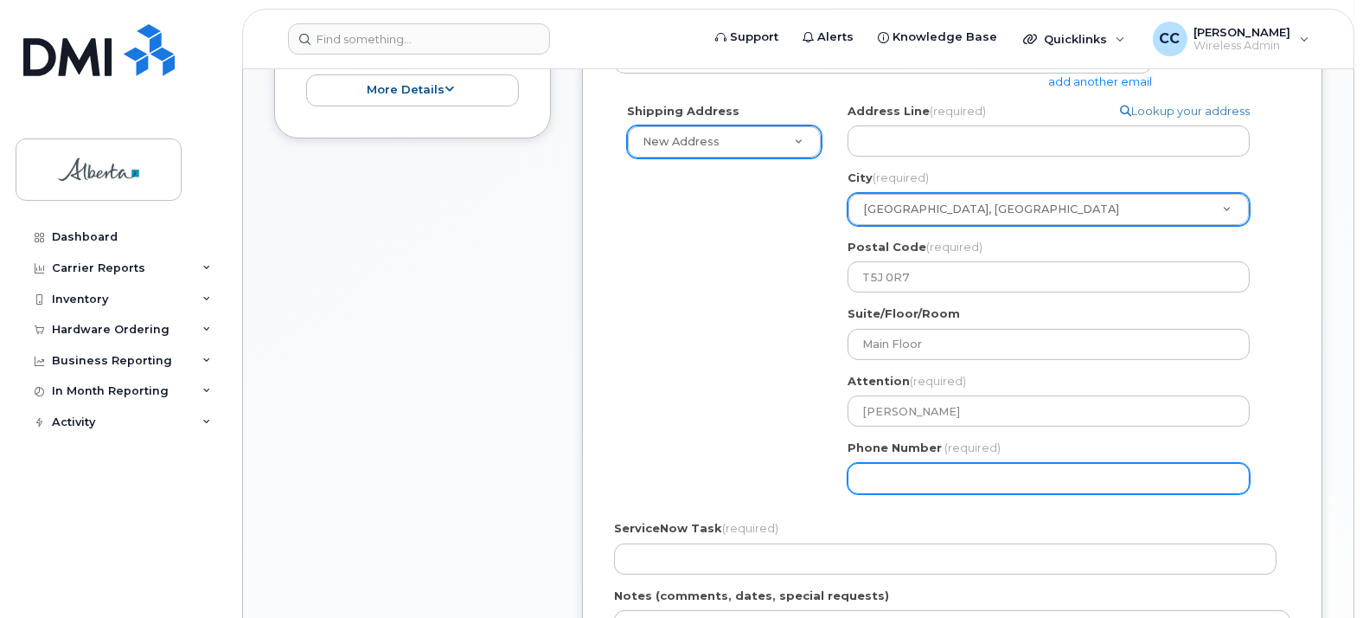
click at [900, 483] on input "Phone Number" at bounding box center [1049, 478] width 402 height 31
type input "780"
type input "7"
click at [953, 477] on input "Phone Number" at bounding box center [1049, 478] width 402 height 31
type input "780"
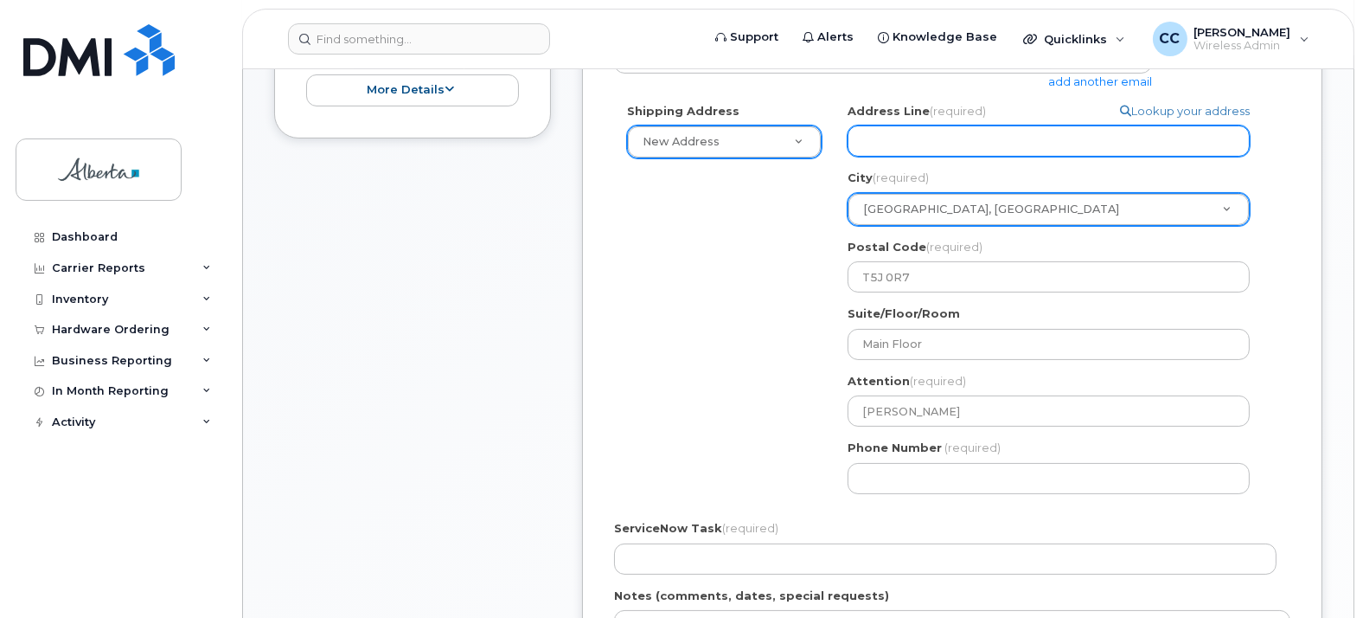
click at [918, 139] on input "Address Line (required)" at bounding box center [1049, 140] width 402 height 31
select select
type input "1"
select select
type input "1A"
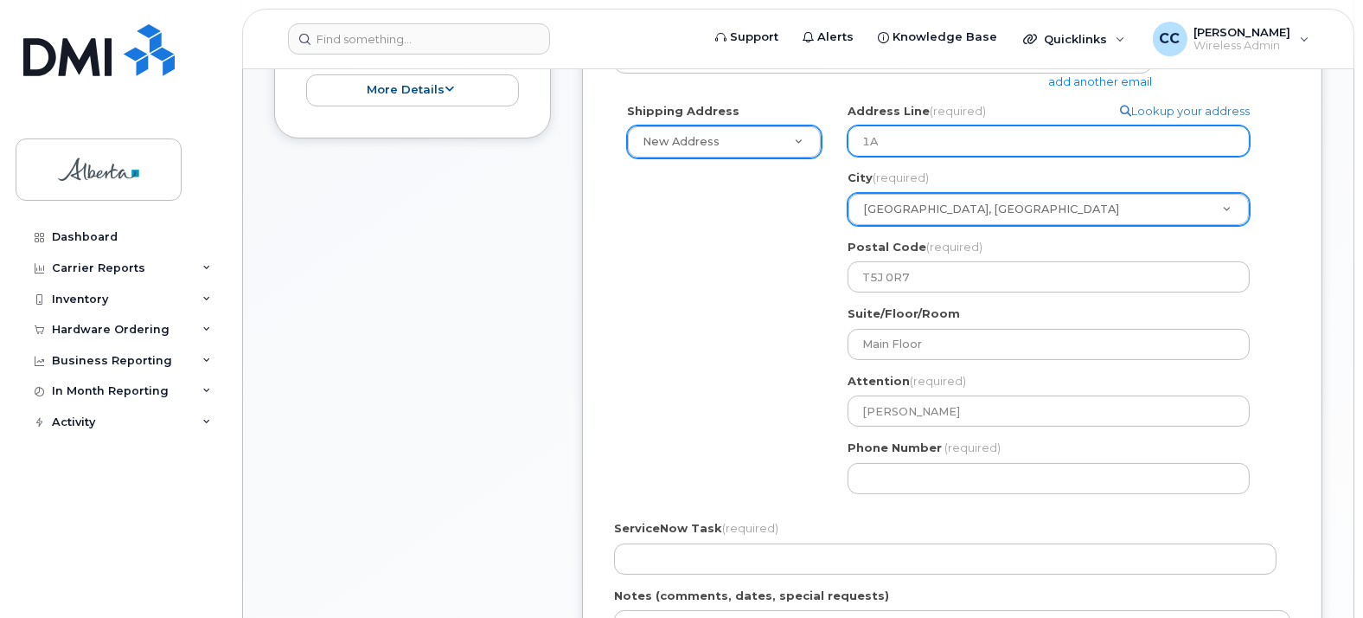
select select
type input "1A S"
select select
type input "1A Si"
select select
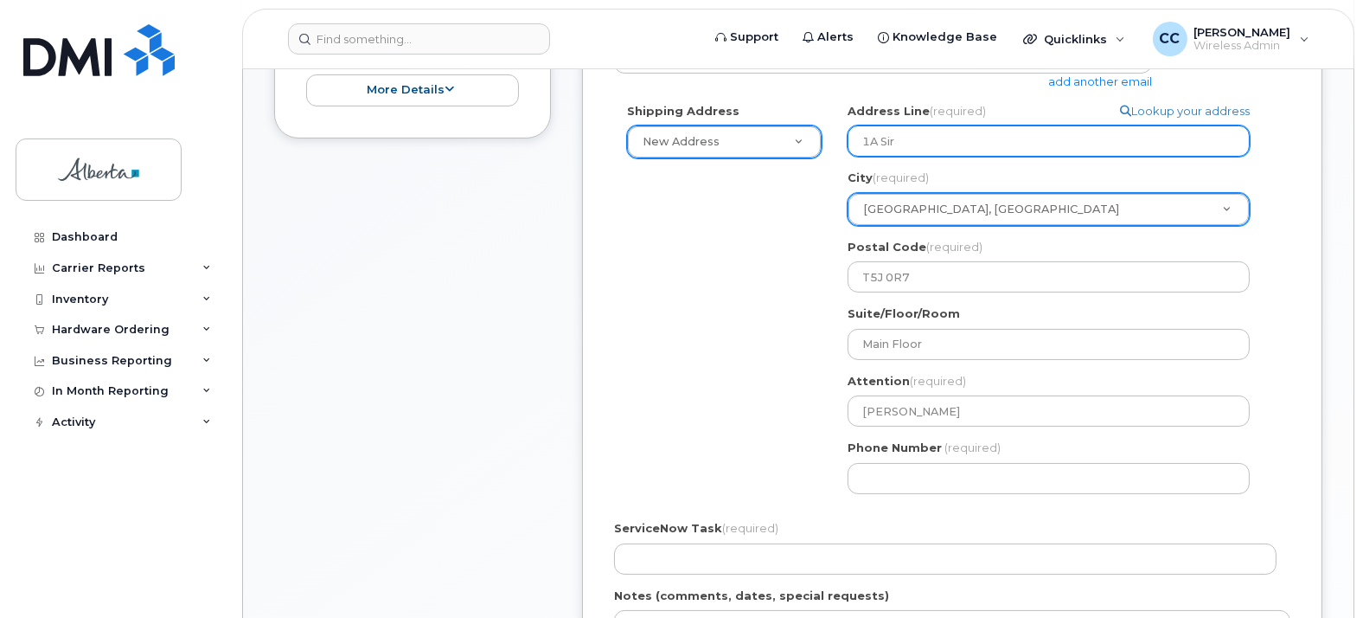
type input "1A Sir"
select select
type input "1A Sir W"
select select
type input "1A Sir Wi"
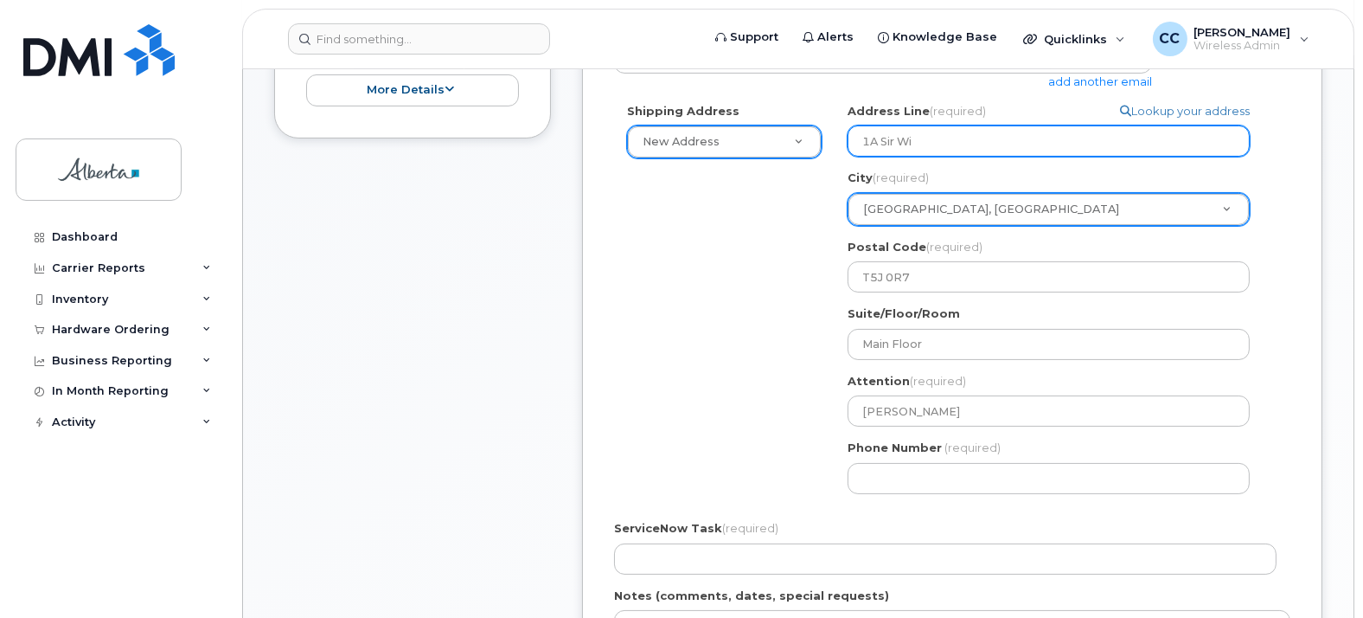
select select
type input "1A Sir Win"
select select
type input "1A Sir Wins"
select select
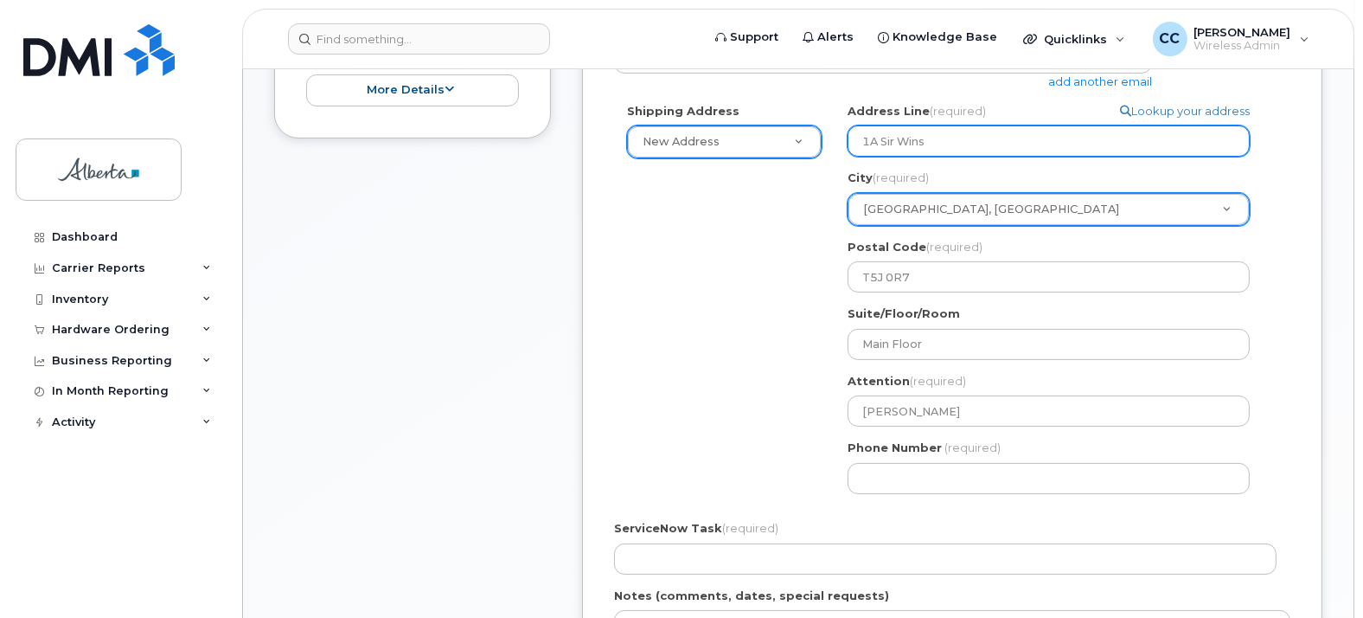
type input "1A Sir Winst"
select select
type input "1A Sir Winsto"
select select
type input "1A Sir Winston"
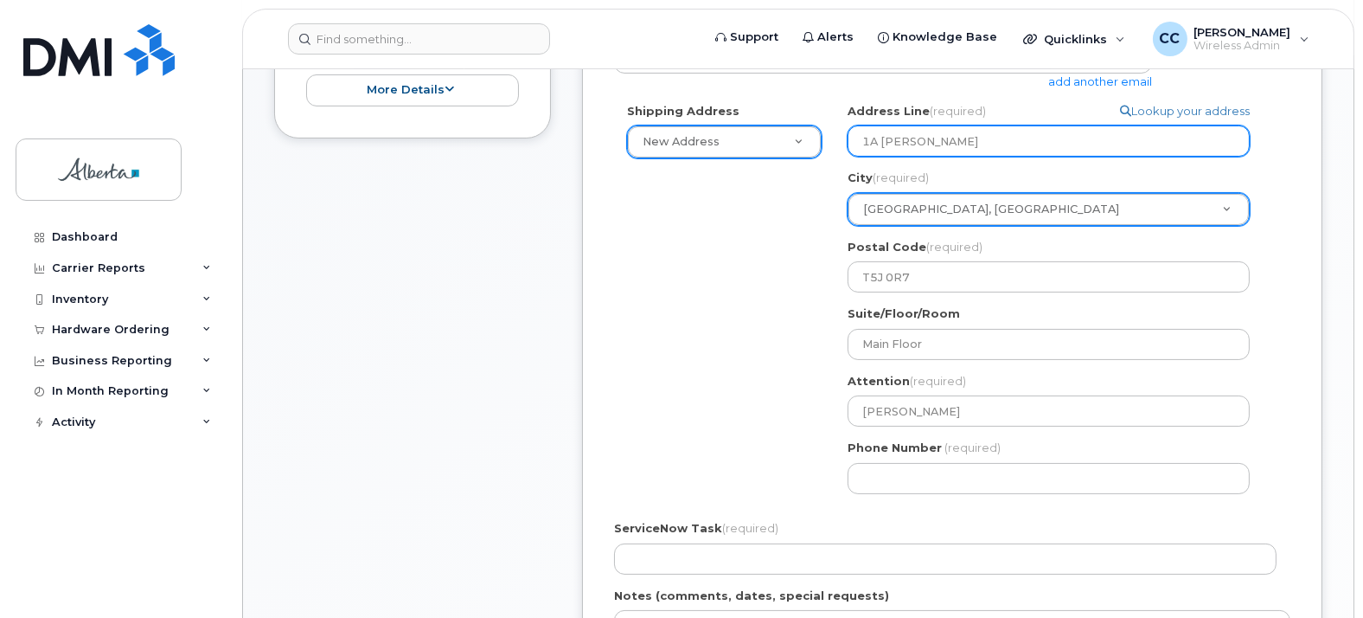
select select
type input "1A Sir Winston C"
select select
type input "1A Sir Winston Ch"
select select
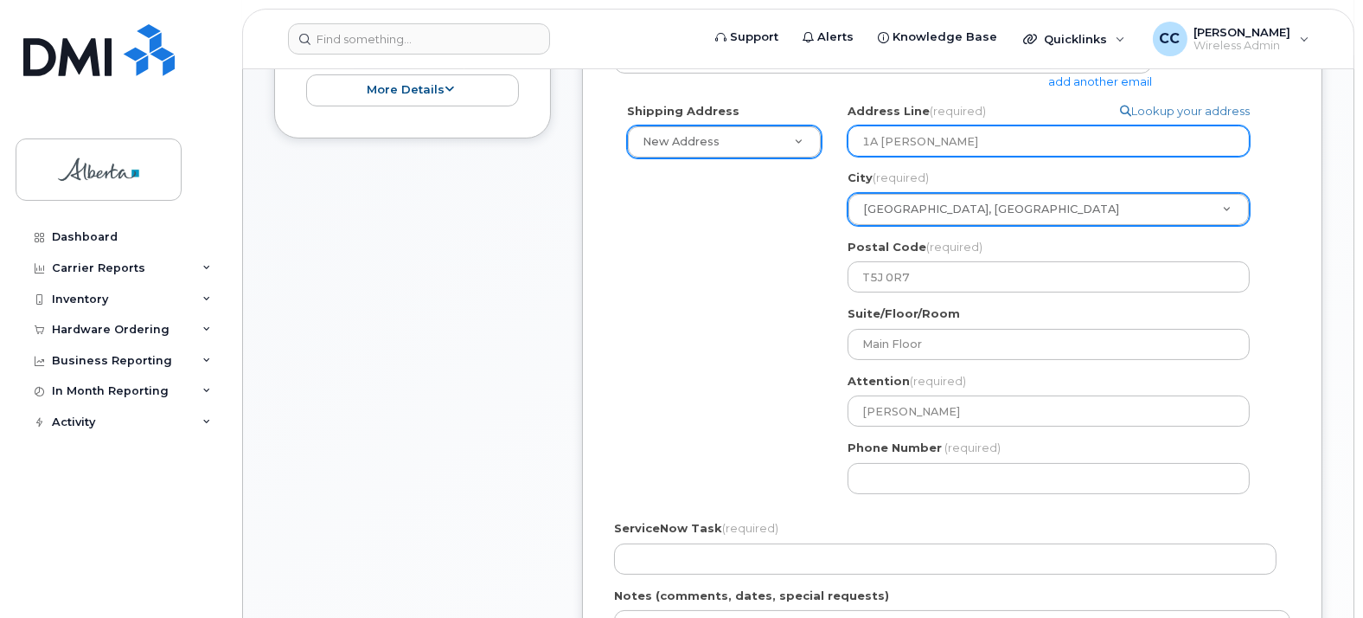
type input "1A Sir Winston Chr"
select select
type input "1A Sir Winston Chru"
select select
type input "1A Sir Winston Chruc"
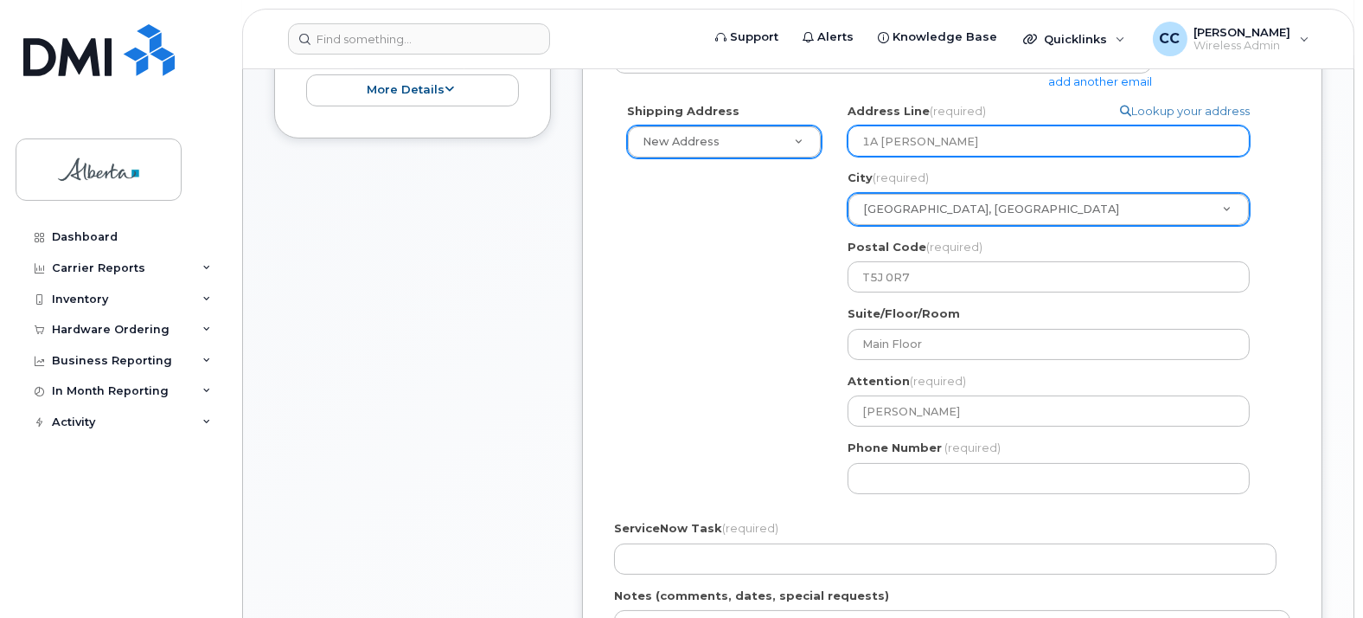
select select
type input "1A Sir Winston Chruch"
select select
type input "1A Sir Winston Chruchi"
select select
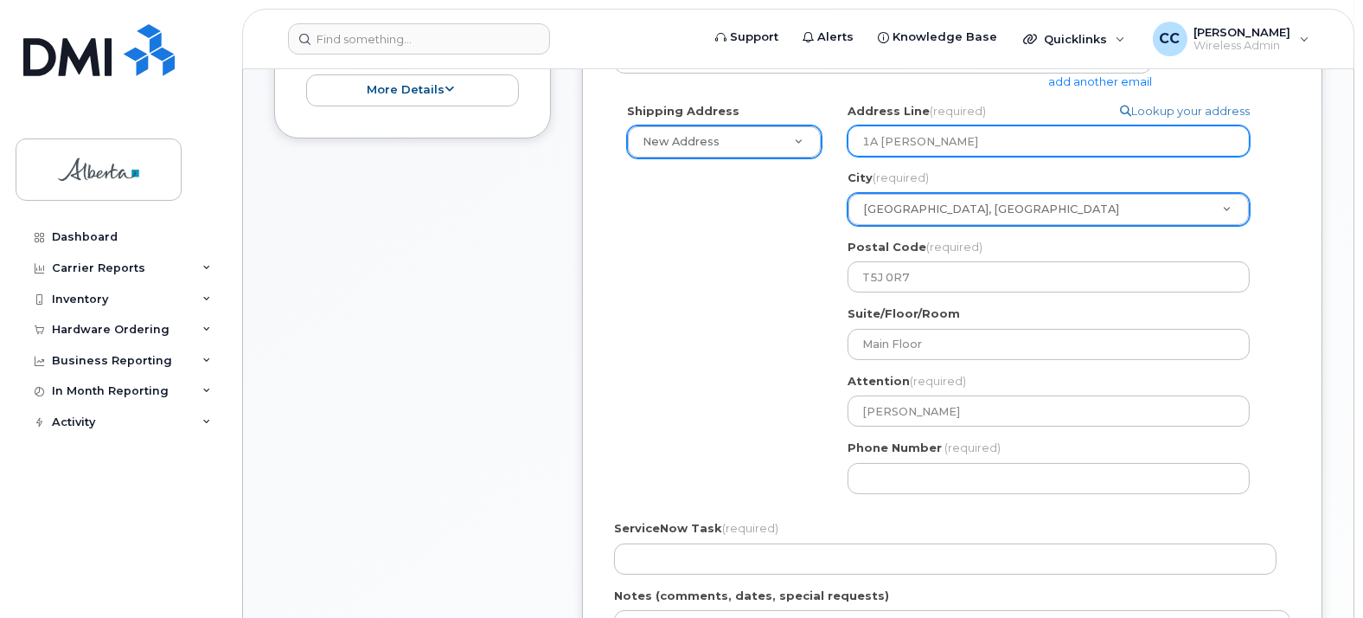
type input "1A Sir Winston Chruch"
select select
type input "1A Sir Winston Chruc"
select select
type input "1A Sir Winston Chru"
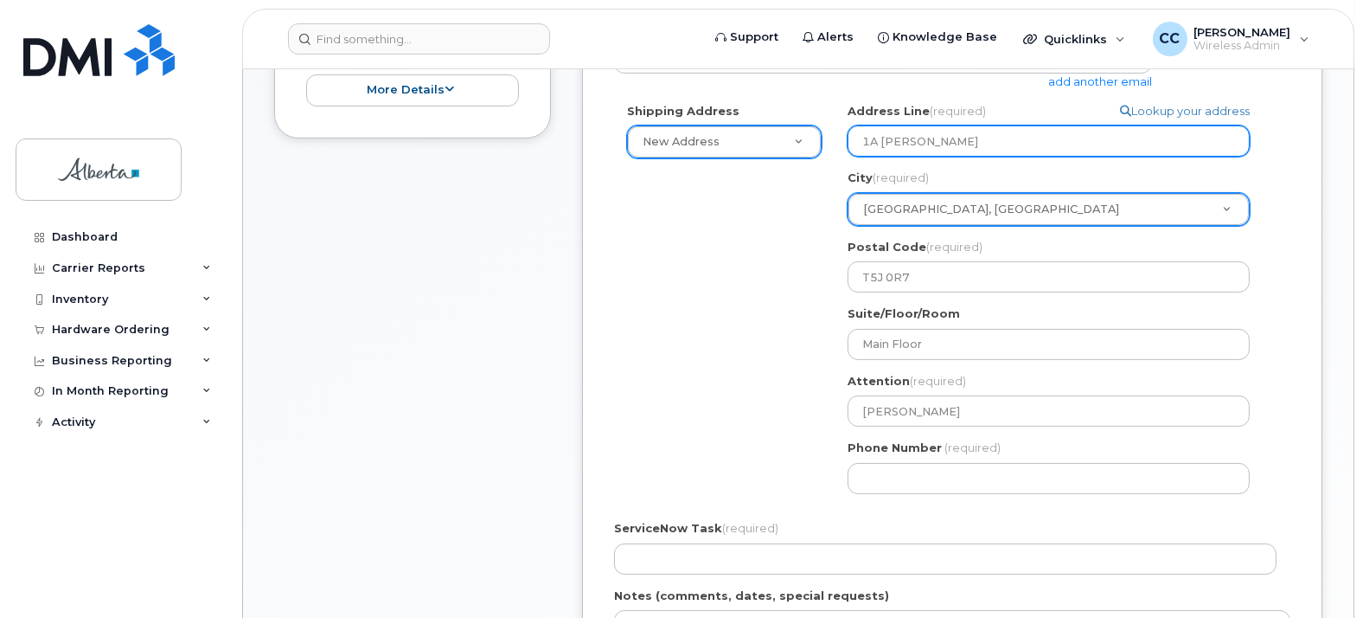
select select
type input "1A Sir Winston Chr"
select select
type input "1A Sir Winston Ch"
select select
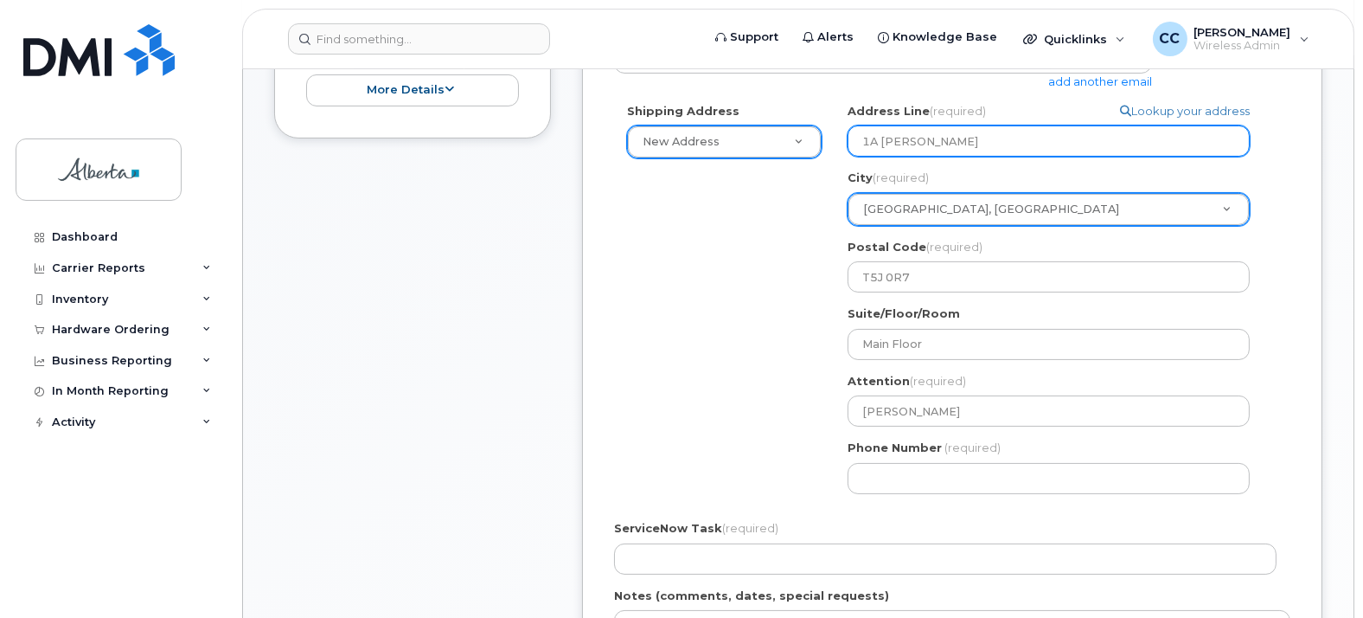
type input "1A Sir Winston Chu"
select select
type input "1A Sir Winston Chur"
select select
type input "1A Sir Winston Churc"
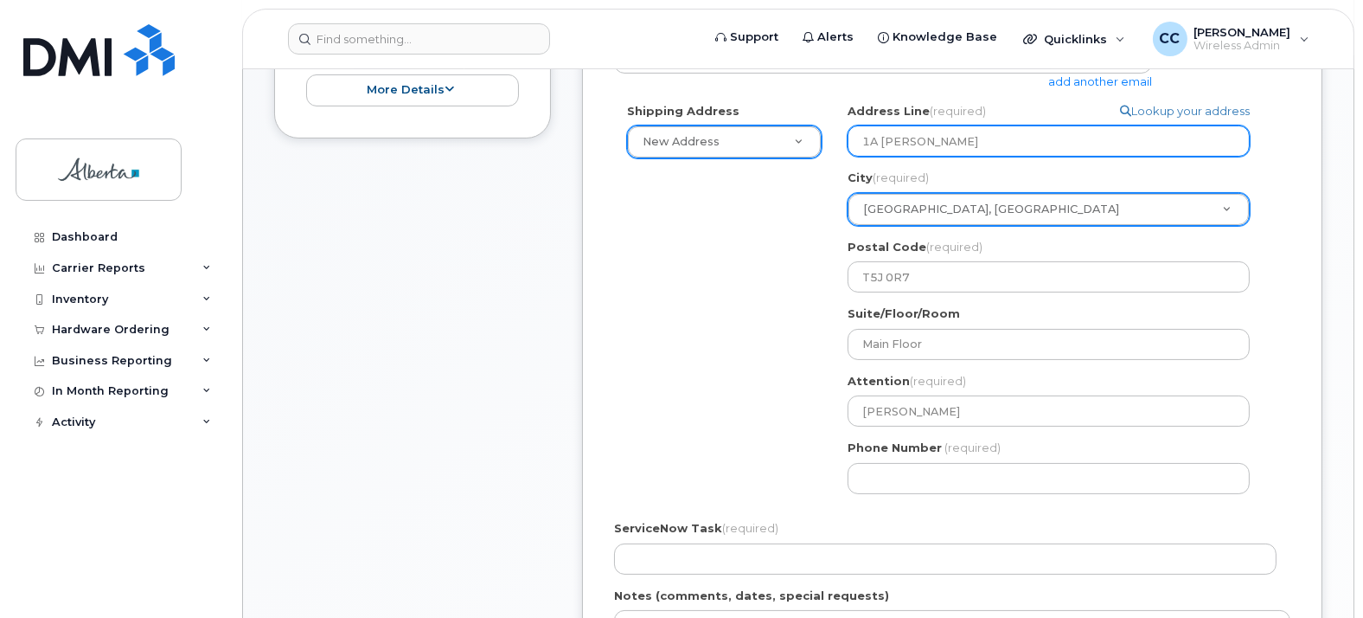
select select
type input "1A Sir Winston Churchu"
select select
type input "1A Sir Winston Churchui"
select select
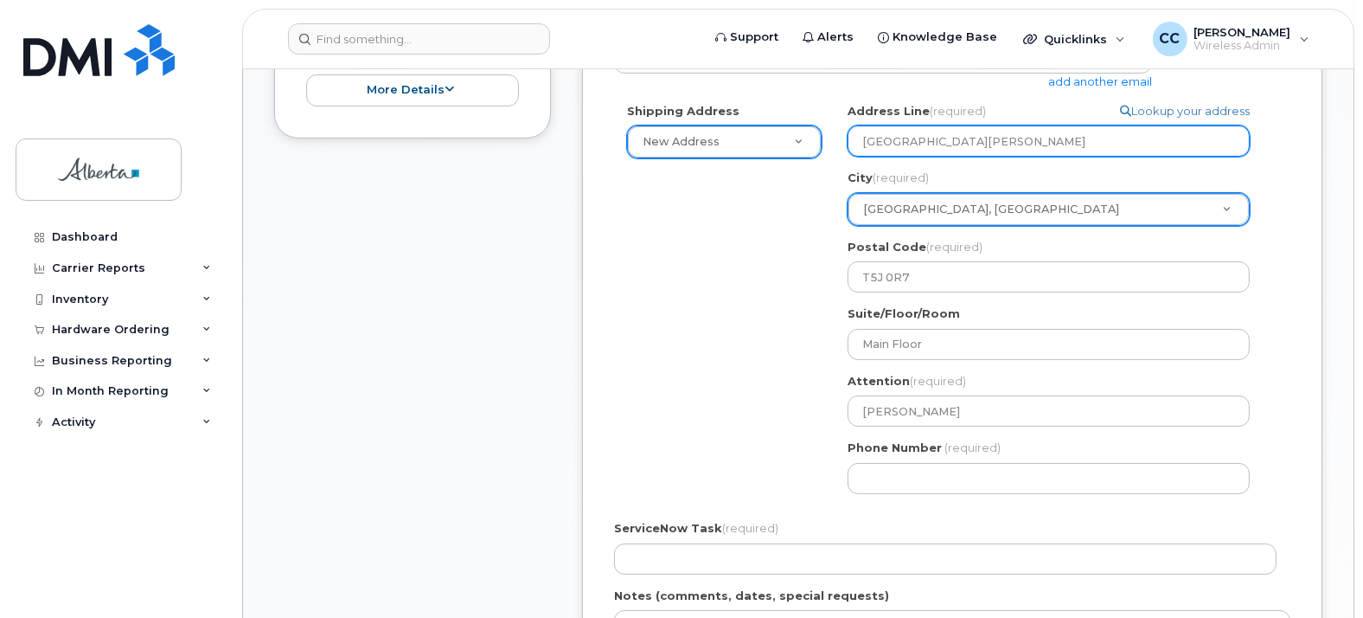
type input "1A Sir Winston Churchu"
select select
type input "1A Sir Winston Church"
select select
type input "1A Sir Winston Churchi"
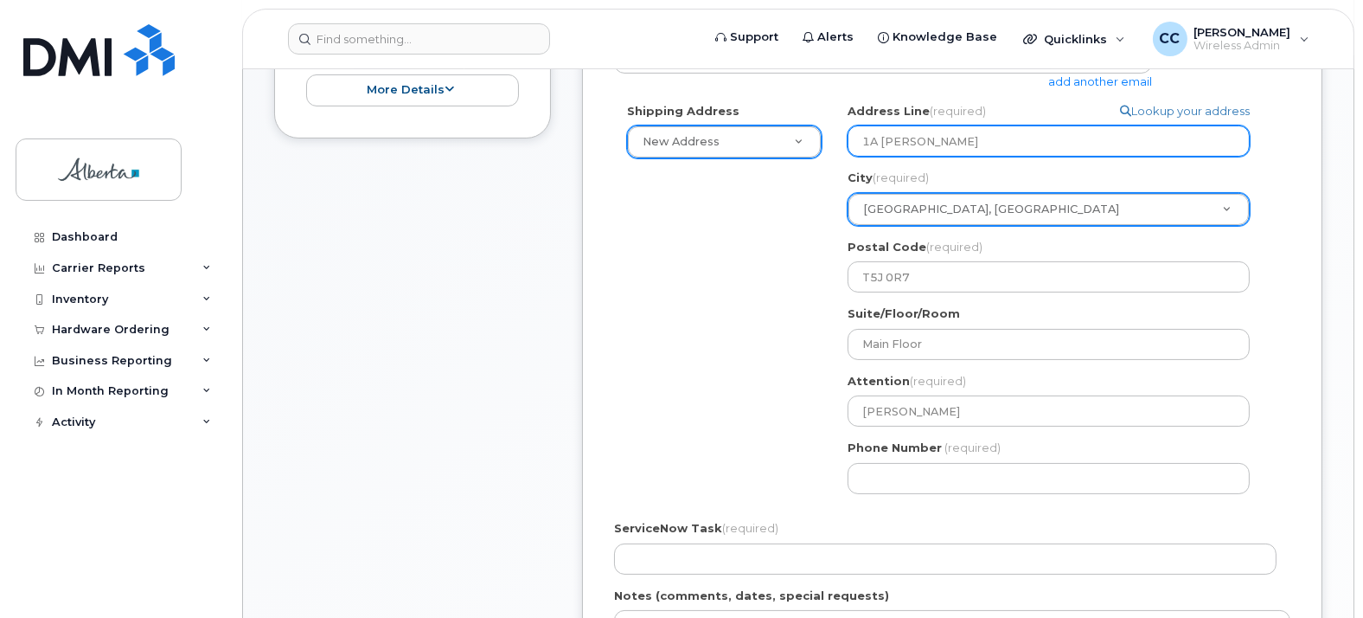
select select
type input "1A Sir Winston Churchil"
select select
type input "1A Sir Winston Churchill"
select select
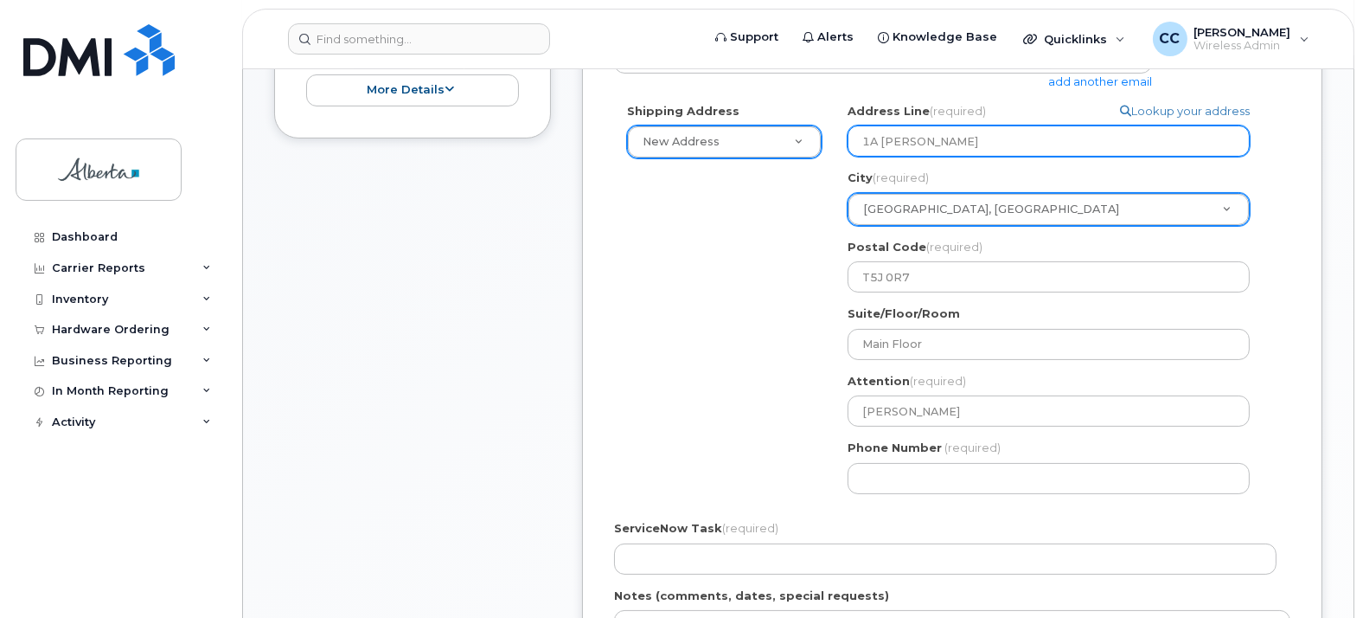
type input "1A Sir Winston Churchill S"
select select
type input "1A Sir Winston Churchill Sq"
select select
type input "1A Sir Winston Churchill Squ"
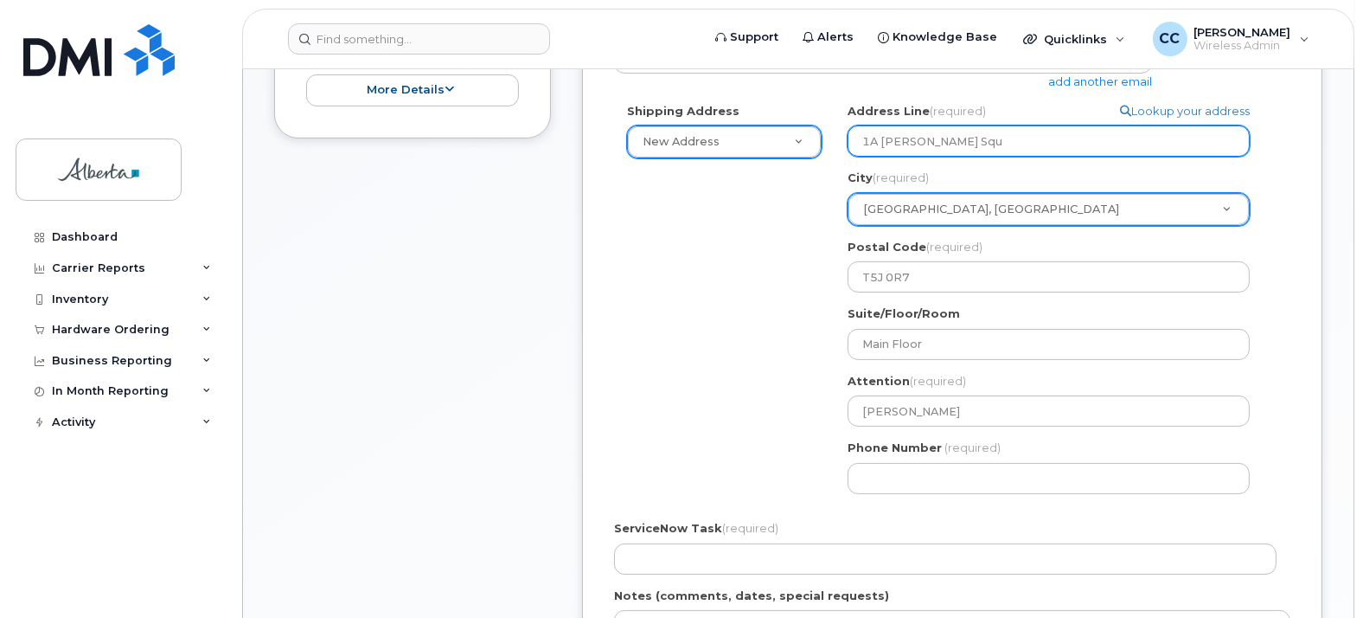
select select
type input "1A Sir Winston Churchill Squa"
select select
type input "1A Sir Winston Churchill Squar"
select select
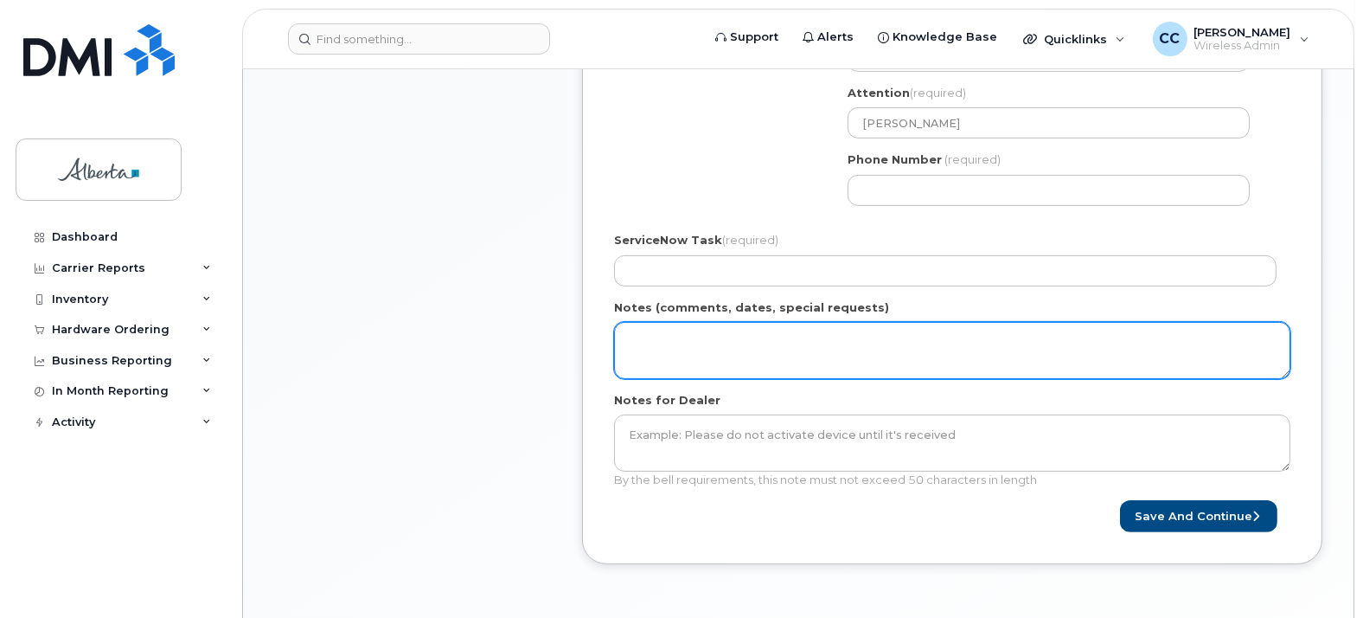
scroll to position [865, 0]
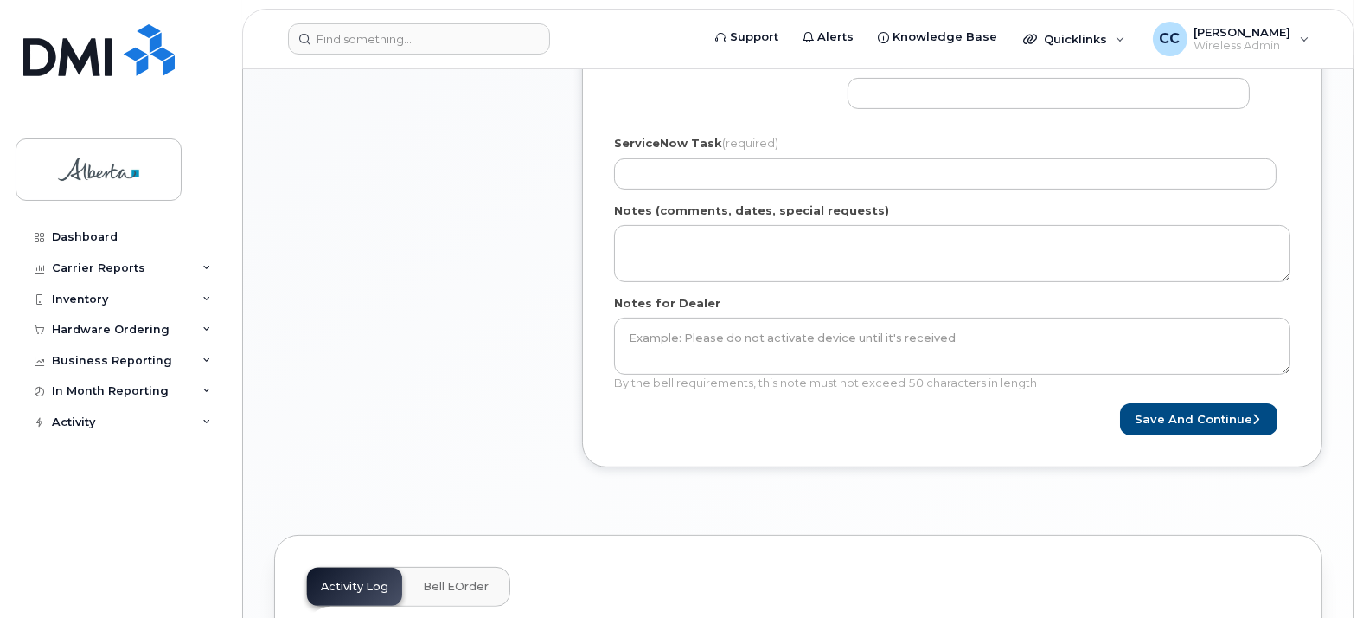
type input "1A Sir Winston Churchill Square"
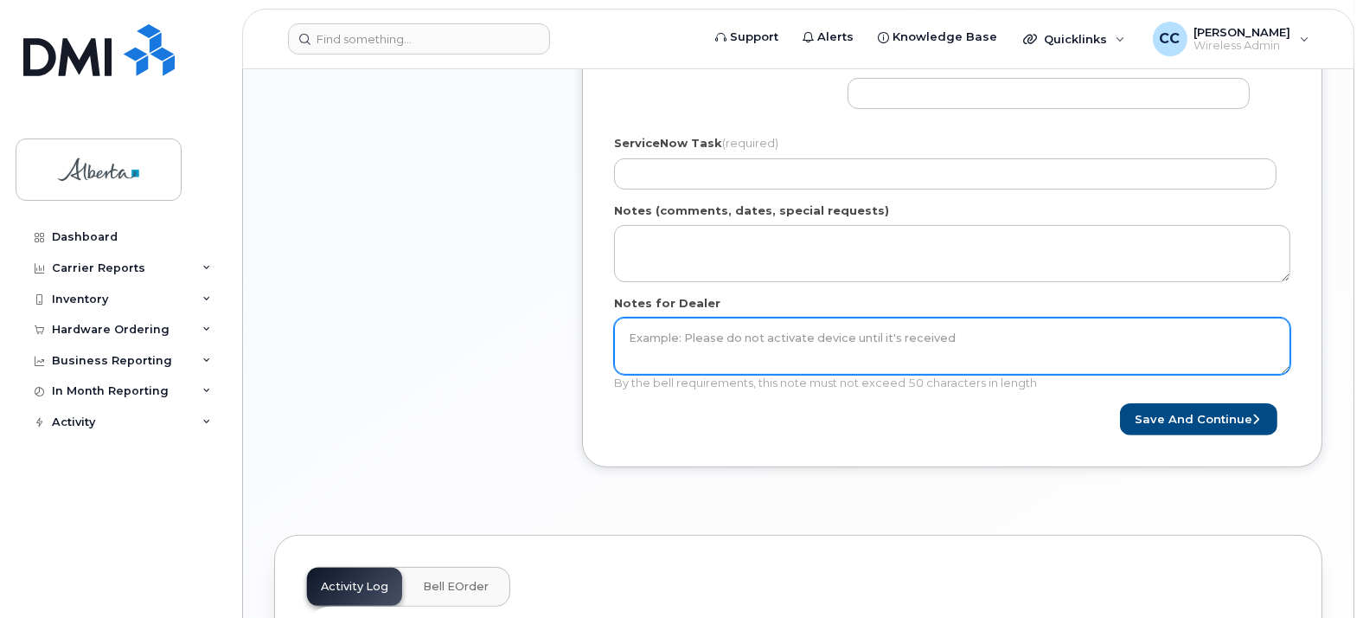
click at [683, 341] on textarea "Notes for Dealer" at bounding box center [952, 345] width 676 height 57
paste textarea "Courts BAN please, ensure no GoA Provisioning"
click at [627, 337] on textarea "Courts BAN please, ensure no GoA Provisioning." at bounding box center [952, 345] width 676 height 57
click at [626, 353] on textarea "Courts BAN please, ensure no GoA Provisioning." at bounding box center [952, 345] width 676 height 57
click at [756, 336] on textarea "Courts BAN please, ensure no GoA Provisioning." at bounding box center [952, 345] width 676 height 57
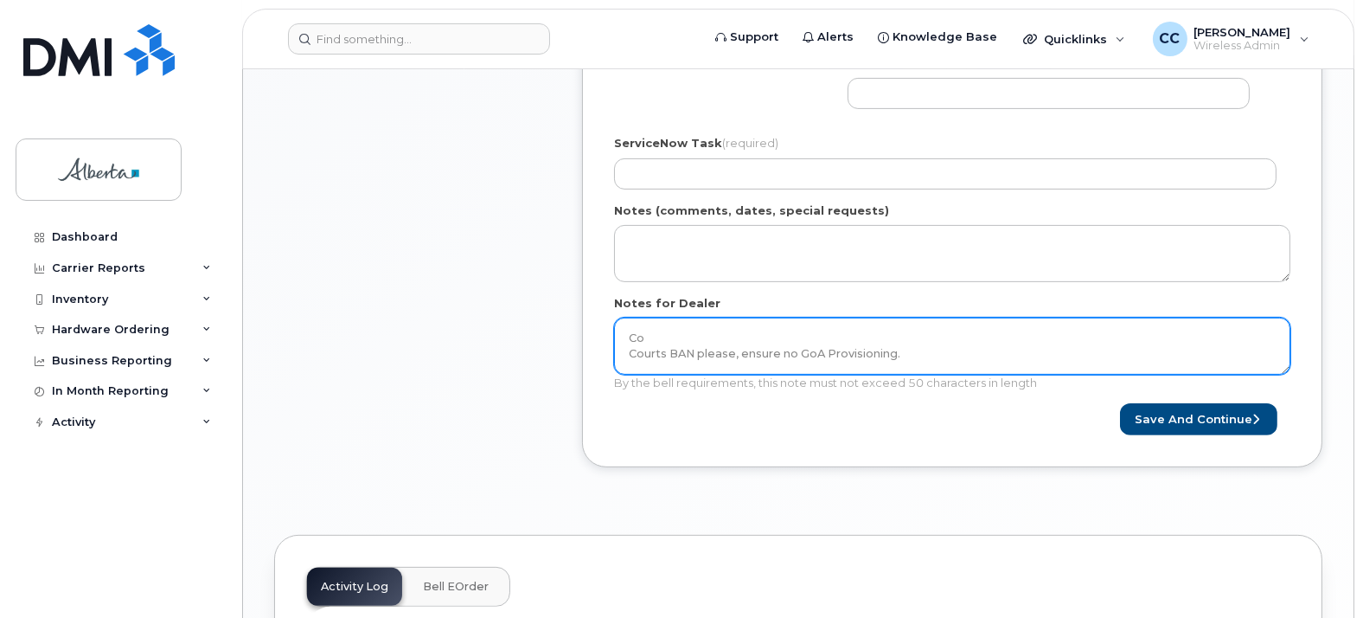
click at [627, 351] on textarea "Co Courts BAN please, ensure no GoA Provisioning." at bounding box center [952, 345] width 676 height 57
click at [957, 333] on textarea "Courts BAN please, ensure no GoA Provisioning." at bounding box center [952, 345] width 676 height 57
click at [895, 343] on textarea "Courts BAN please, ensure no GoA Provisioning." at bounding box center [952, 345] width 676 height 57
paste textarea "DO"
click at [636, 336] on textarea "Courts BAN please, ensure no GoA Provisioning." at bounding box center [952, 345] width 676 height 57
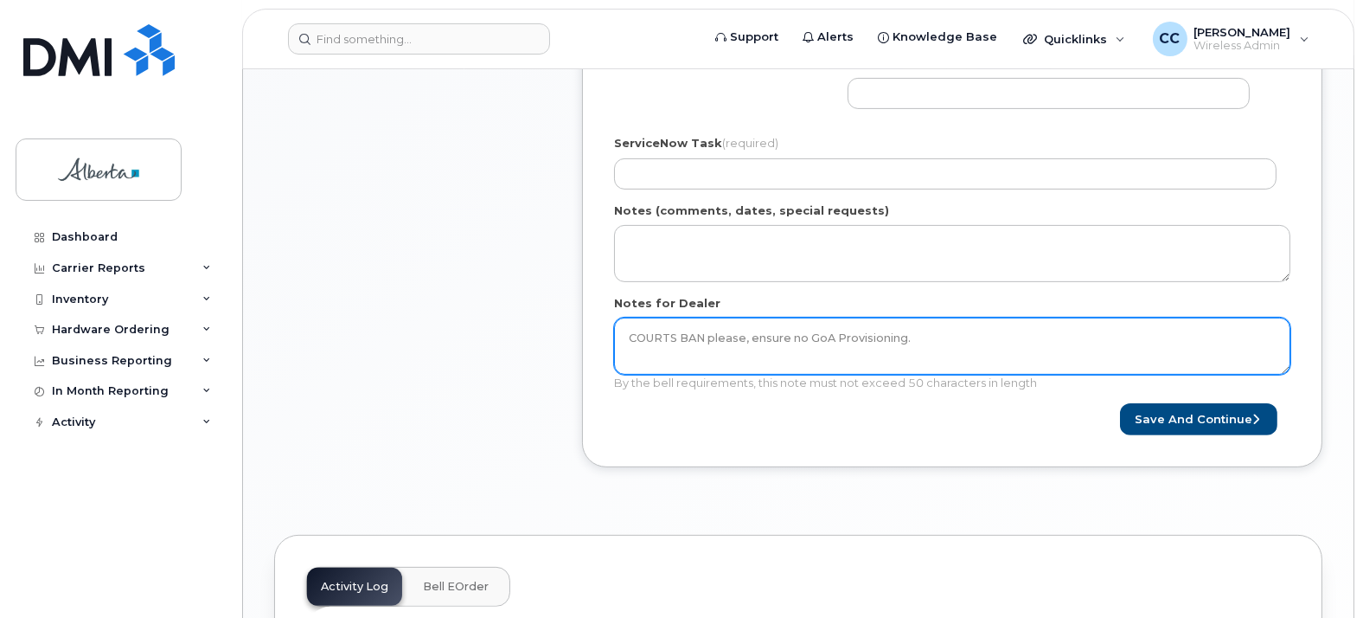
drag, startPoint x: 742, startPoint y: 335, endPoint x: 886, endPoint y: 342, distance: 143.8
click at [745, 335] on textarea "COURTS BAN please, ensure no GoA Provisioning." at bounding box center [952, 345] width 676 height 57
click at [925, 336] on textarea "COURTS BAN PLEASE. ENSURE NO GoA Provisioning." at bounding box center [952, 345] width 676 height 57
click at [702, 338] on textarea "COURTS BAN PLEASE. ENSURE NO GoA PROVISIONING." at bounding box center [952, 345] width 676 height 57
click at [707, 337] on textarea "COURTS BAN - PLEASE ENSURE NO GoA PROVISIONING." at bounding box center [952, 345] width 676 height 57
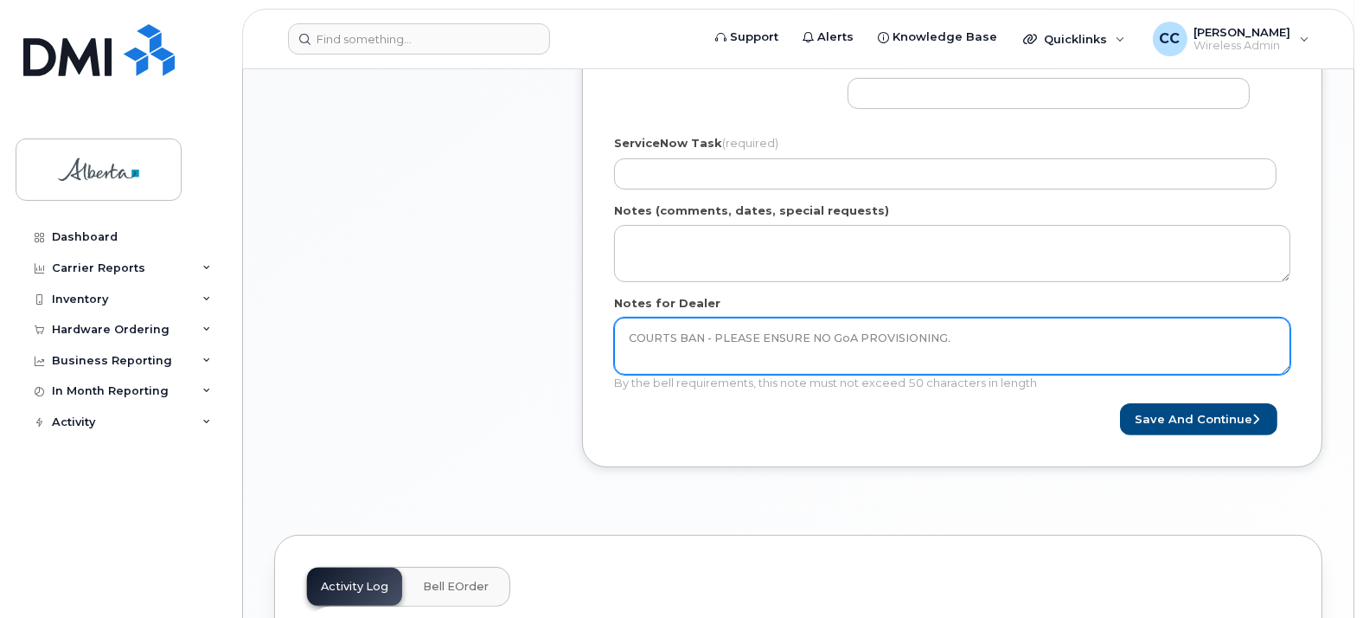
click at [715, 333] on textarea "COURTS BAN - PLEASE ENSURE NO GoA PROVISIONING." at bounding box center [952, 345] width 676 height 57
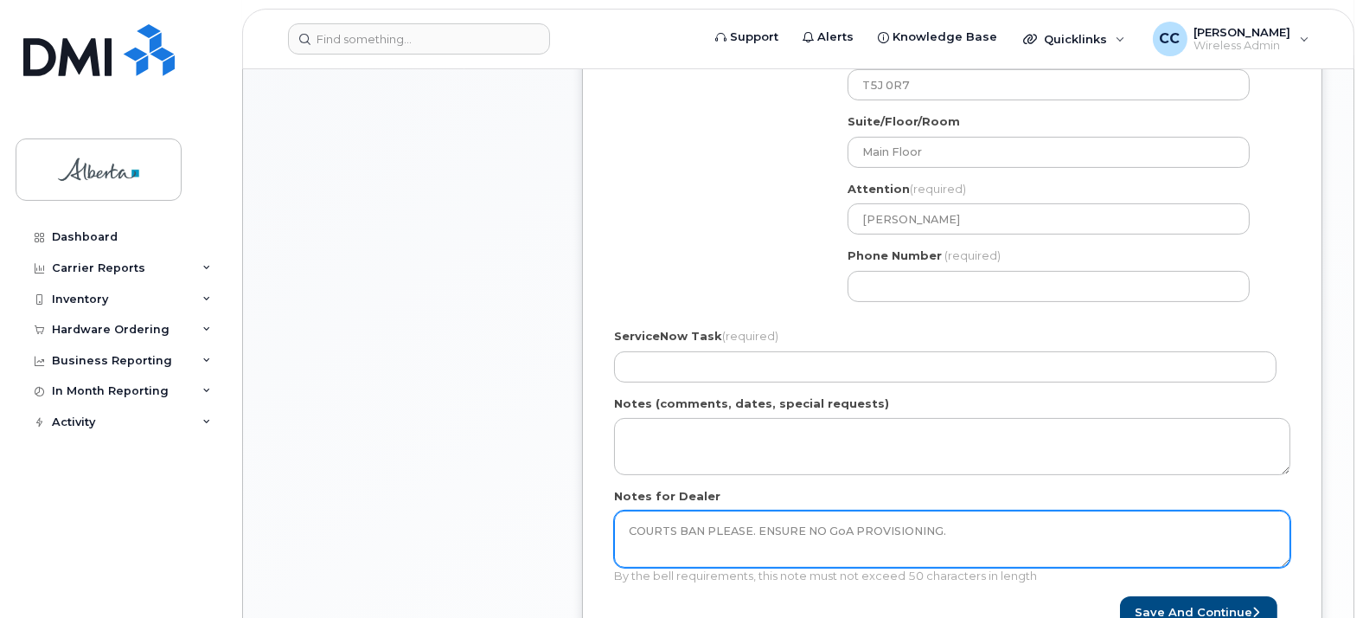
scroll to position [768, 0]
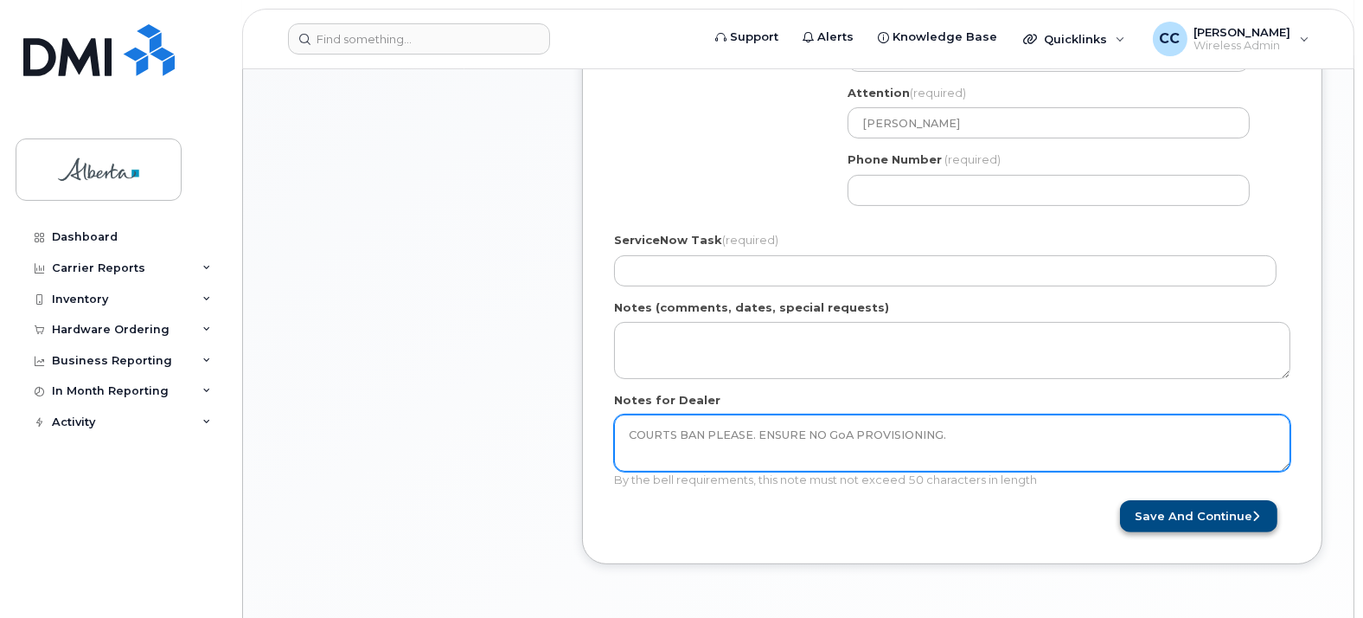
type textarea "COURTS BAN PLEASE. ENSURE NO GoA PROVISIONING."
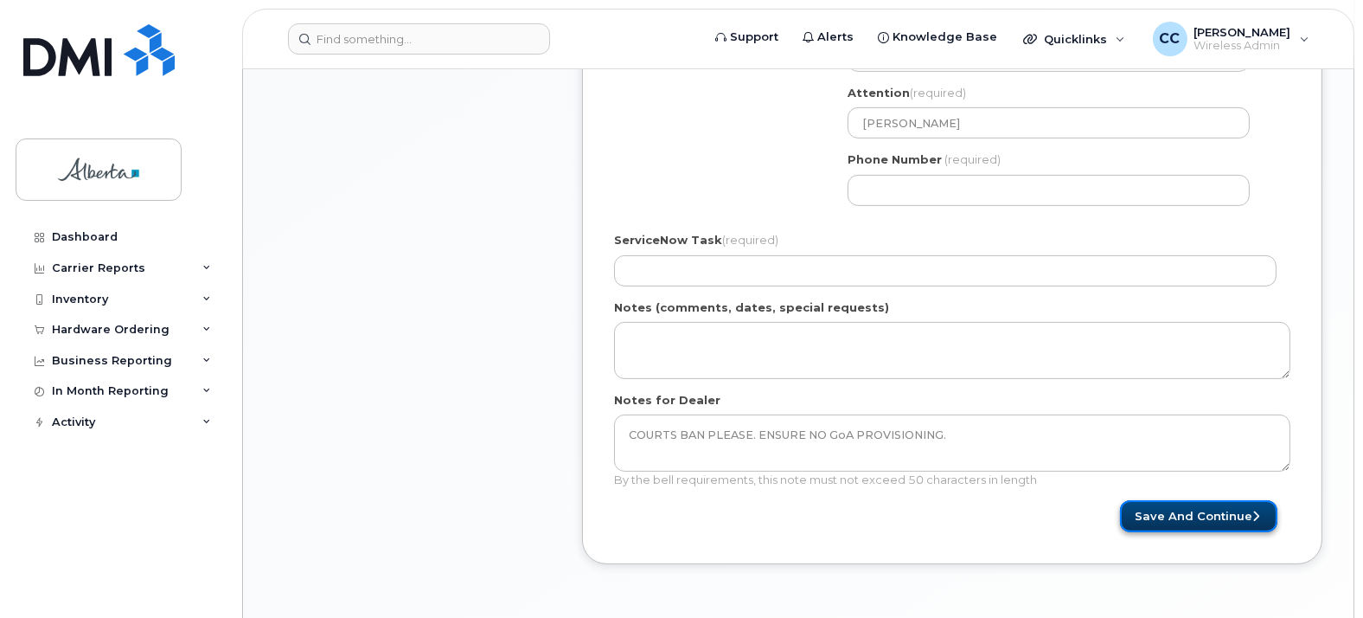
click at [1232, 506] on button "Save and Continue" at bounding box center [1198, 516] width 157 height 32
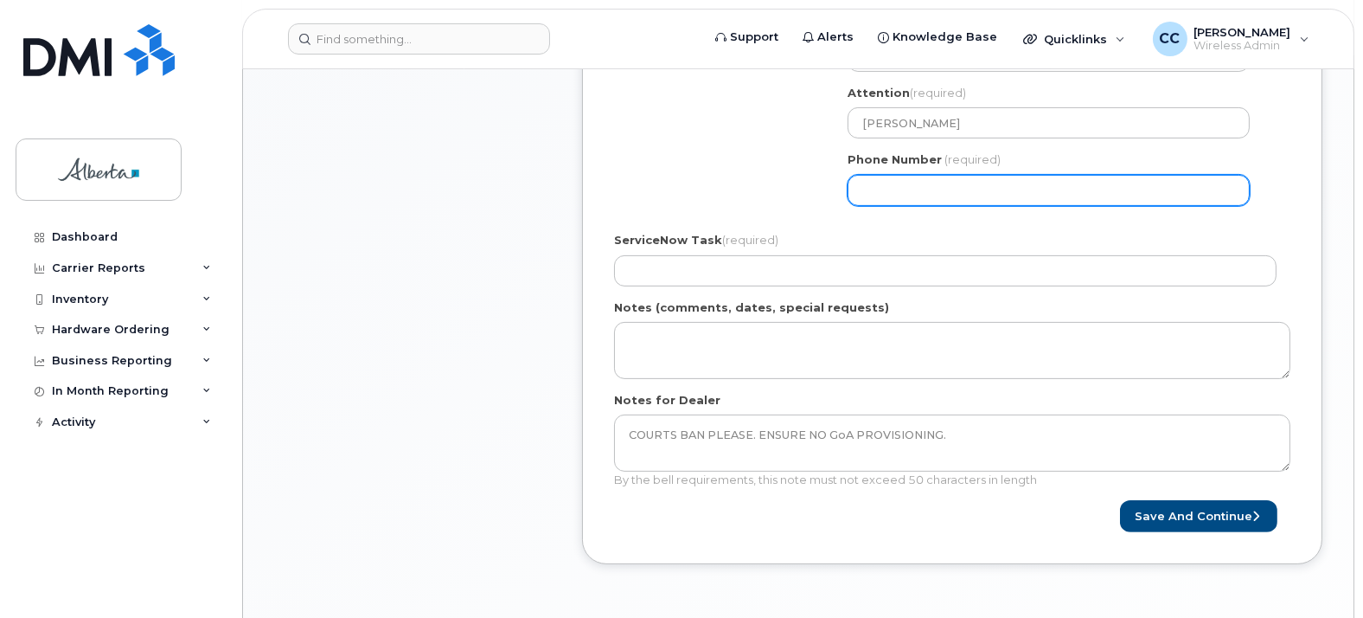
click at [893, 189] on input "Phone Number" at bounding box center [1049, 190] width 402 height 31
select select
type input "7809086471"
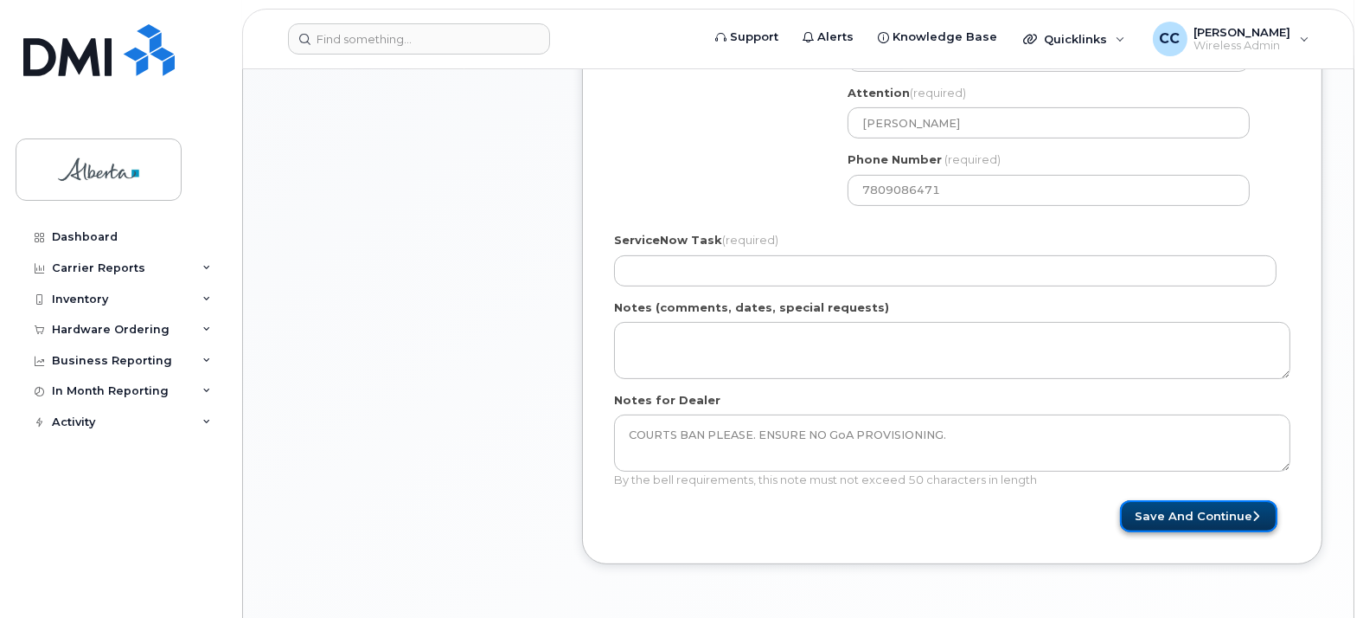
click at [1187, 521] on button "Save and Continue" at bounding box center [1198, 516] width 157 height 32
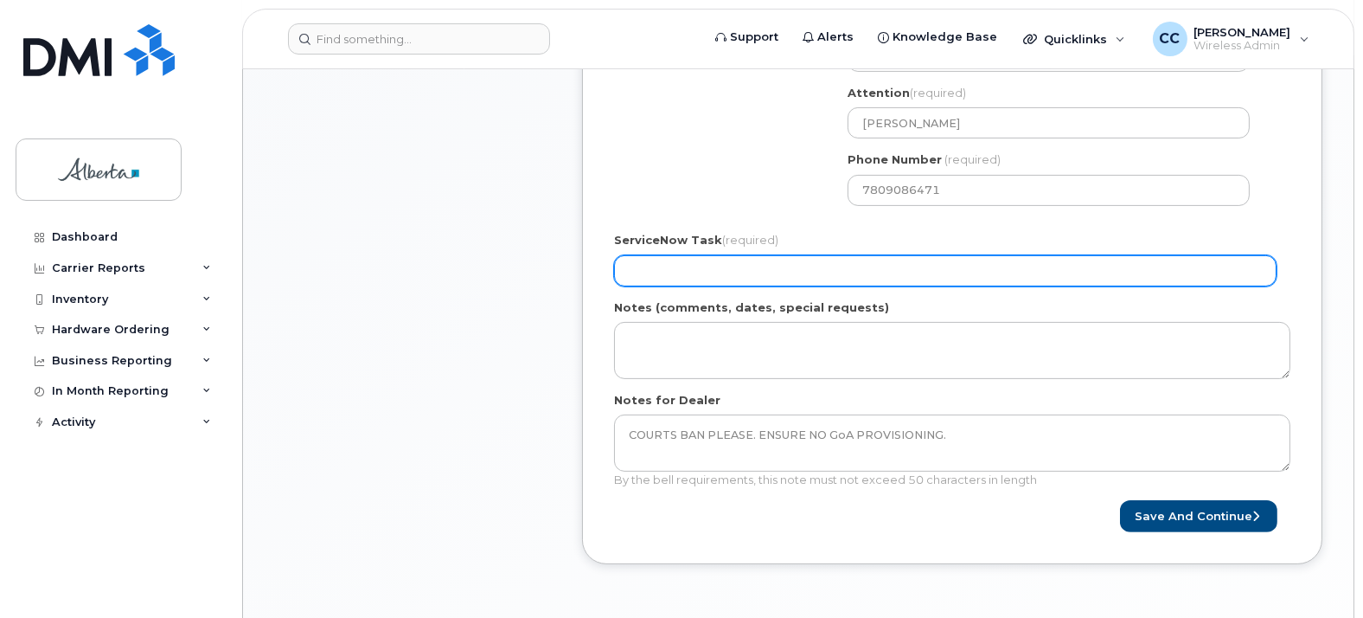
click at [767, 272] on input "ServiceNow Task (required)" at bounding box center [945, 270] width 662 height 31
paste input "DO NOT ADD GOVERNMENT OF ALBERTA SECURITY ON THIS PHONE AS IT IS MANAGED BY THE…"
click at [737, 269] on input "Upgrade device." at bounding box center [945, 270] width 662 height 31
paste input "Courts BAN please, ensure no GoA Provisioning"
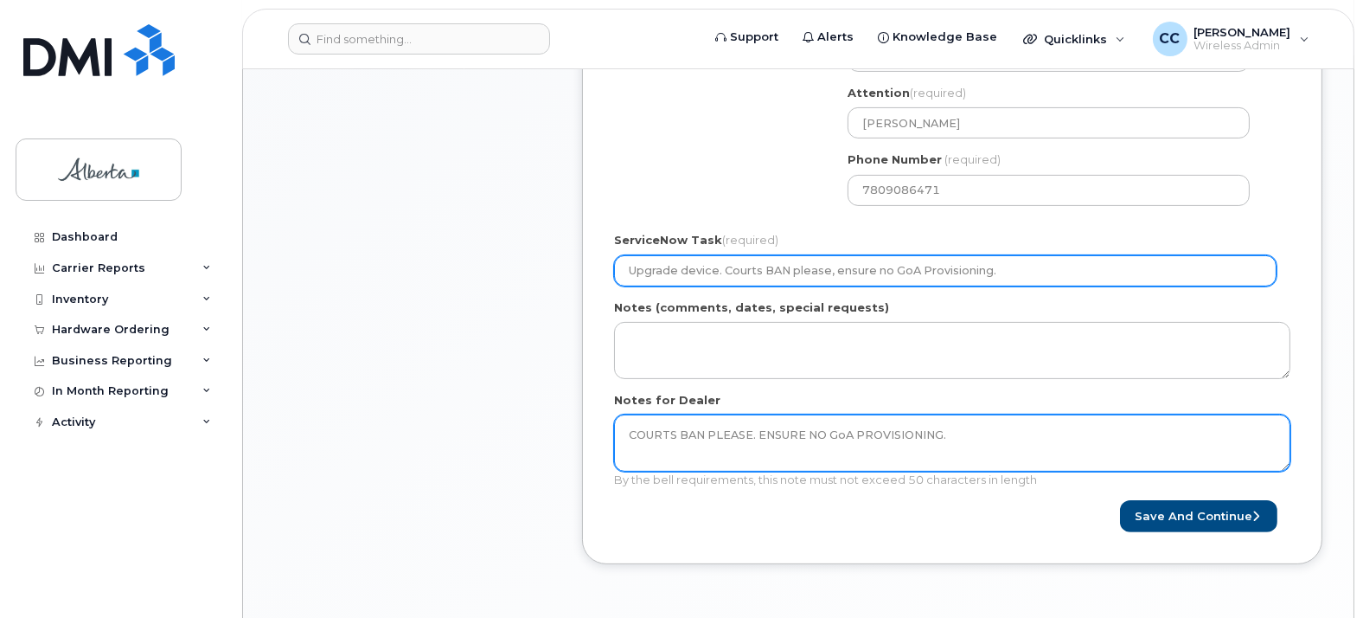
type input "Upgrade device. Courts BAN please, ensure no GoA Provisioning."
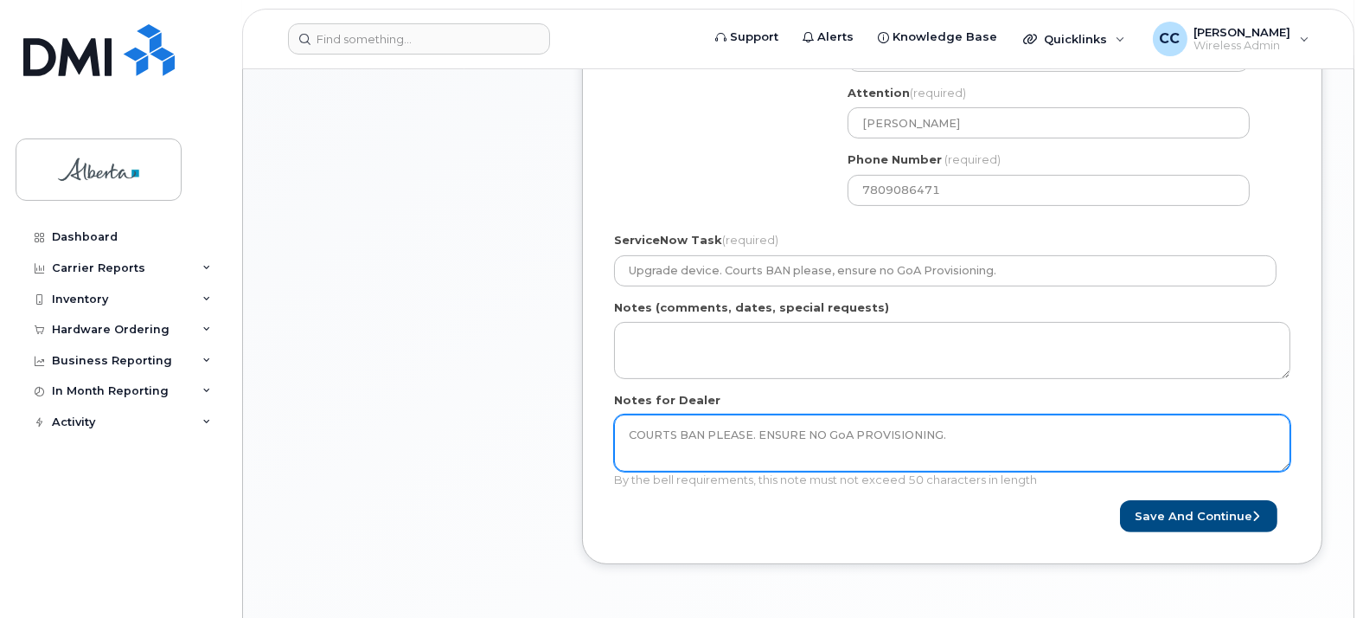
drag, startPoint x: 976, startPoint y: 428, endPoint x: 596, endPoint y: 438, distance: 380.7
click at [598, 438] on div "Created By Colleen Chow Requested By Colleen Chow Notify the following emails a…" at bounding box center [952, 64] width 740 height 999
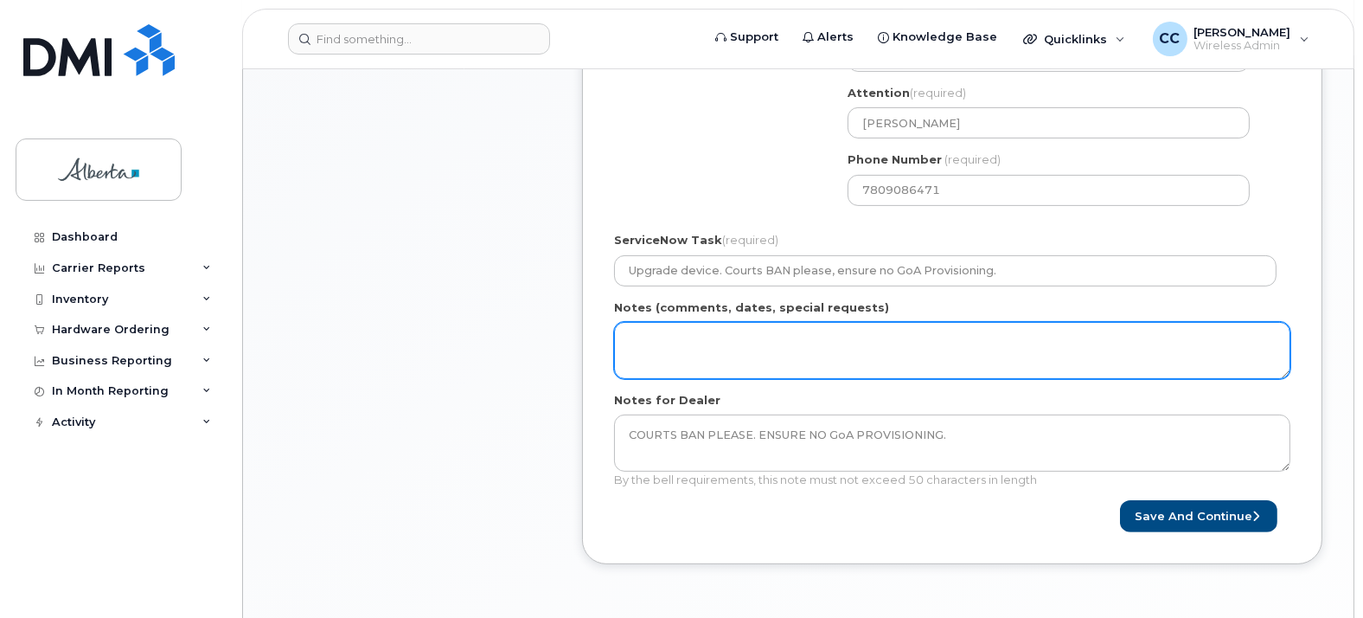
click at [688, 343] on textarea "Notes (comments, dates, special requests)" at bounding box center [952, 350] width 676 height 57
paste textarea "COURTS BAN PLEASE. ENSURE NO GoA PROVISIONING."
click at [1017, 341] on textarea "COURTS BAN PLEASE. ENSURE NO GoA PROVISIONING." at bounding box center [952, 350] width 676 height 57
paste textarea "DO NOT ADD GOVERNMENT OF ALBERTA SECURITY ON THIS PHONE AS IT IS MANAGED BY THE…"
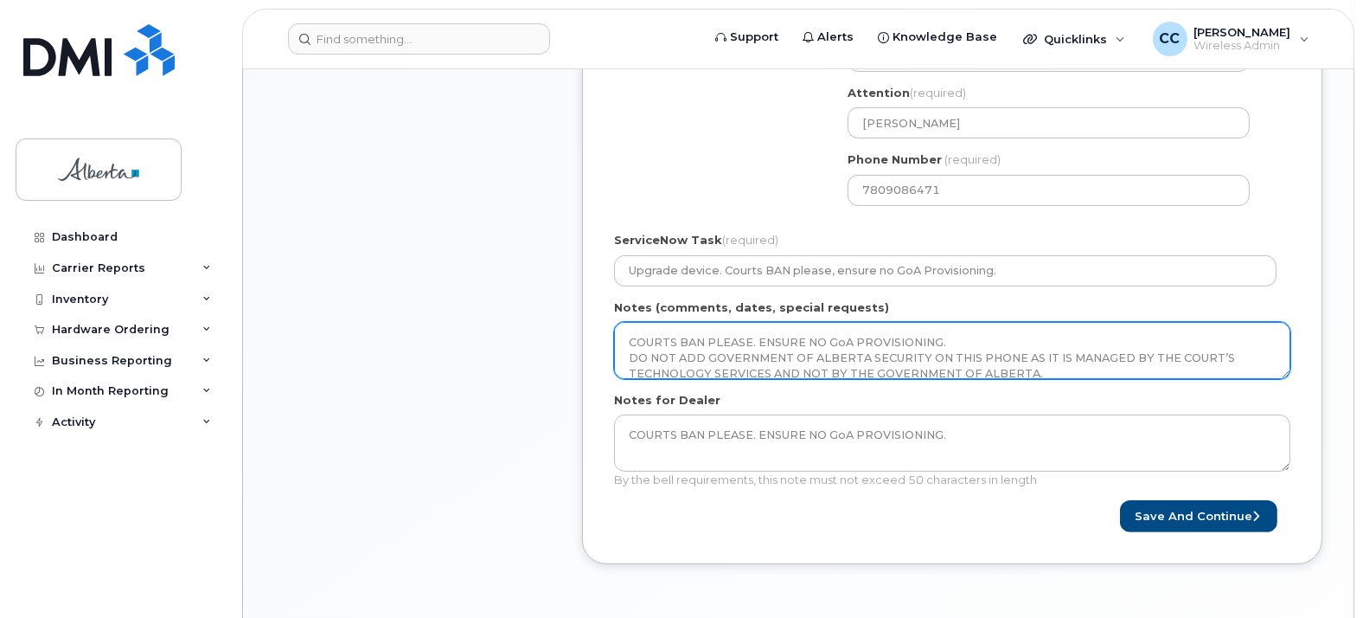
scroll to position [48, 0]
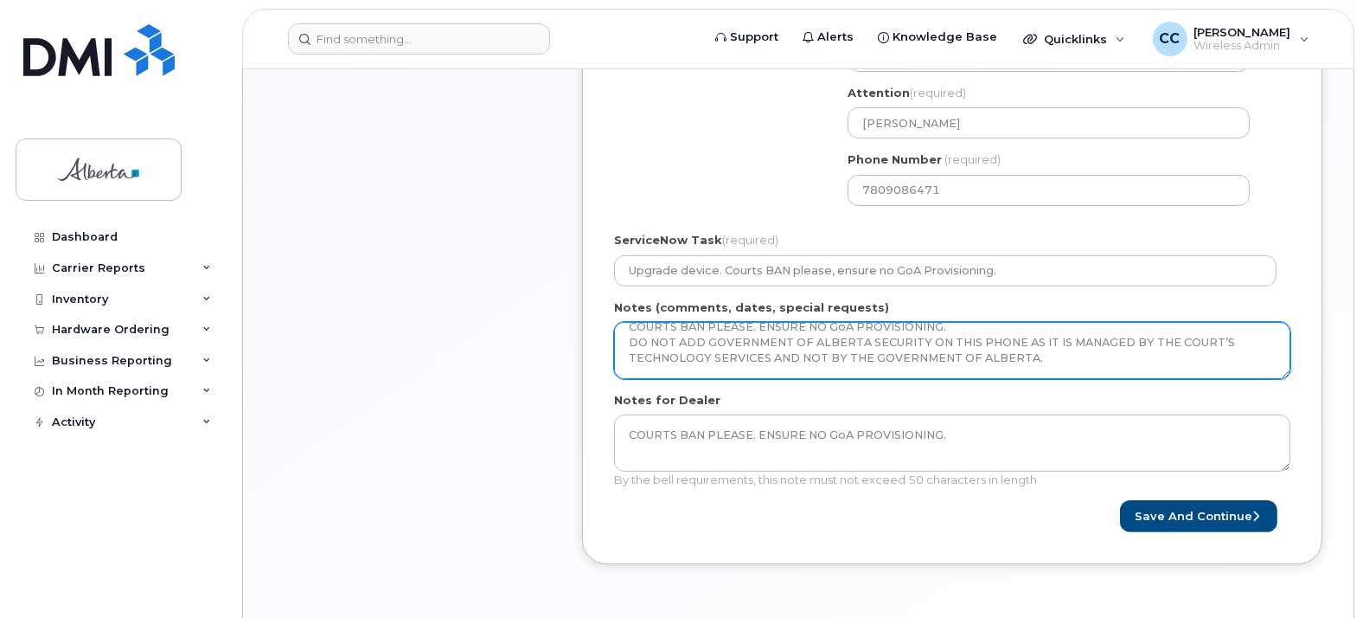
click at [761, 364] on textarea "COURTS BAN PLEASE. ENSURE NO GoA PROVISIONING. DO NOT ADD GOVERNMENT OF ALBERTA…" at bounding box center [952, 350] width 676 height 57
click at [762, 360] on textarea "COURTS BAN PLEASE. ENSURE NO GoA PROVISIONING. DO NOT ADD GOVERNMENT OF ALBERTA…" at bounding box center [952, 350] width 676 height 57
click at [685, 361] on textarea "COURTS BAN PLEASE. ENSURE NO GoA PROVISIONING. DO NOT ADD GOVERNMENT OF ALBERTA…" at bounding box center [952, 350] width 676 height 57
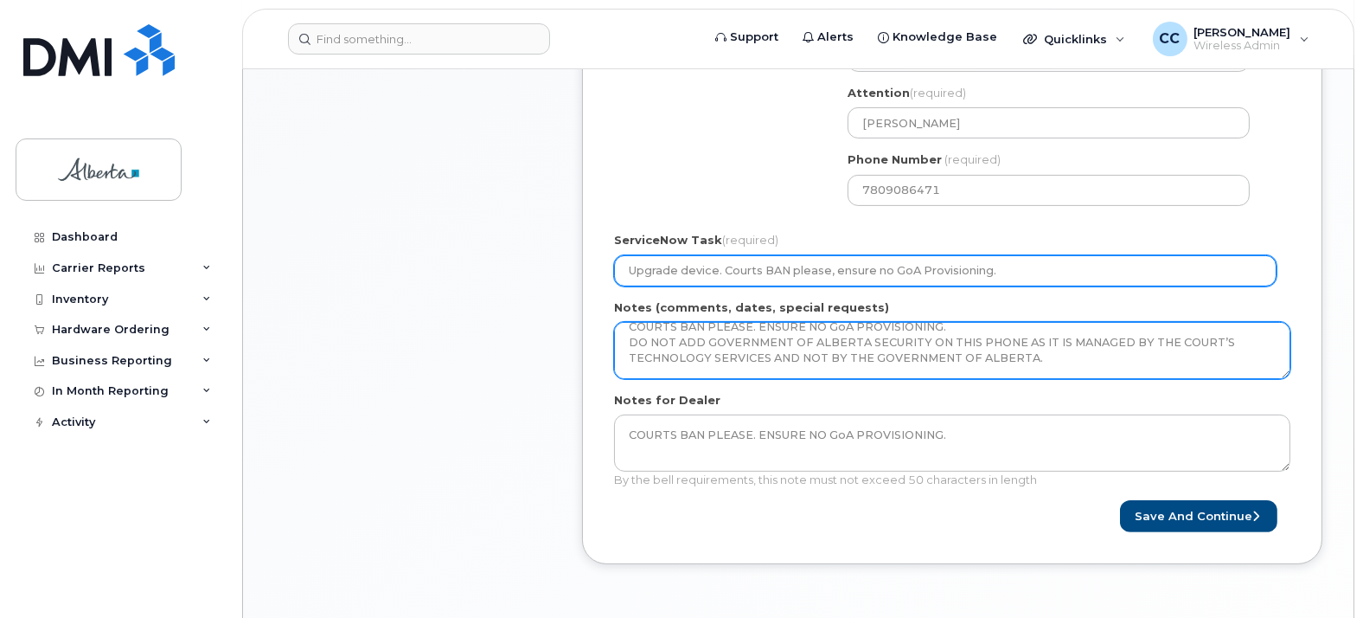
type textarea "COURTS BAN PLEASE. ENSURE NO GoA PROVISIONING. DO NOT ADD GOVERNMENT OF ALBERTA…"
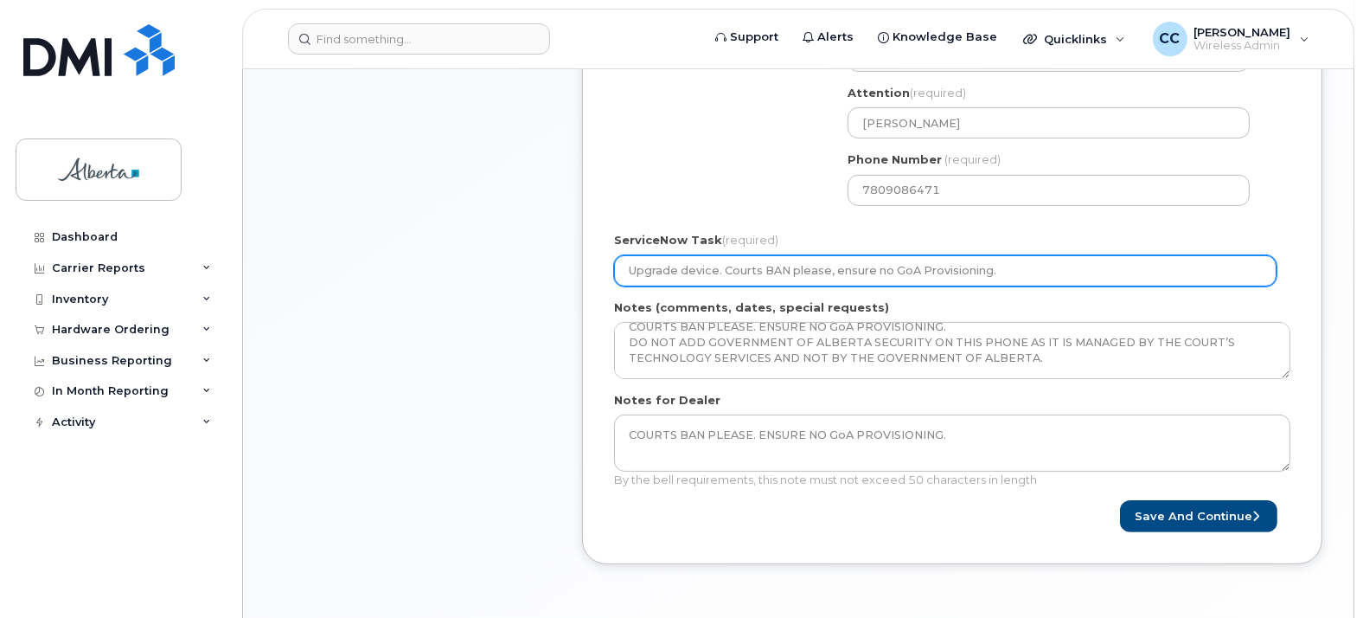
click at [1027, 265] on input "Upgrade device. Courts BAN please, ensure no GoA Provisioning." at bounding box center [945, 270] width 662 height 31
type input "Upgrade device"
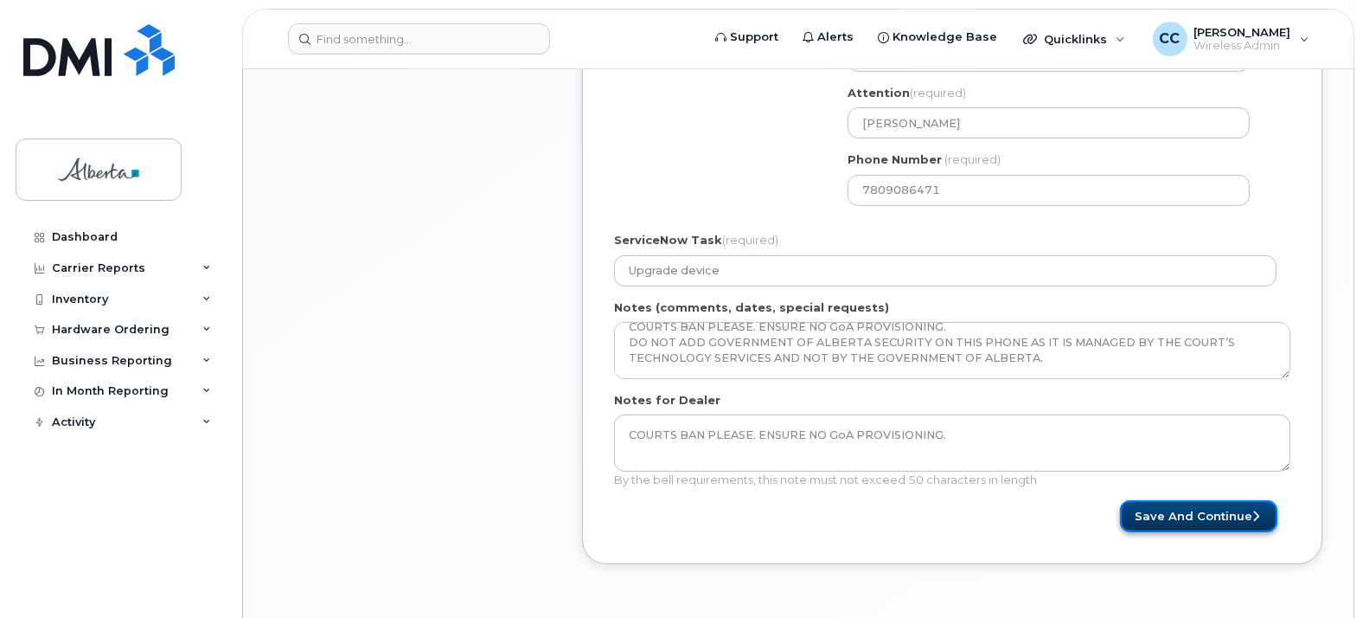
click at [1234, 524] on button "Save and Continue" at bounding box center [1198, 516] width 157 height 32
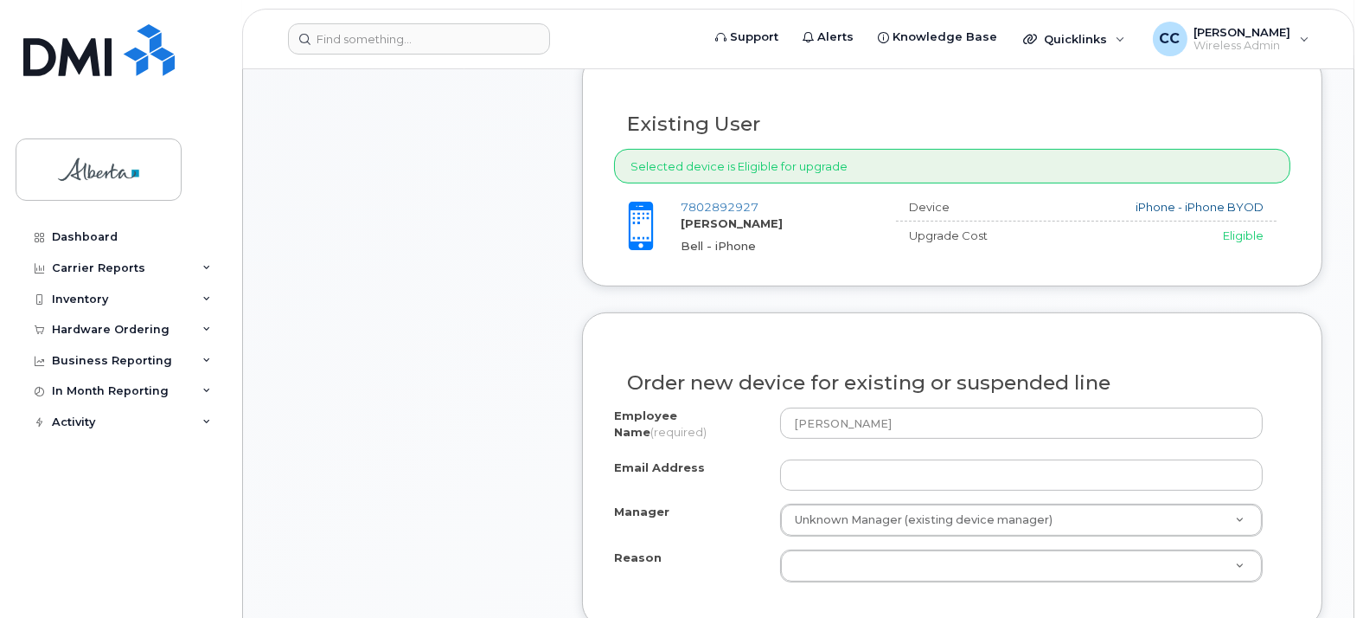
scroll to position [865, 0]
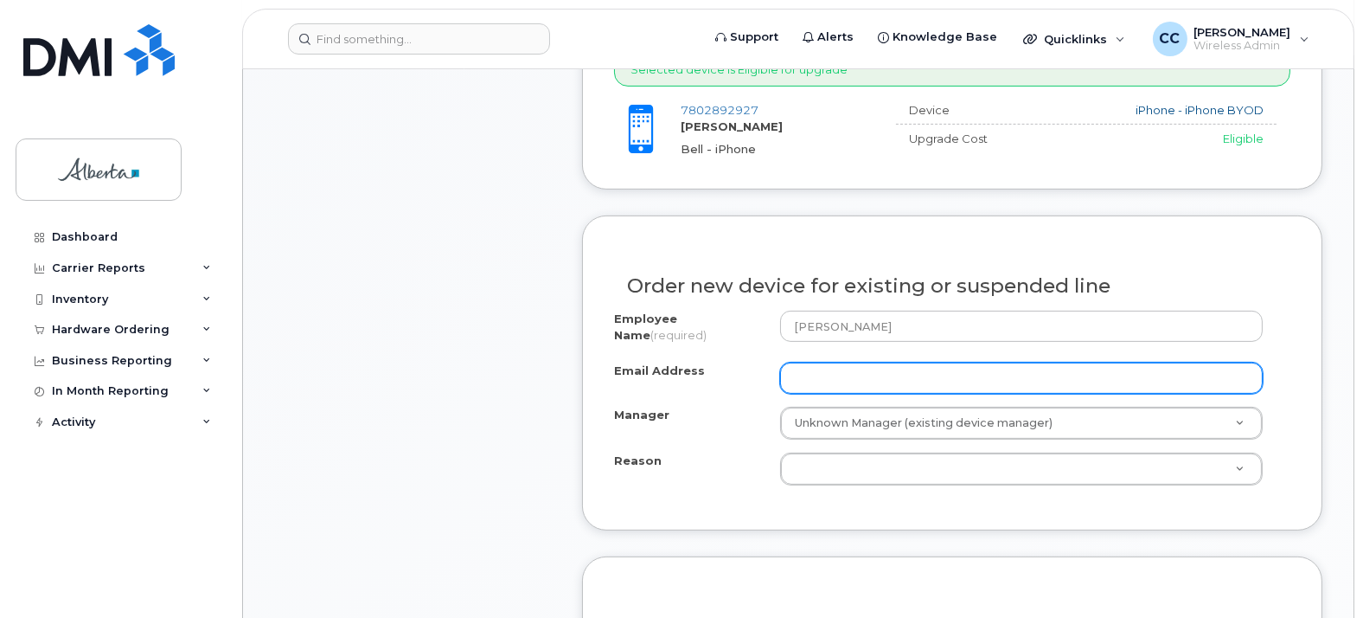
click at [801, 381] on input "Email Address" at bounding box center [1021, 377] width 483 height 31
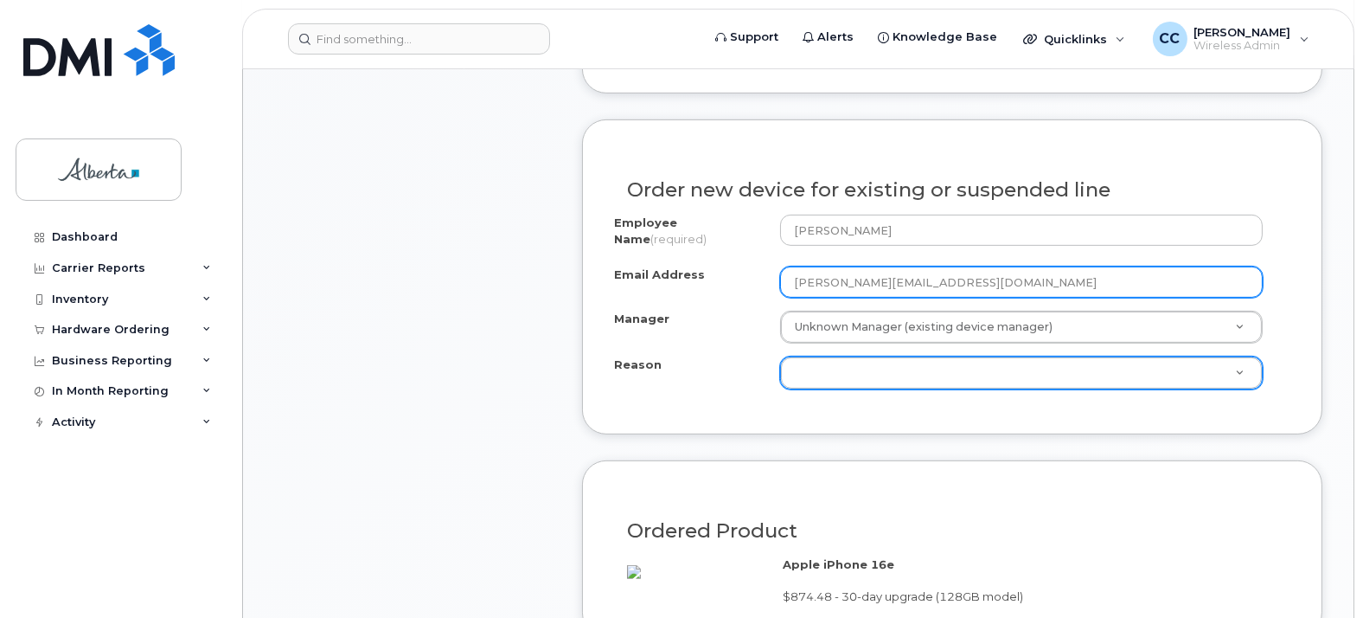
type input "[PERSON_NAME][EMAIL_ADDRESS][DOMAIN_NAME]"
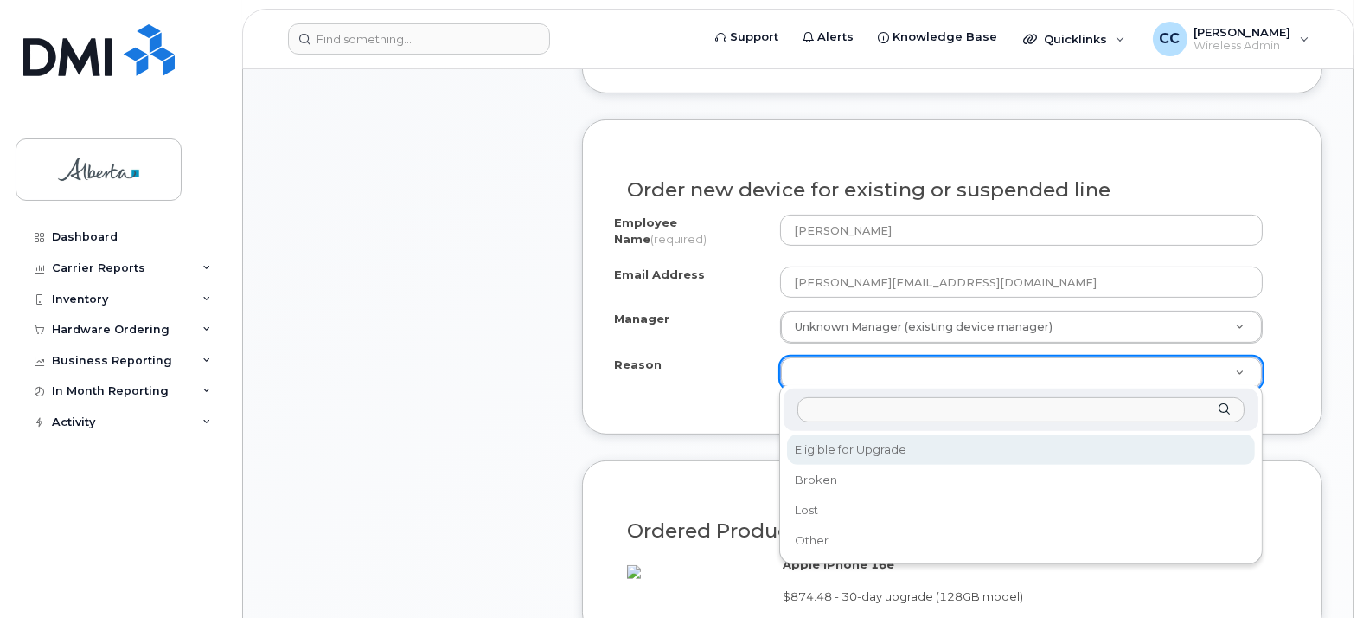
select select "eligible_for_upgrade"
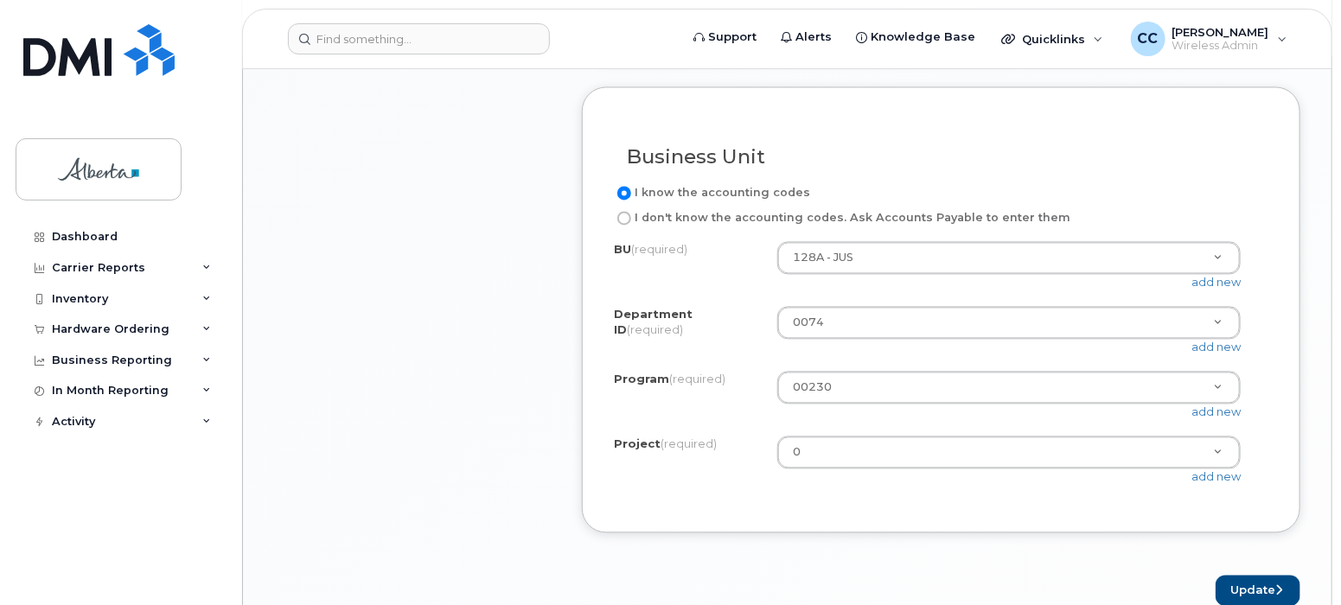
scroll to position [1633, 0]
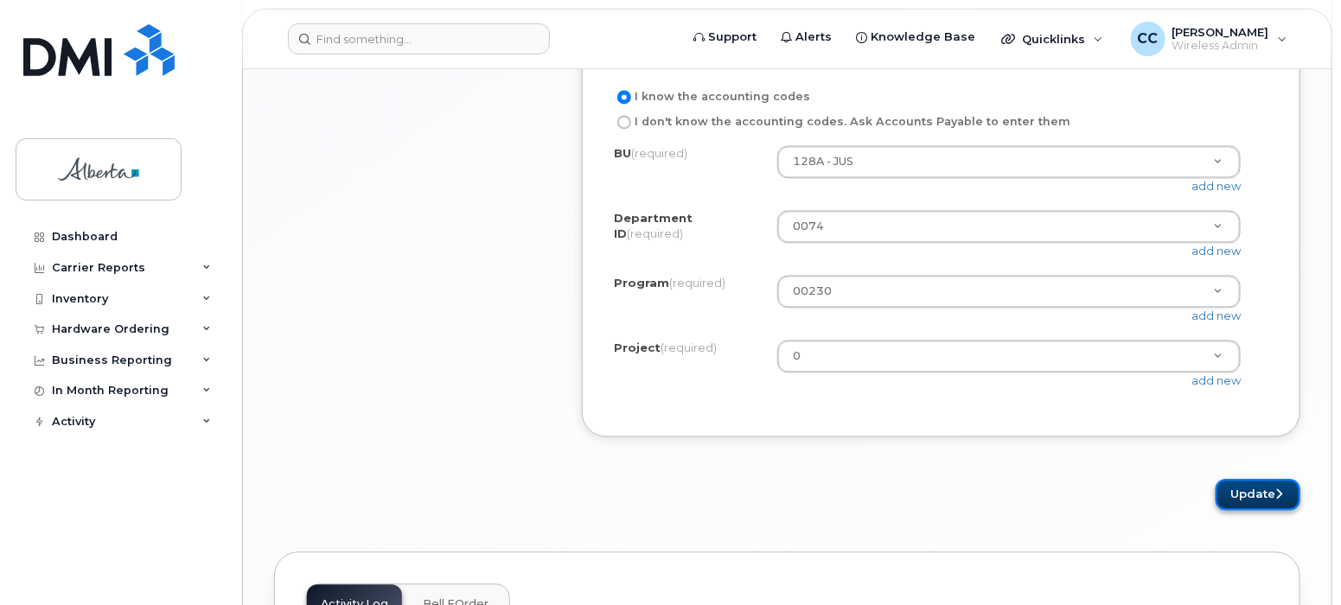
click at [1276, 500] on icon "submit" at bounding box center [1279, 494] width 7 height 11
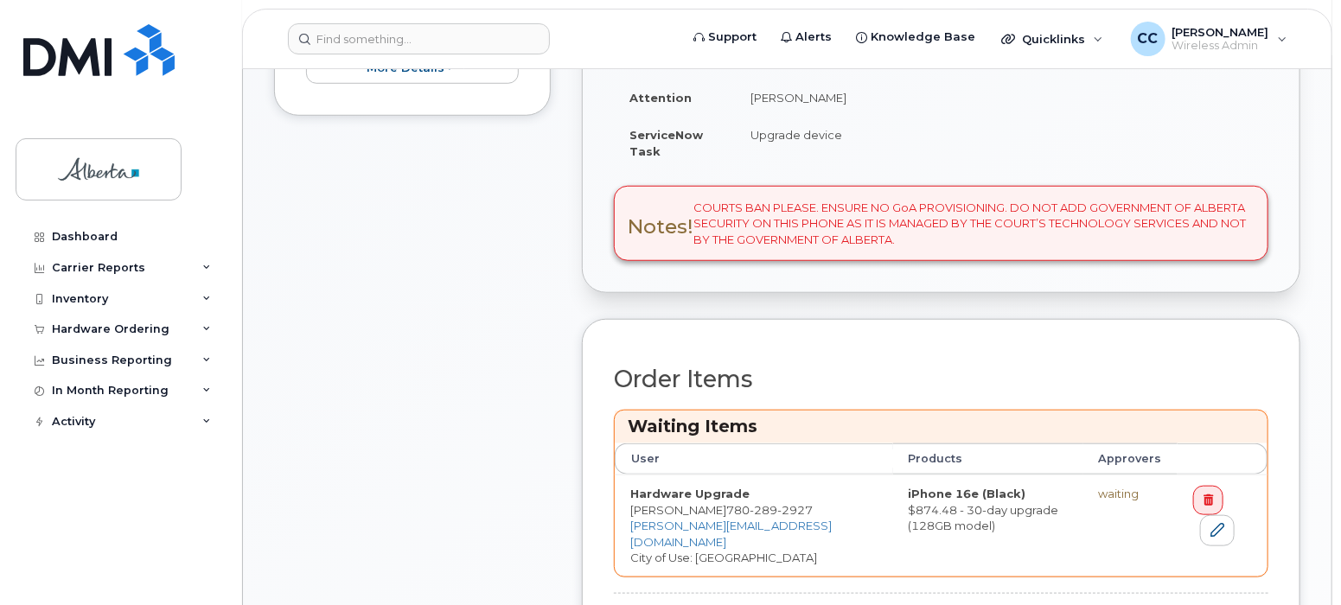
scroll to position [672, 0]
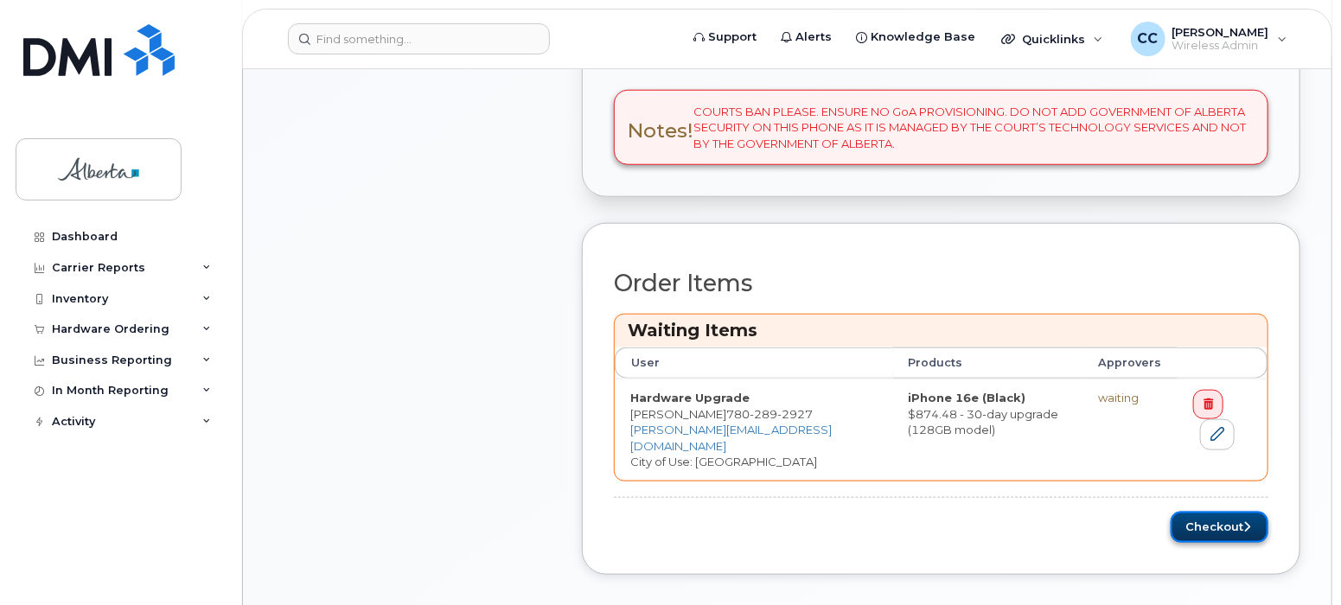
click at [1233, 512] on button "Checkout" at bounding box center [1220, 528] width 98 height 32
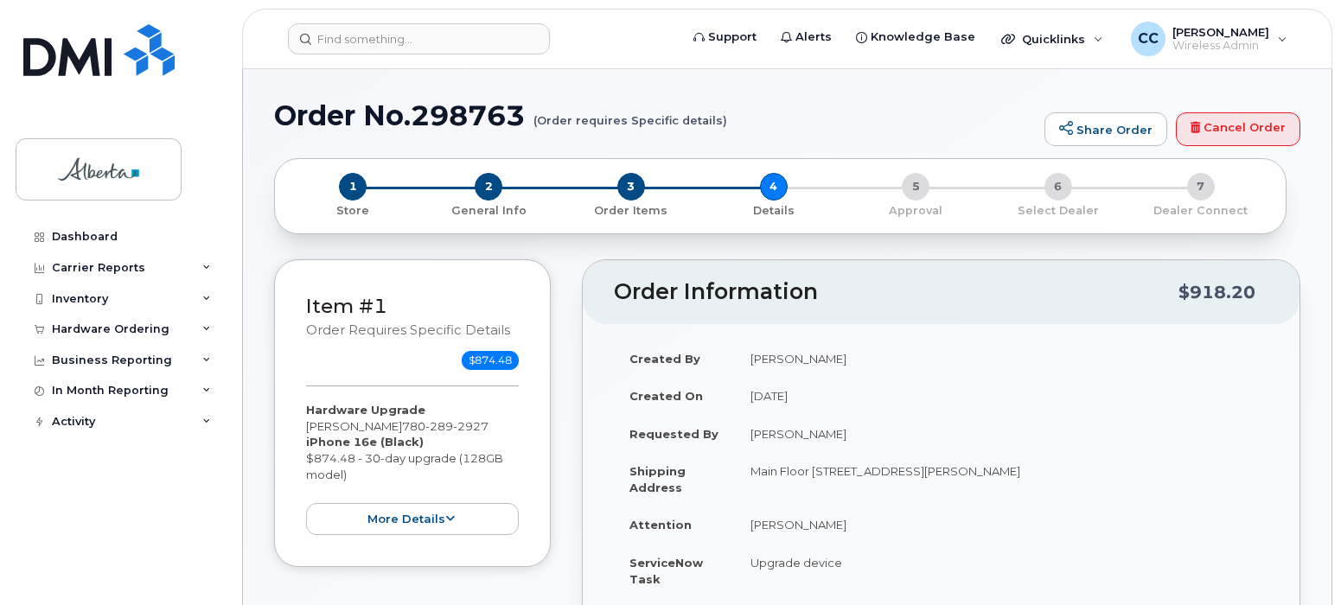
select select
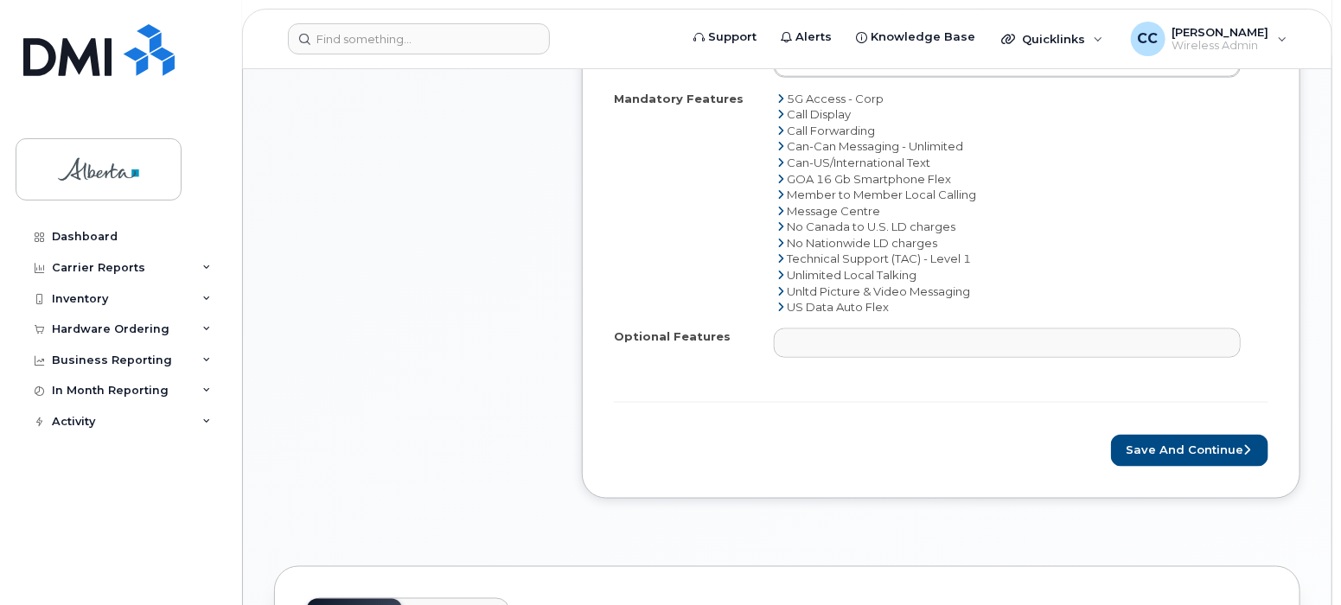
scroll to position [1057, 0]
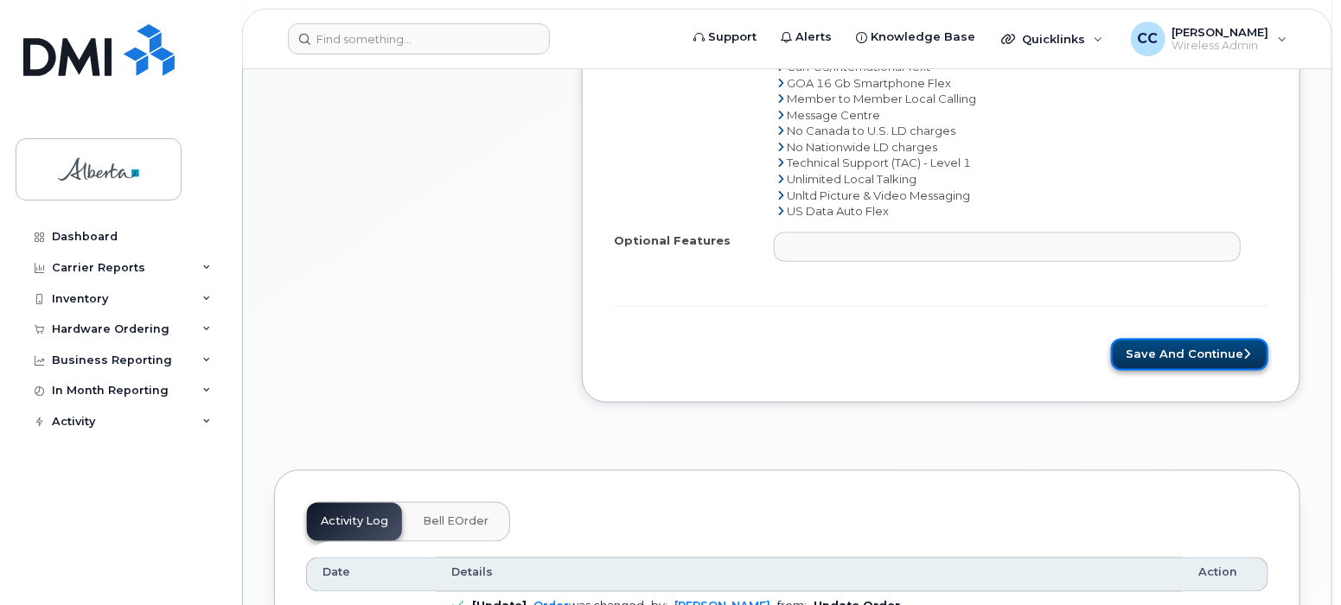
click at [1222, 348] on button "Save and Continue" at bounding box center [1189, 355] width 157 height 32
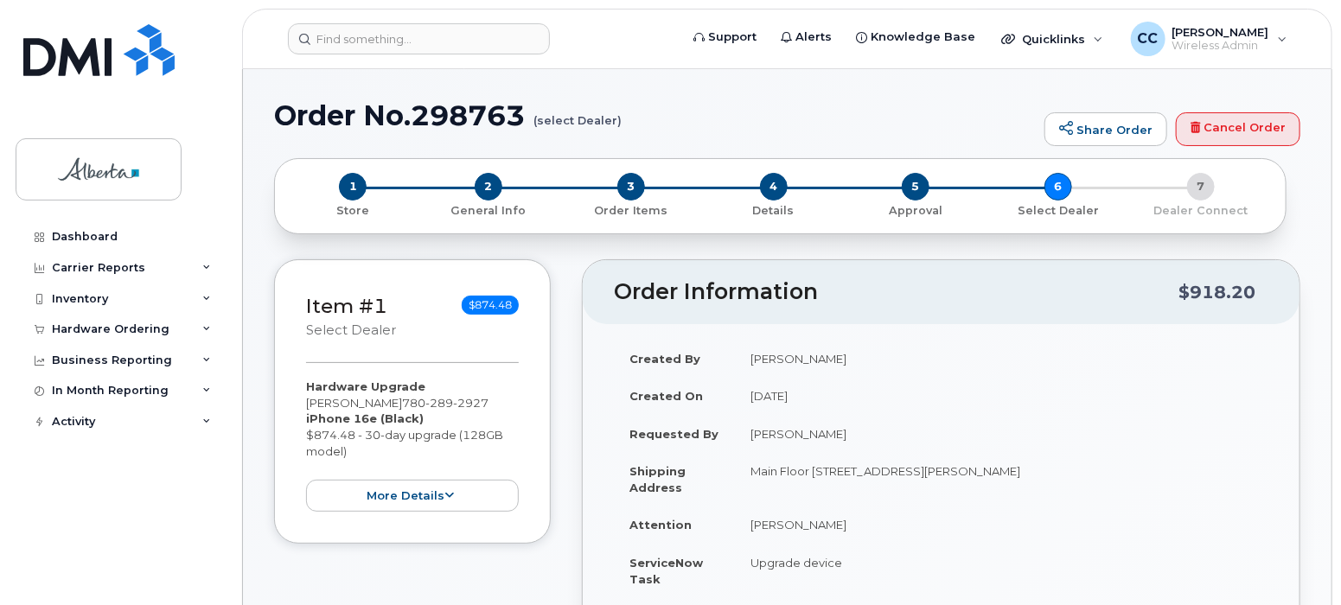
type textarea "COURTS BAN PLEASE. ENSURE NO GoA PROVISIONING."
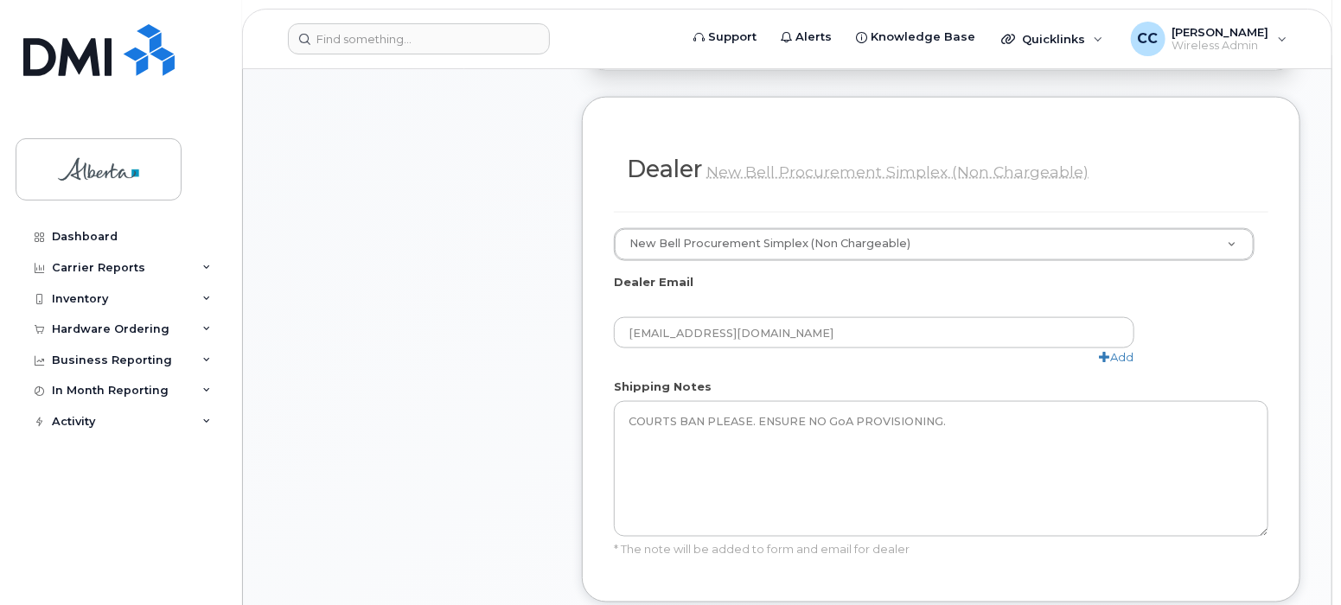
scroll to position [1153, 0]
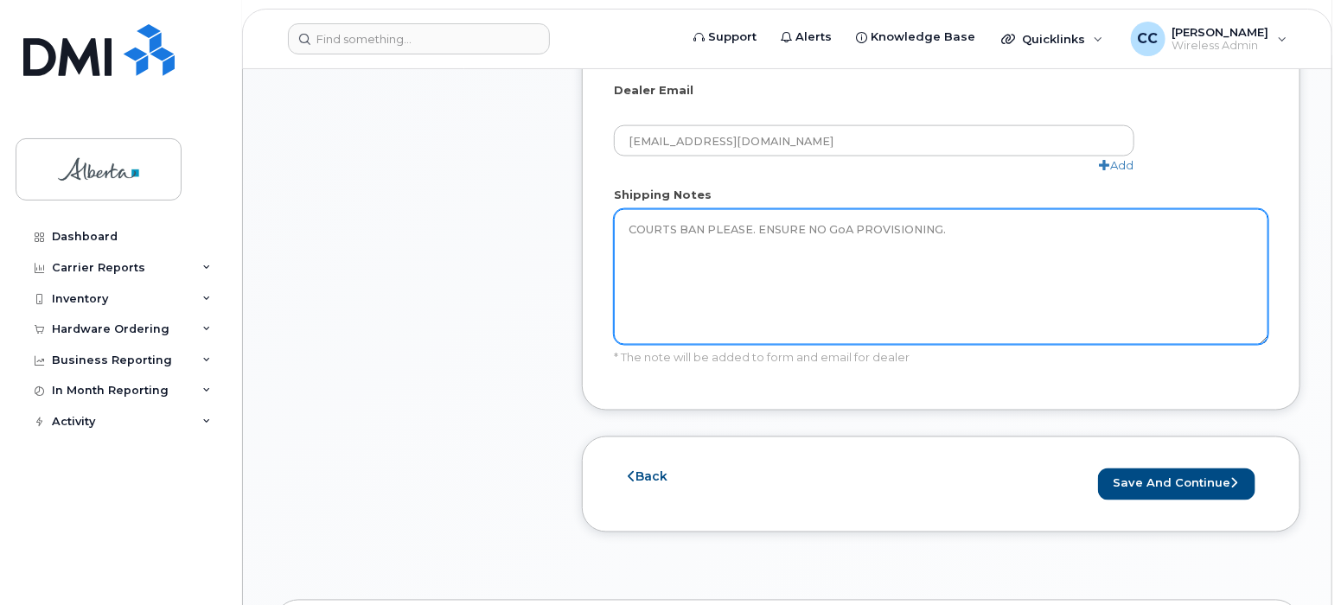
click at [1026, 247] on textarea "COURTS BAN PLEASE. ENSURE NO GoA PROVISIONING." at bounding box center [941, 277] width 655 height 136
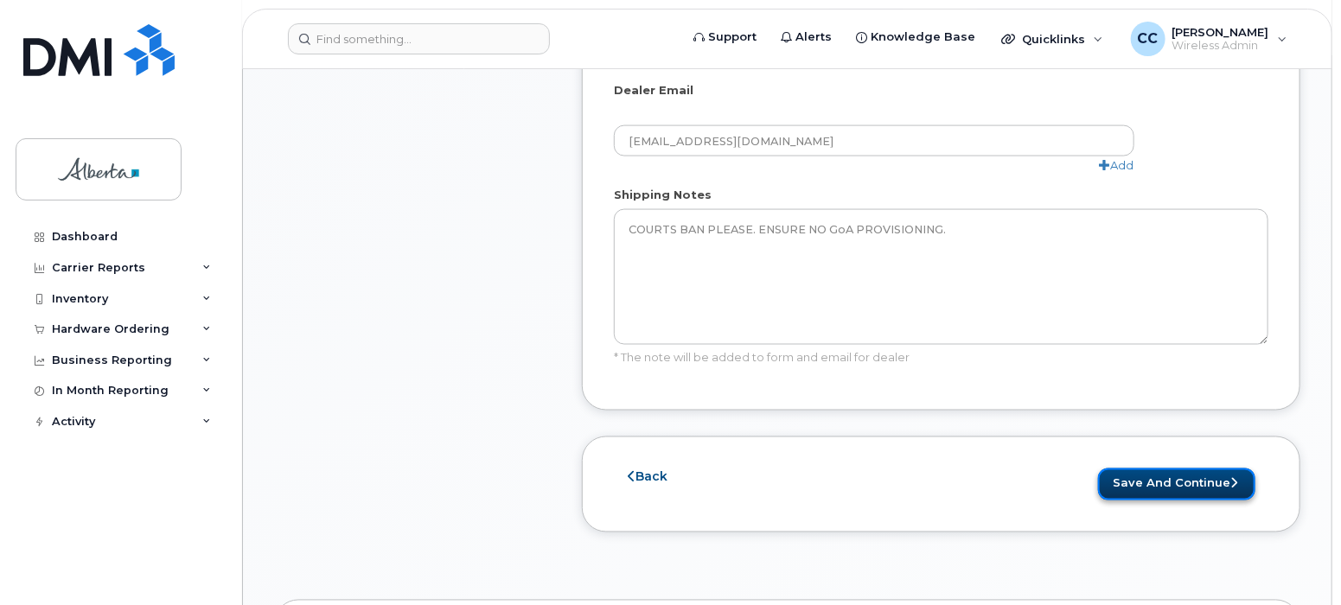
click at [1226, 493] on button "Save and Continue" at bounding box center [1176, 485] width 157 height 32
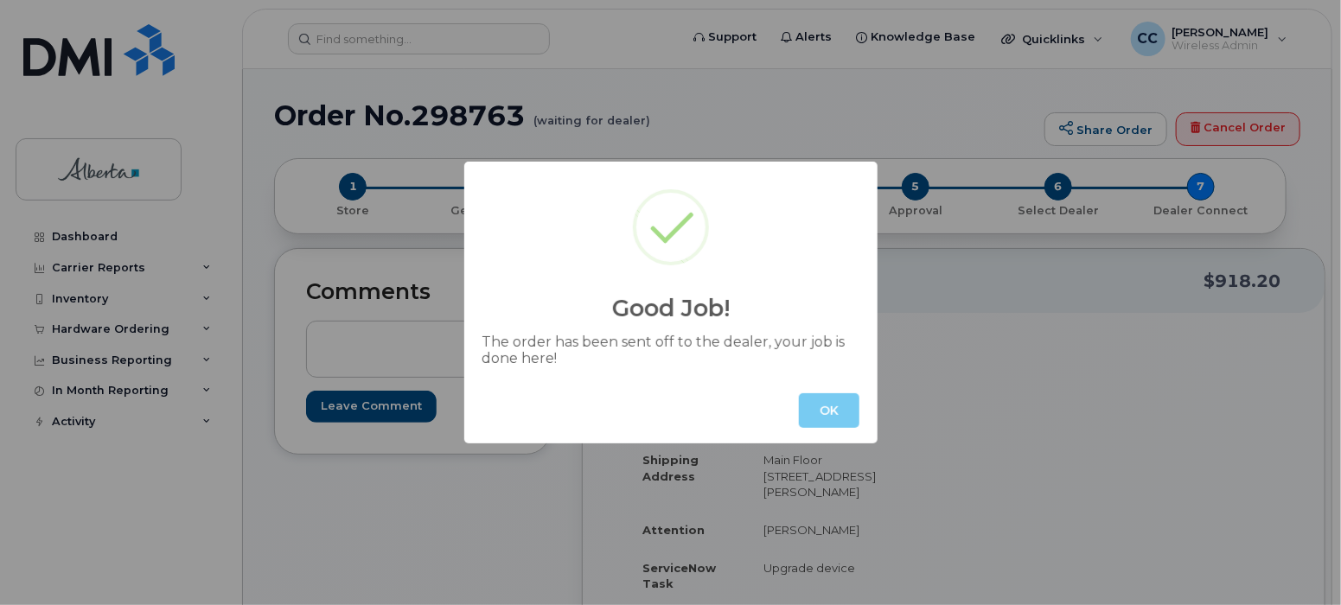
click at [825, 402] on button "OK" at bounding box center [829, 411] width 61 height 35
